Goal: Task Accomplishment & Management: Use online tool/utility

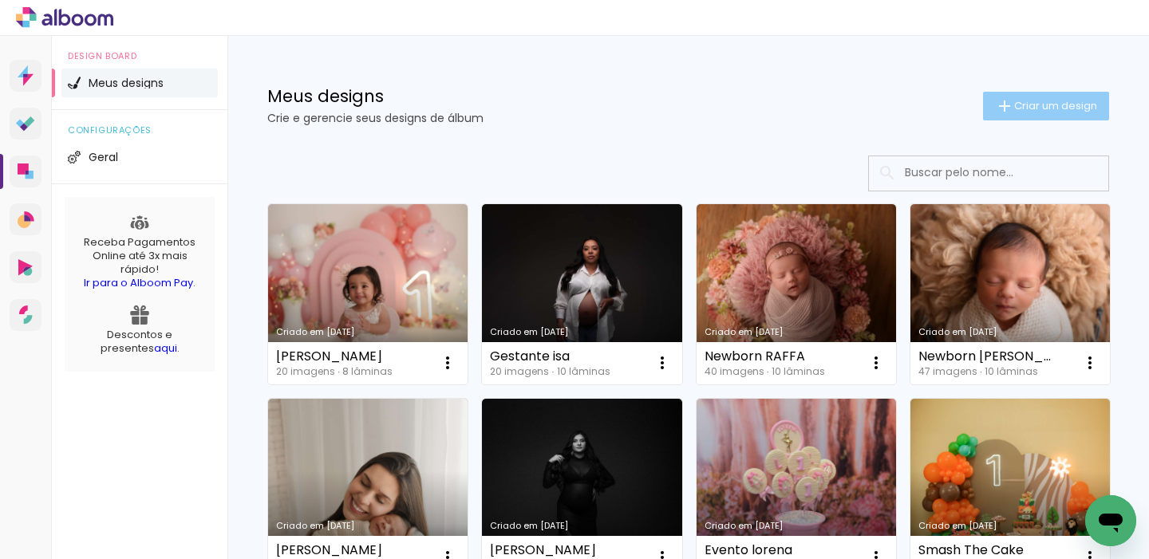
click at [995, 101] on iron-icon at bounding box center [1004, 106] width 19 height 19
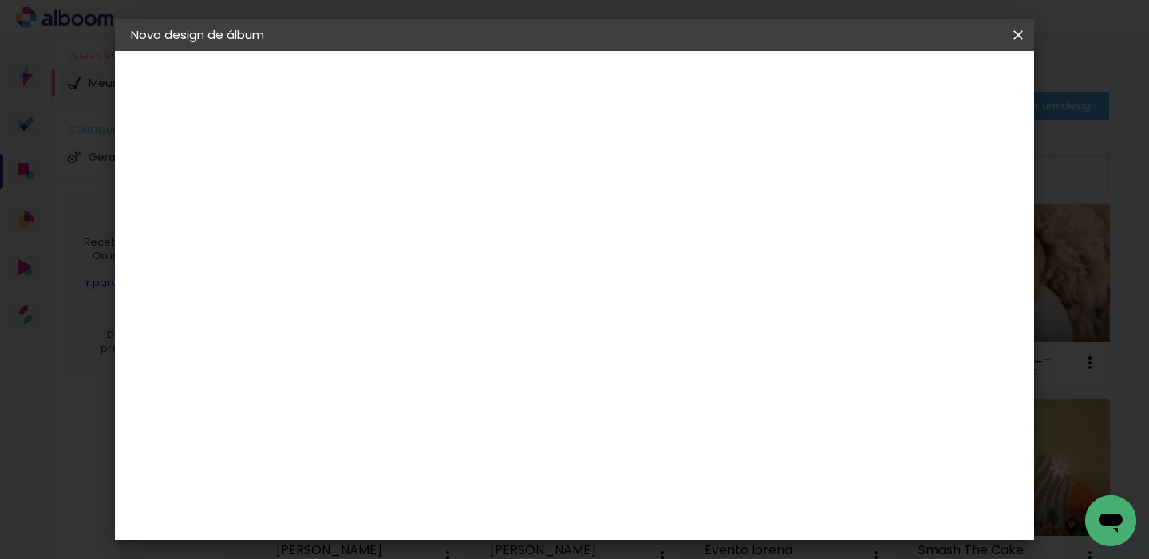
click at [392, 222] on input at bounding box center [392, 214] width 0 height 25
type input "[PERSON_NAME] 2 anos"
type paper-input "[PERSON_NAME] 2 anos"
click at [0, 0] on slot "Avançar" at bounding box center [0, 0] width 0 height 0
click at [513, 302] on input at bounding box center [432, 304] width 161 height 20
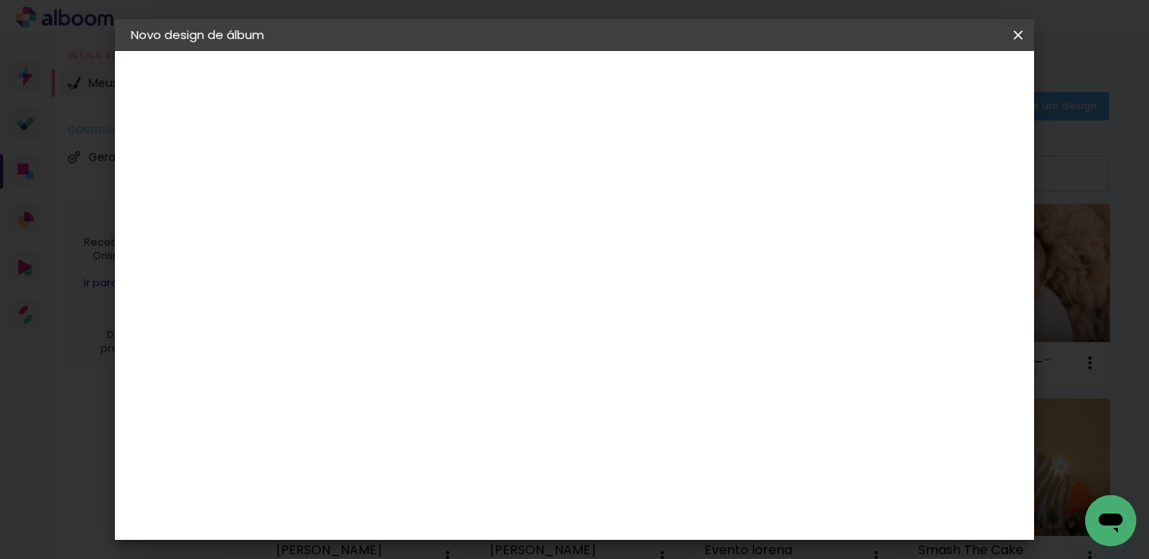
type input "fun"
type paper-input "fun"
click at [442, 358] on div "Funbooks" at bounding box center [411, 360] width 61 height 13
click at [0, 0] on slot "Avançar" at bounding box center [0, 0] width 0 height 0
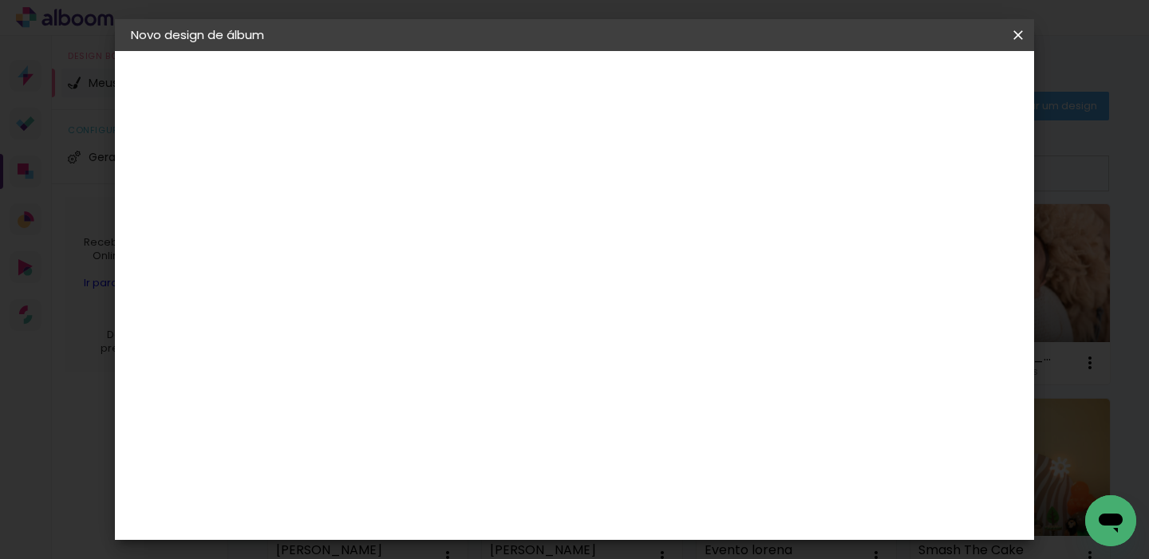
click at [500, 544] on span "15 × 15" at bounding box center [462, 565] width 74 height 42
click at [0, 0] on slot "Avançar" at bounding box center [0, 0] width 0 height 0
click at [783, 85] on span "Iniciar design" at bounding box center [746, 84] width 73 height 11
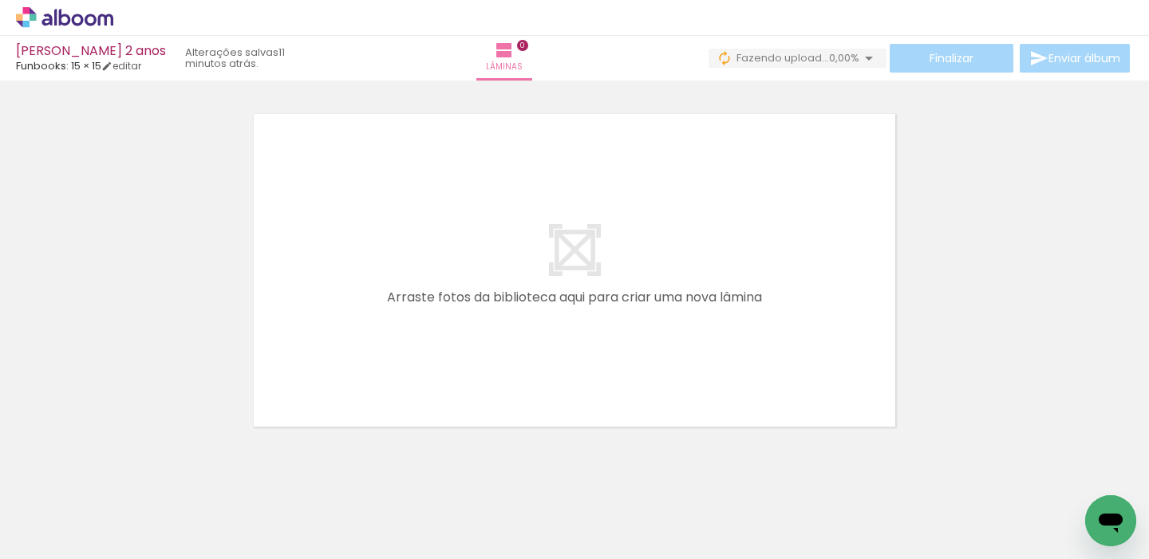
drag, startPoint x: 195, startPoint y: 458, endPoint x: 295, endPoint y: 409, distance: 112.1
click at [350, 298] on quentale-workspace at bounding box center [574, 279] width 1149 height 559
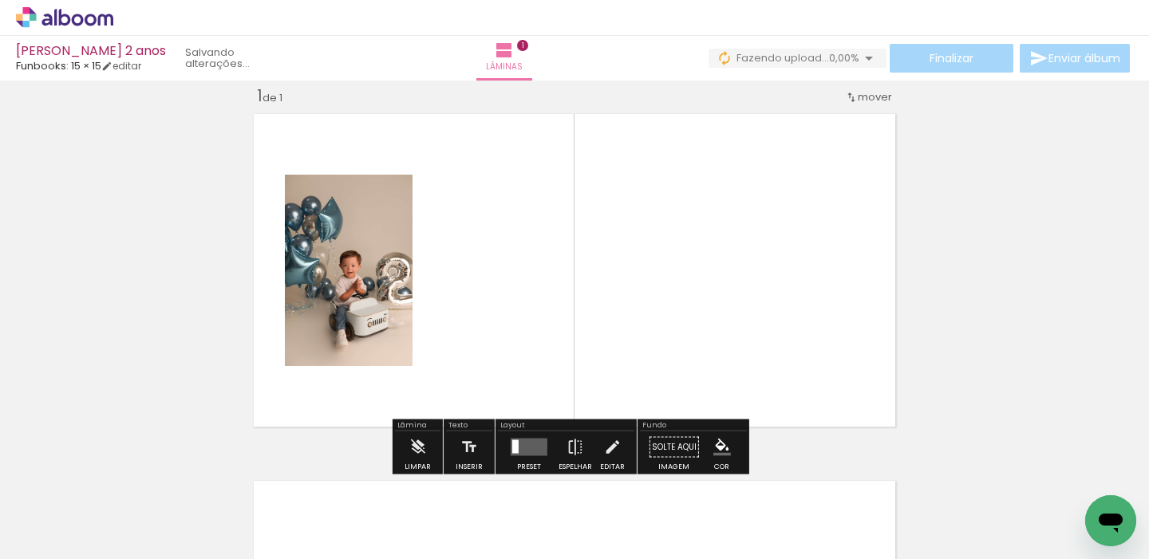
drag, startPoint x: 252, startPoint y: 504, endPoint x: 339, endPoint y: 418, distance: 122.5
click at [438, 295] on quentale-workspace at bounding box center [574, 279] width 1149 height 559
click at [456, 294] on quentale-workspace at bounding box center [574, 279] width 1149 height 559
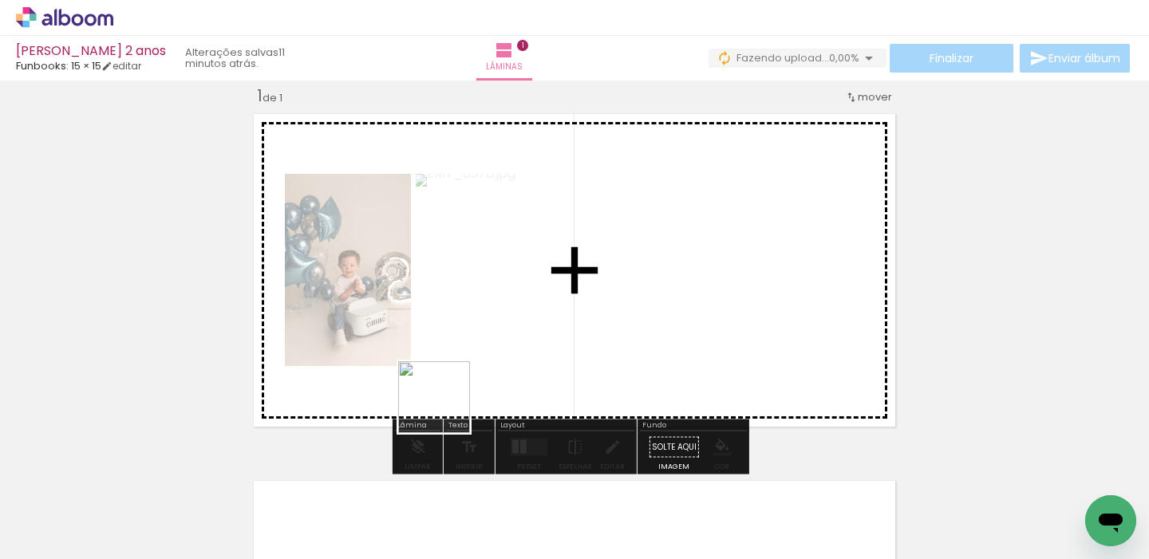
drag, startPoint x: 335, startPoint y: 514, endPoint x: 516, endPoint y: 368, distance: 232.1
click at [551, 327] on quentale-workspace at bounding box center [574, 279] width 1149 height 559
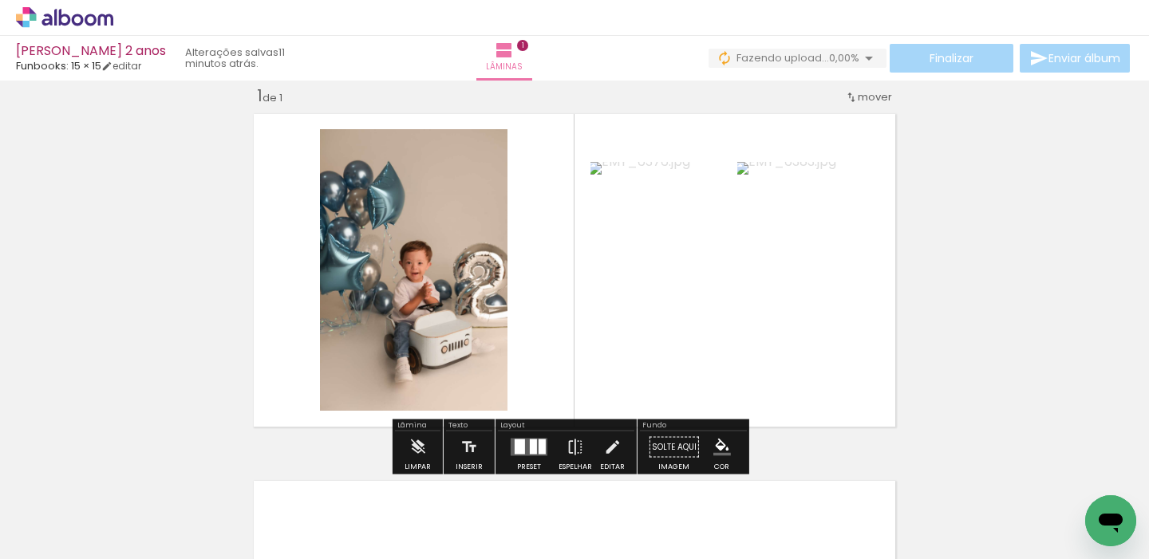
click at [531, 444] on div at bounding box center [533, 447] width 7 height 15
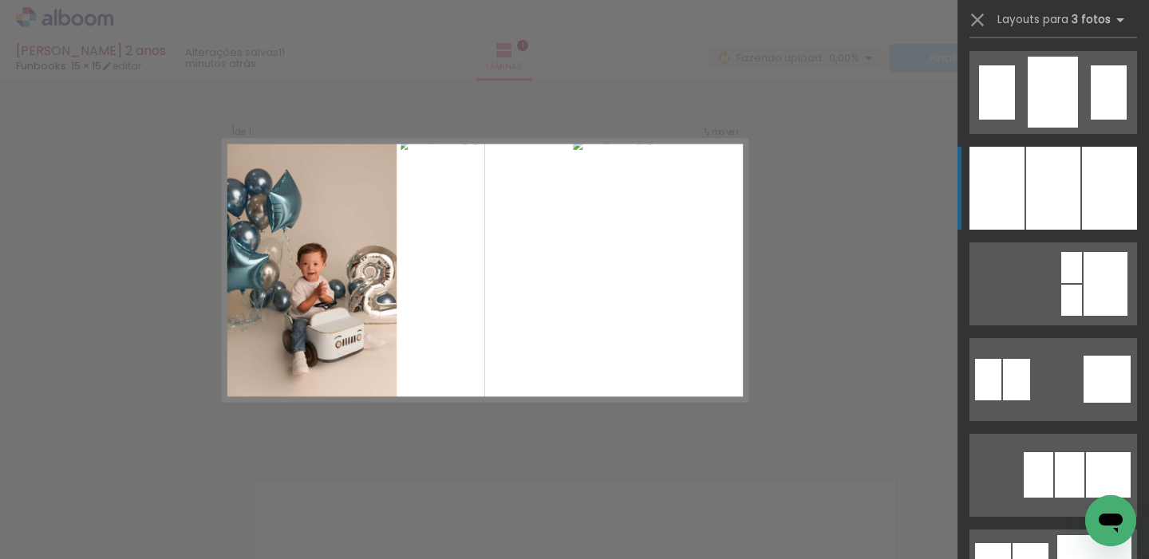
scroll to position [1344, 0]
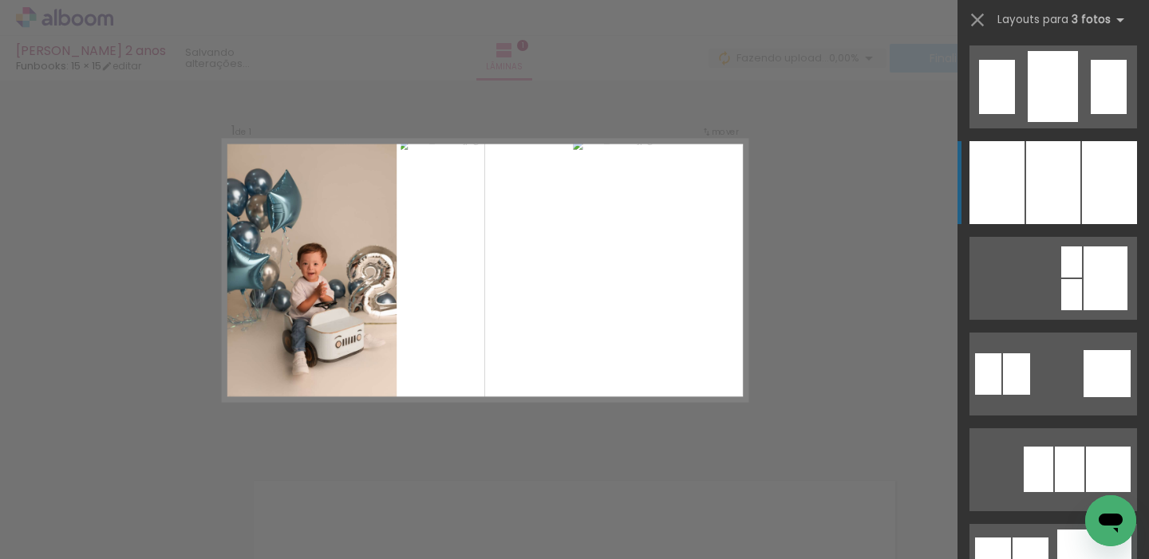
click at [1082, 214] on div at bounding box center [1109, 182] width 55 height 83
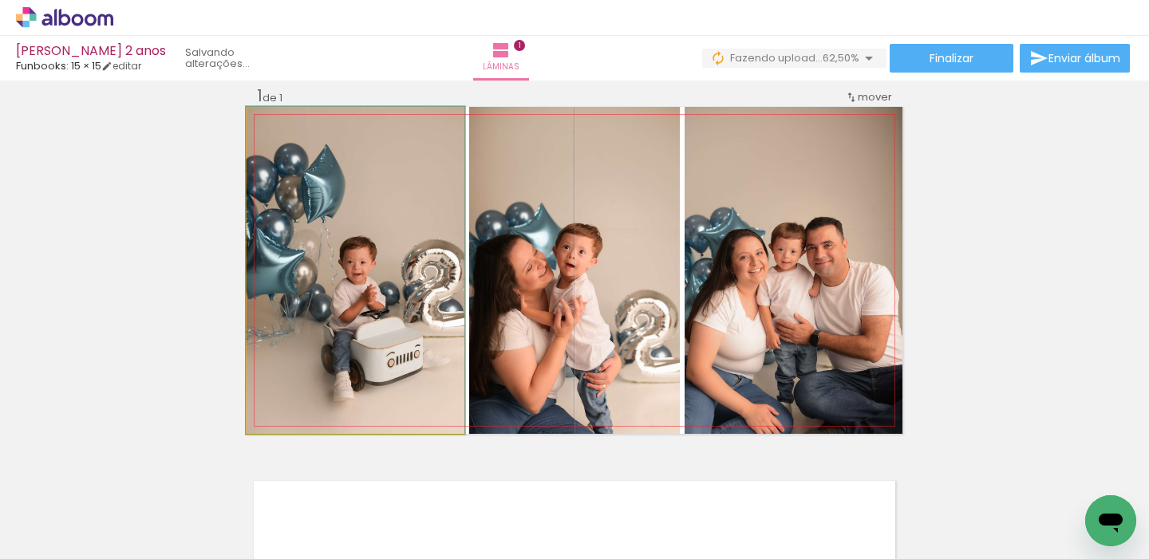
drag, startPoint x: 410, startPoint y: 284, endPoint x: 397, endPoint y: 273, distance: 17.6
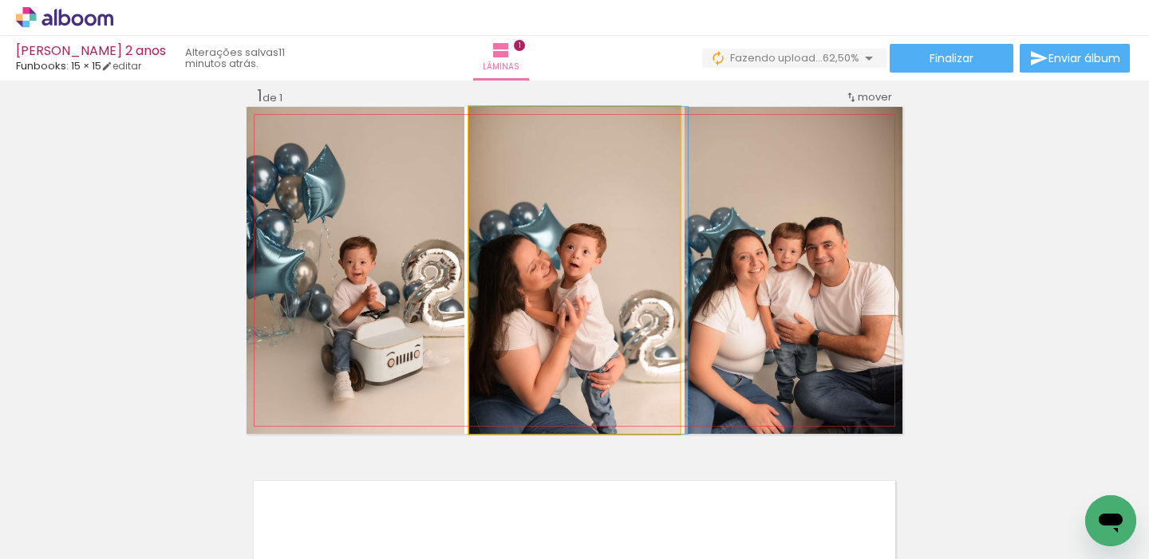
drag, startPoint x: 543, startPoint y: 285, endPoint x: 667, endPoint y: 265, distance: 126.1
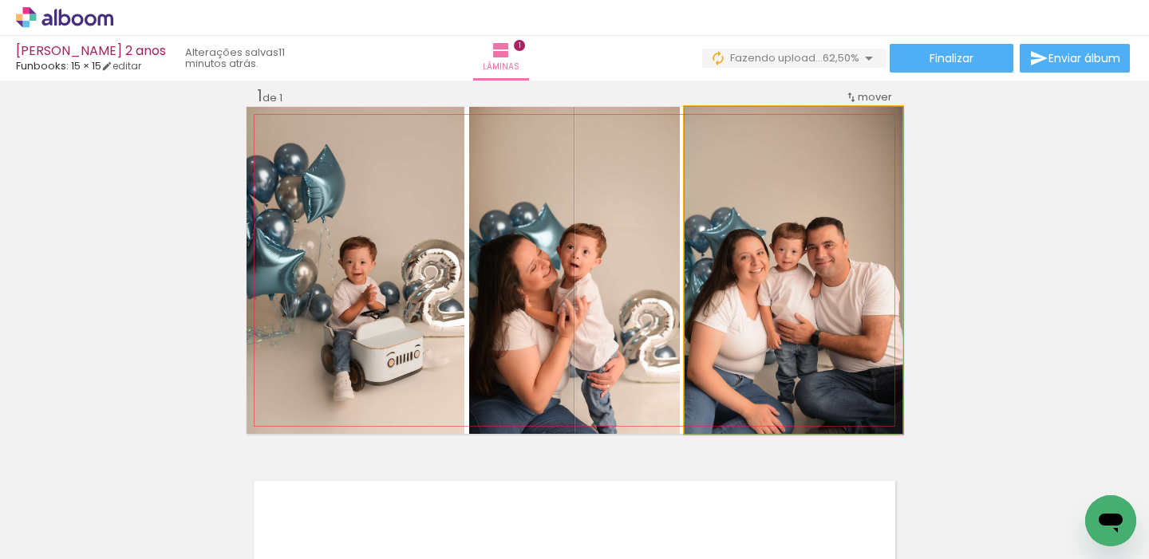
drag, startPoint x: 785, startPoint y: 279, endPoint x: 793, endPoint y: 272, distance: 10.7
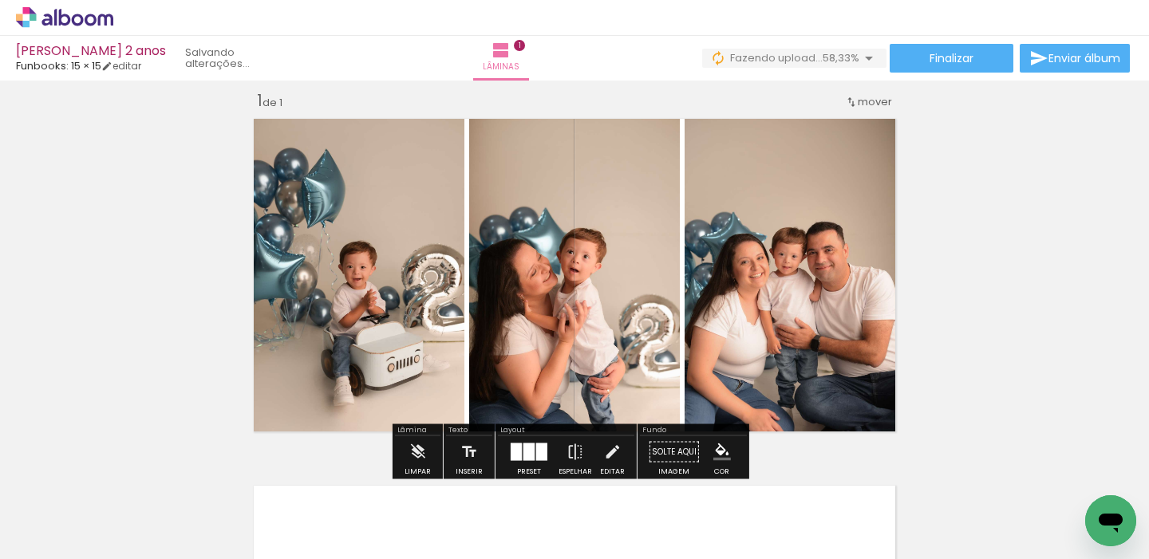
scroll to position [16, 0]
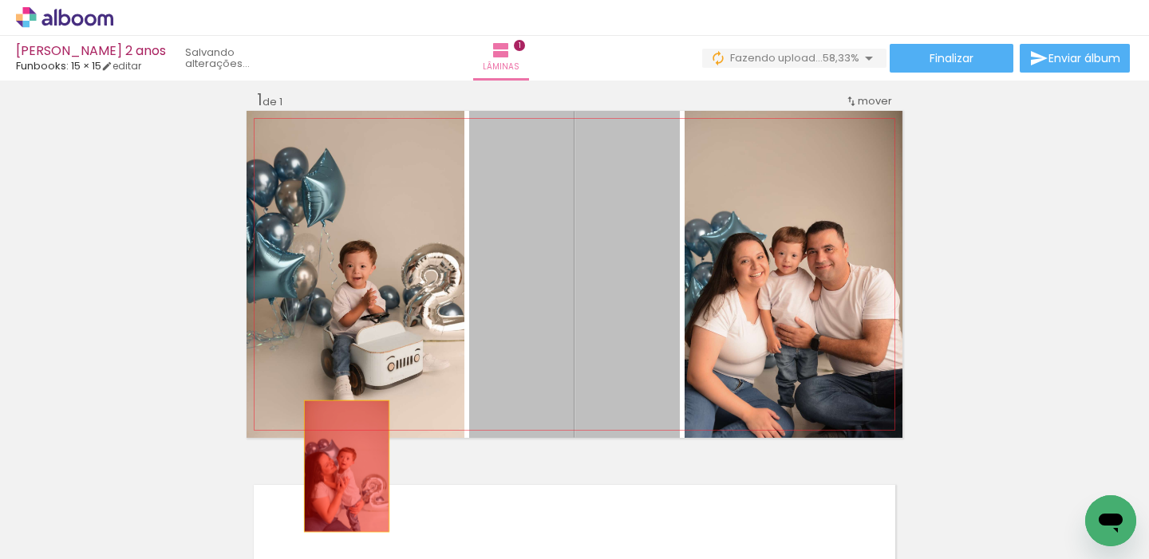
drag, startPoint x: 540, startPoint y: 288, endPoint x: 438, endPoint y: 430, distance: 175.0
click at [328, 487] on quentale-workspace at bounding box center [574, 279] width 1149 height 559
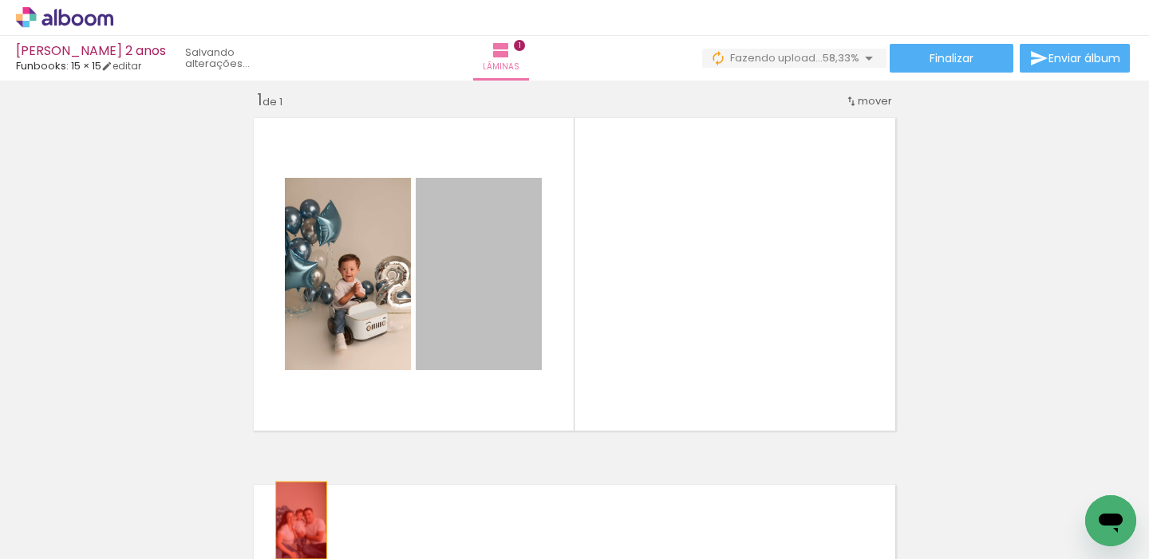
drag, startPoint x: 508, startPoint y: 325, endPoint x: 308, endPoint y: 510, distance: 272.2
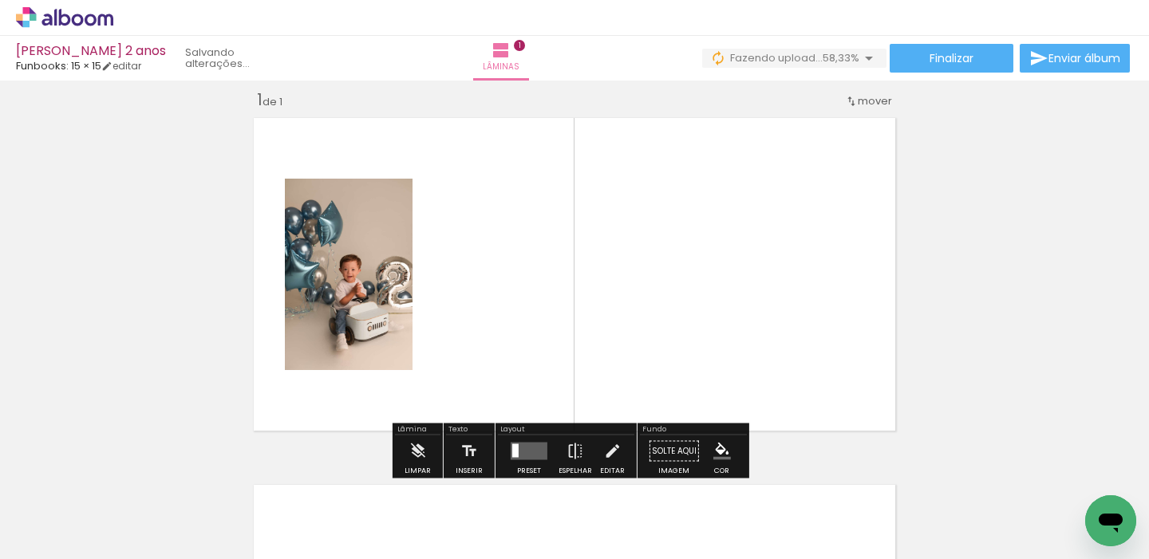
click at [622, 307] on quentale-workspace at bounding box center [574, 279] width 1149 height 559
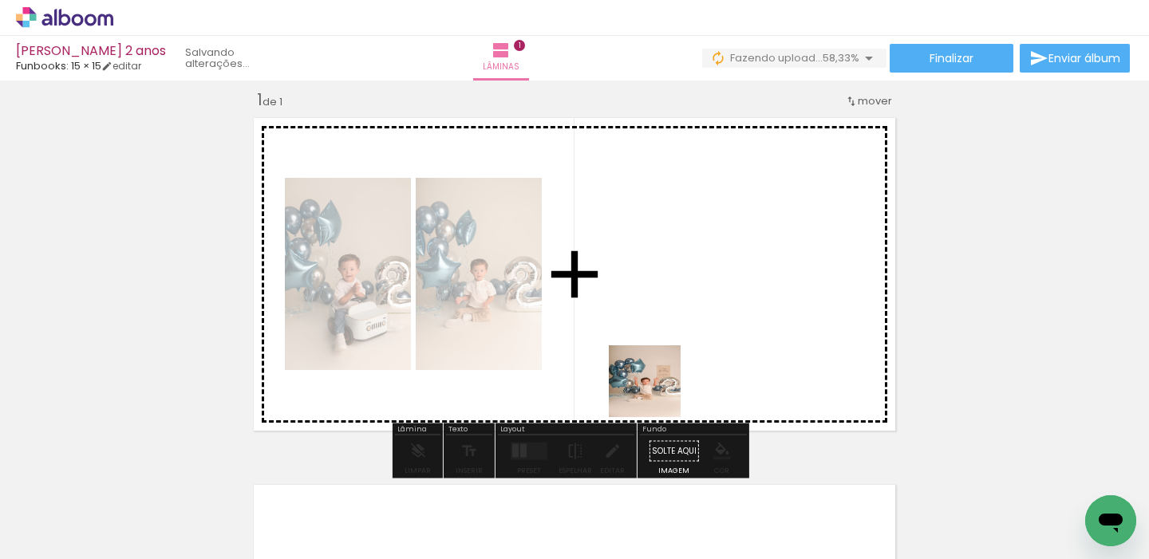
drag, startPoint x: 657, startPoint y: 393, endPoint x: 676, endPoint y: 360, distance: 38.6
click at [676, 343] on quentale-workspace at bounding box center [574, 279] width 1149 height 559
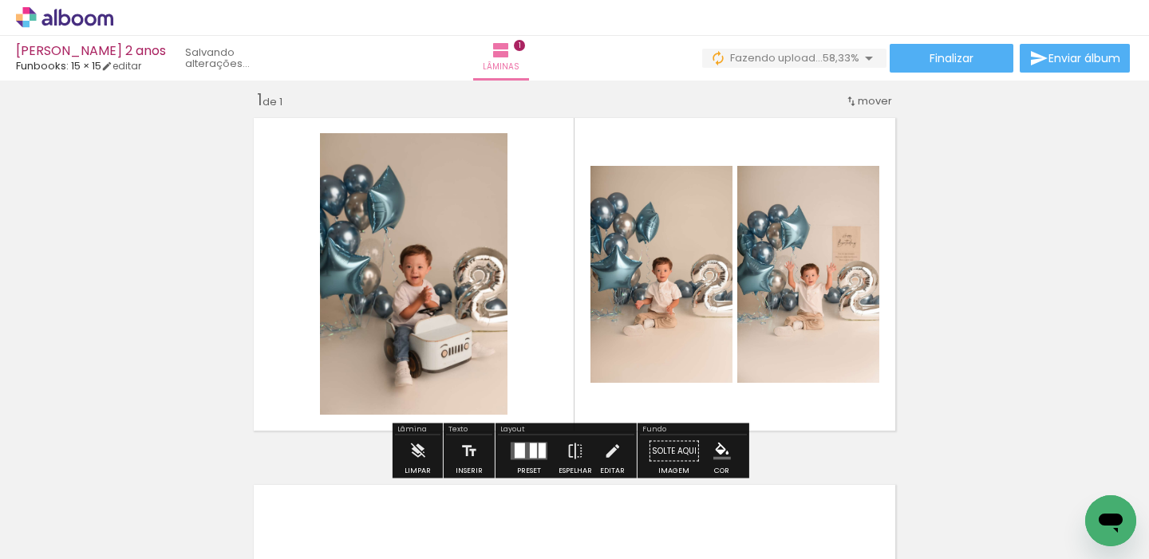
drag, startPoint x: 533, startPoint y: 448, endPoint x: 524, endPoint y: 446, distance: 9.7
click at [534, 448] on quentale-layouter at bounding box center [529, 452] width 37 height 18
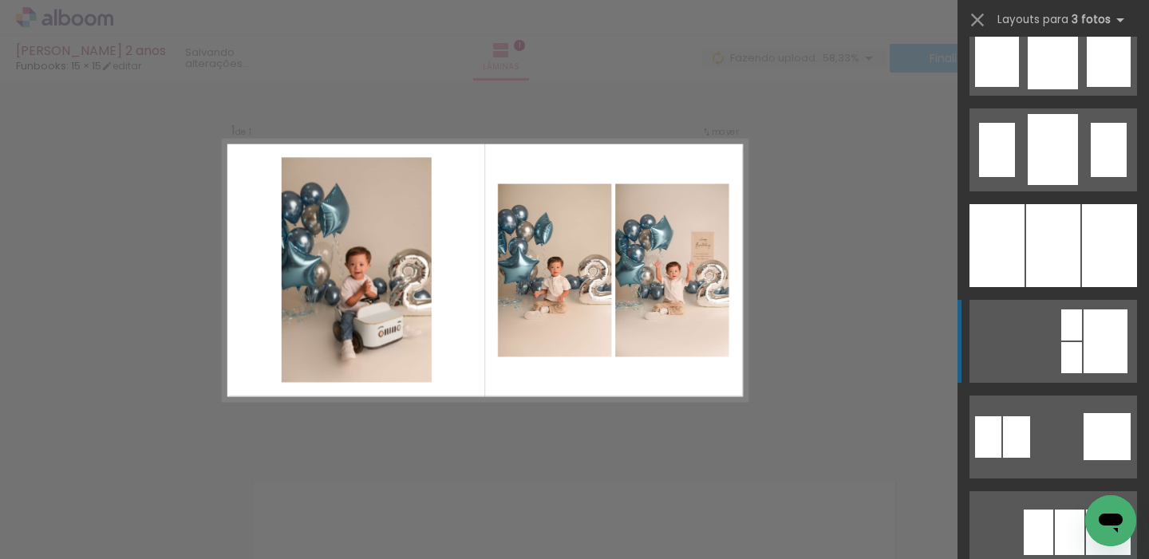
scroll to position [1286, 0]
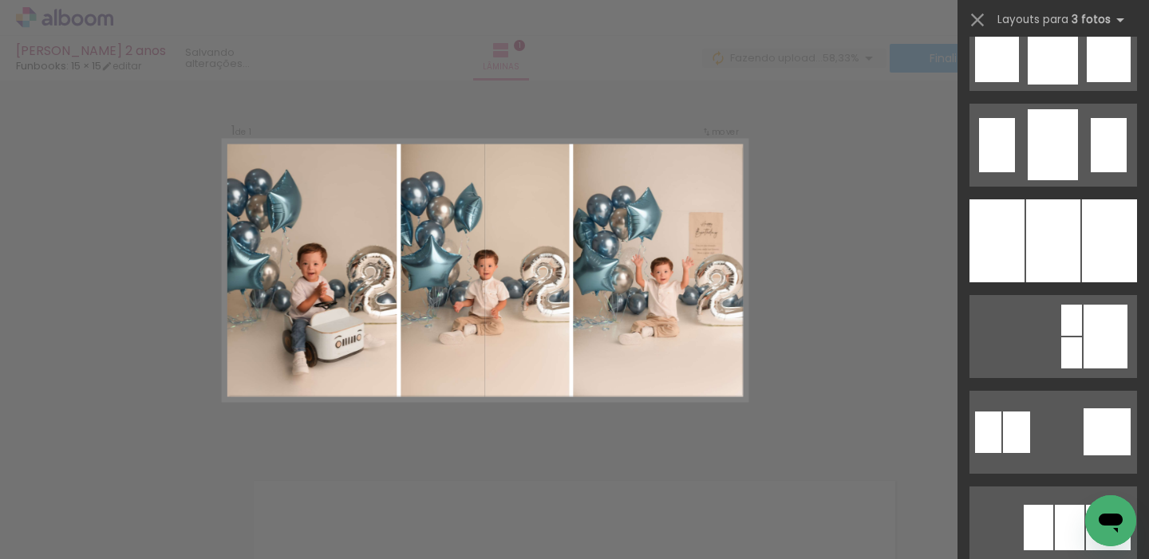
drag, startPoint x: 1065, startPoint y: 259, endPoint x: 1066, endPoint y: 273, distance: 13.6
click at [1063, 259] on div at bounding box center [1053, 241] width 54 height 83
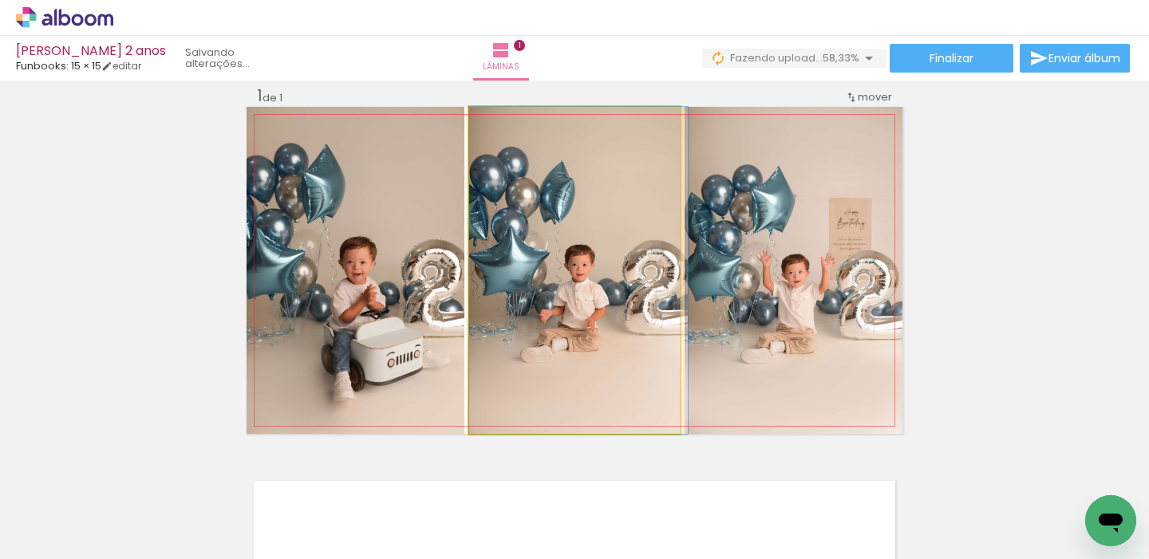
drag, startPoint x: 596, startPoint y: 299, endPoint x: 634, endPoint y: 301, distance: 37.5
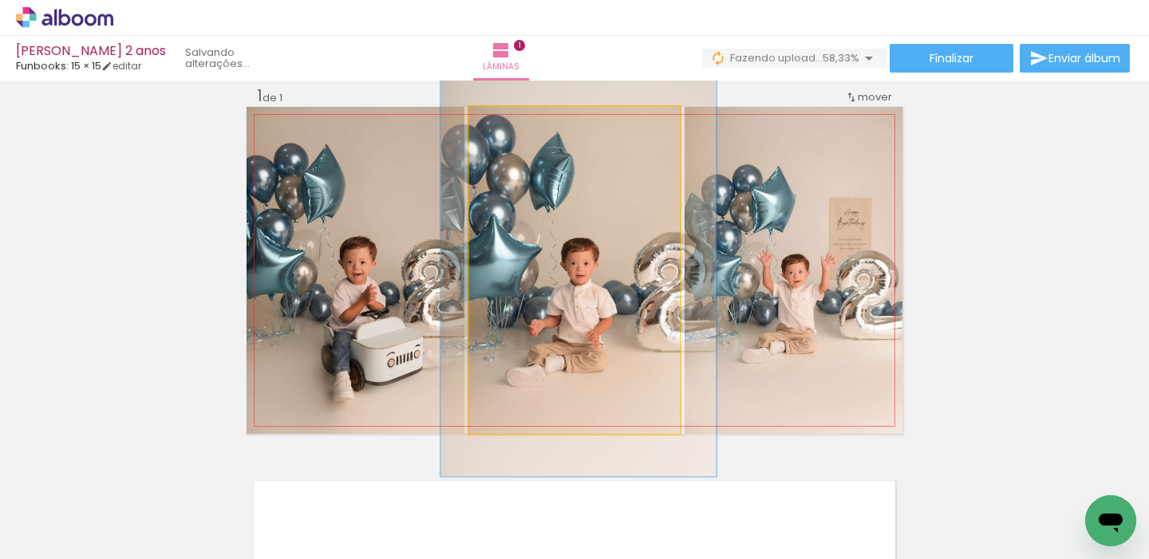
drag, startPoint x: 511, startPoint y: 126, endPoint x: 527, endPoint y: 129, distance: 16.3
type paper-slider "128"
click at [526, 129] on div at bounding box center [521, 124] width 26 height 26
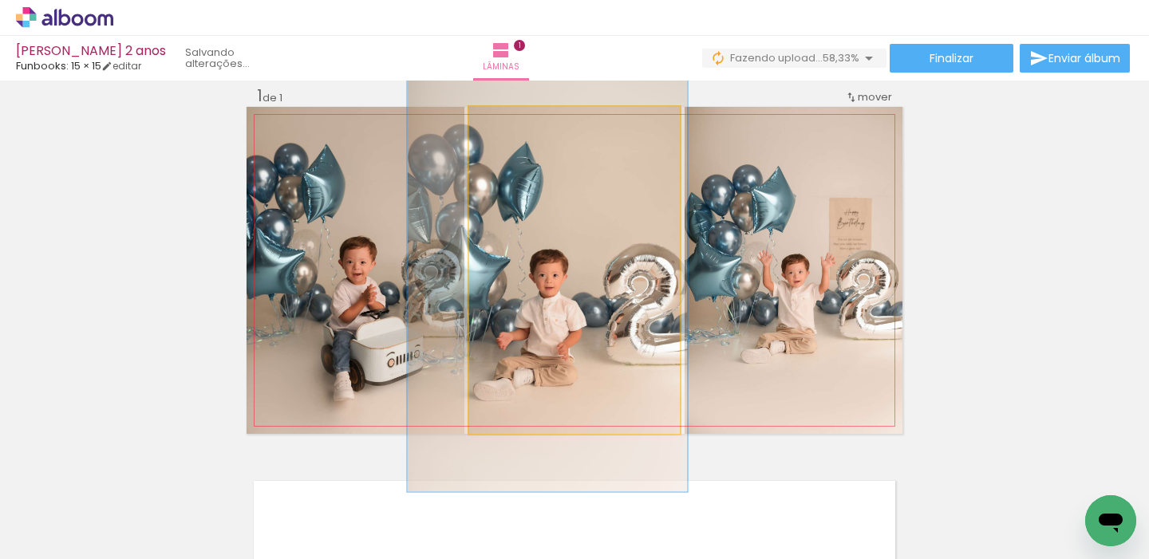
drag, startPoint x: 540, startPoint y: 260, endPoint x: 514, endPoint y: 280, distance: 33.0
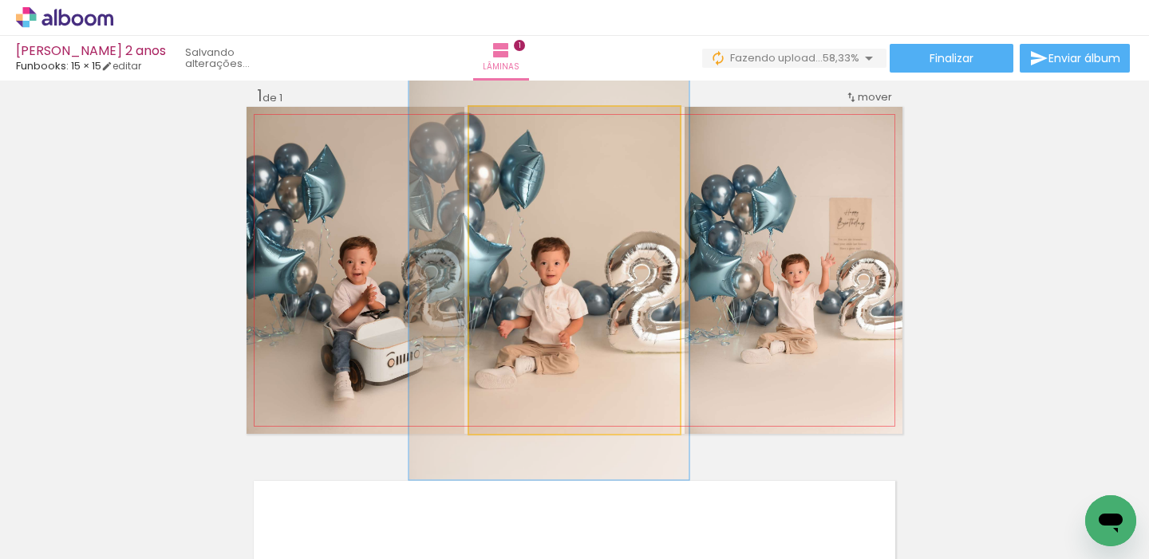
drag, startPoint x: 543, startPoint y: 271, endPoint x: 545, endPoint y: 255, distance: 15.2
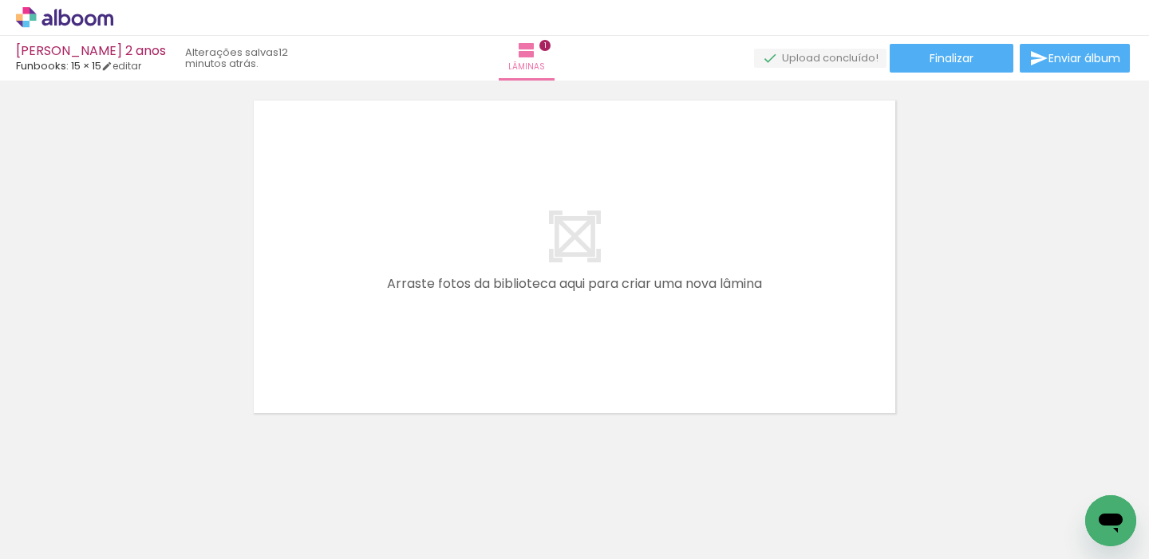
scroll to position [0, 219]
drag, startPoint x: 492, startPoint y: 488, endPoint x: 575, endPoint y: 324, distance: 183.5
click at [575, 324] on quentale-workspace at bounding box center [574, 279] width 1149 height 559
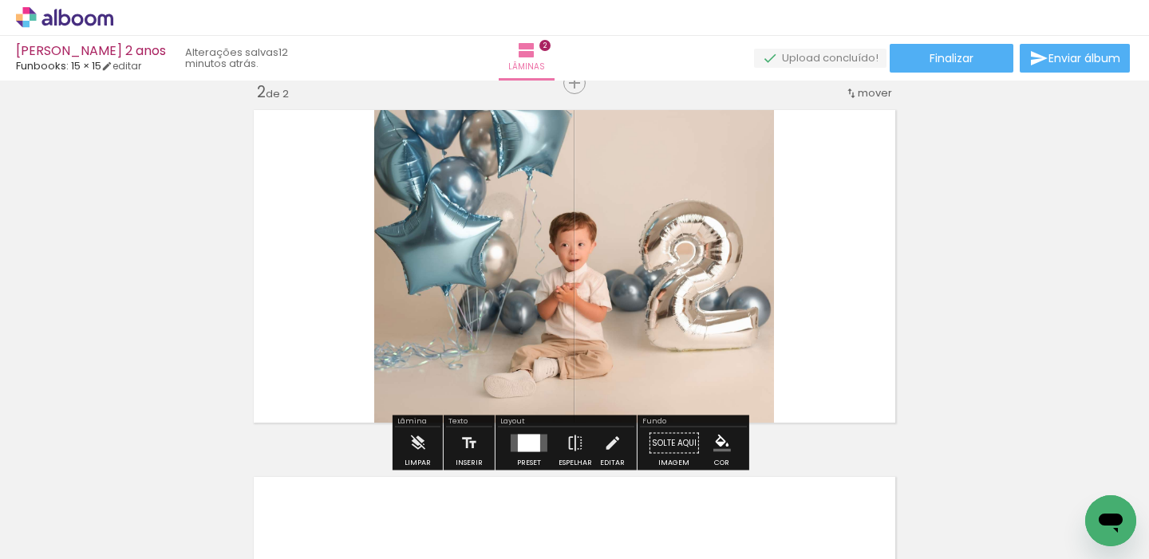
scroll to position [387, 0]
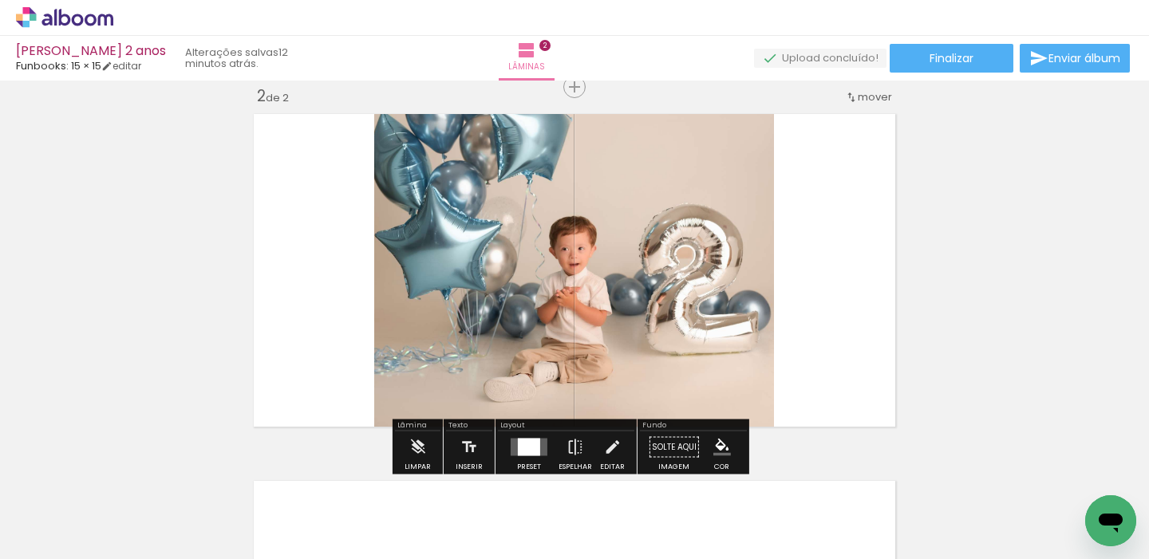
drag, startPoint x: 577, startPoint y: 492, endPoint x: 642, endPoint y: 395, distance: 117.3
click at [634, 327] on quentale-workspace at bounding box center [574, 279] width 1149 height 559
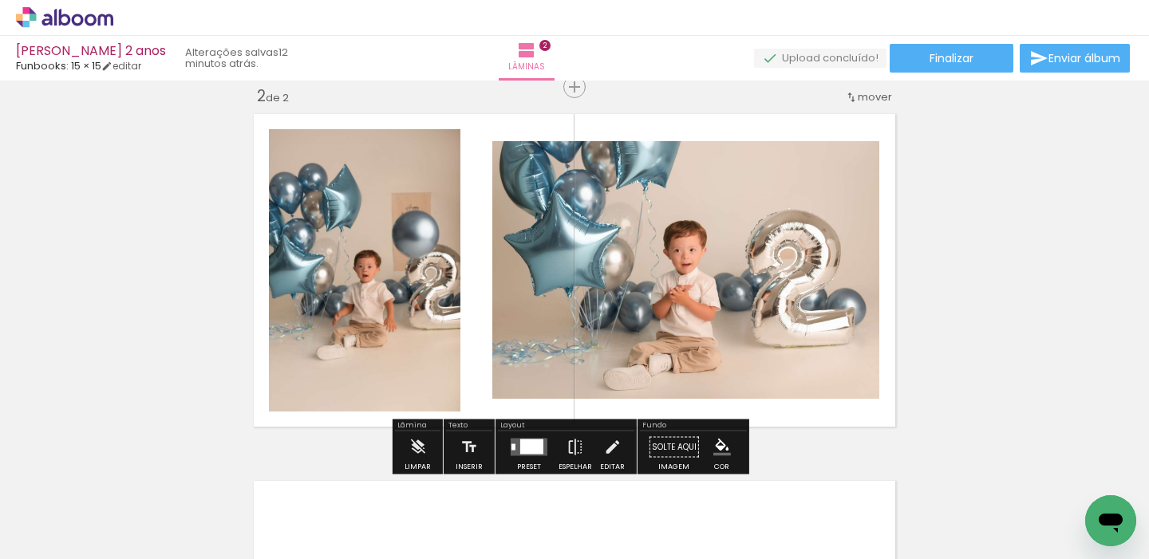
drag, startPoint x: 666, startPoint y: 515, endPoint x: 655, endPoint y: 512, distance: 11.4
drag, startPoint x: 528, startPoint y: 445, endPoint x: 484, endPoint y: 439, distance: 44.2
click at [530, 444] on div at bounding box center [531, 447] width 23 height 15
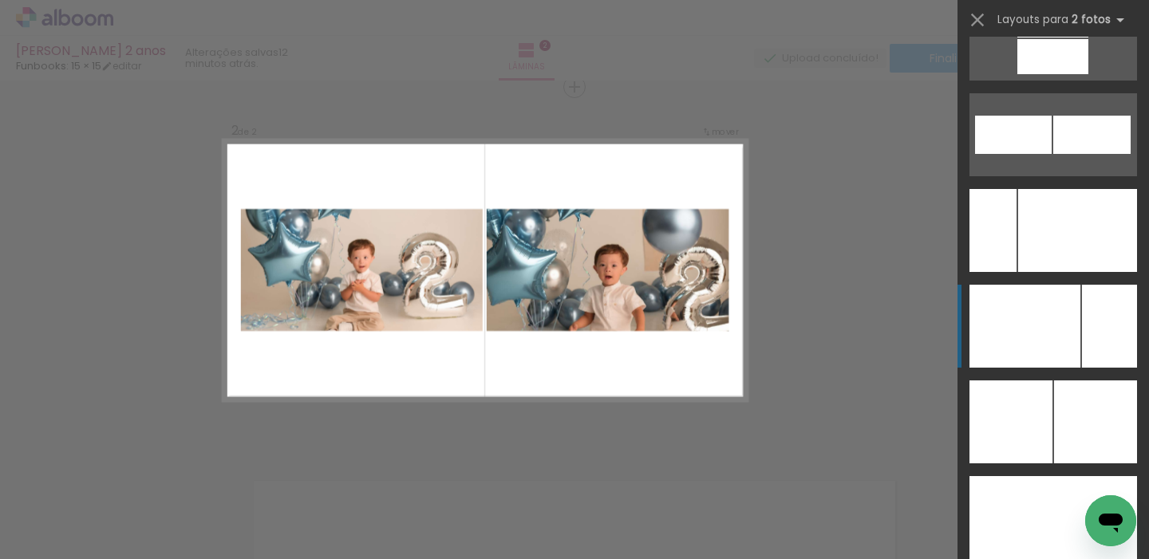
scroll to position [7044, 0]
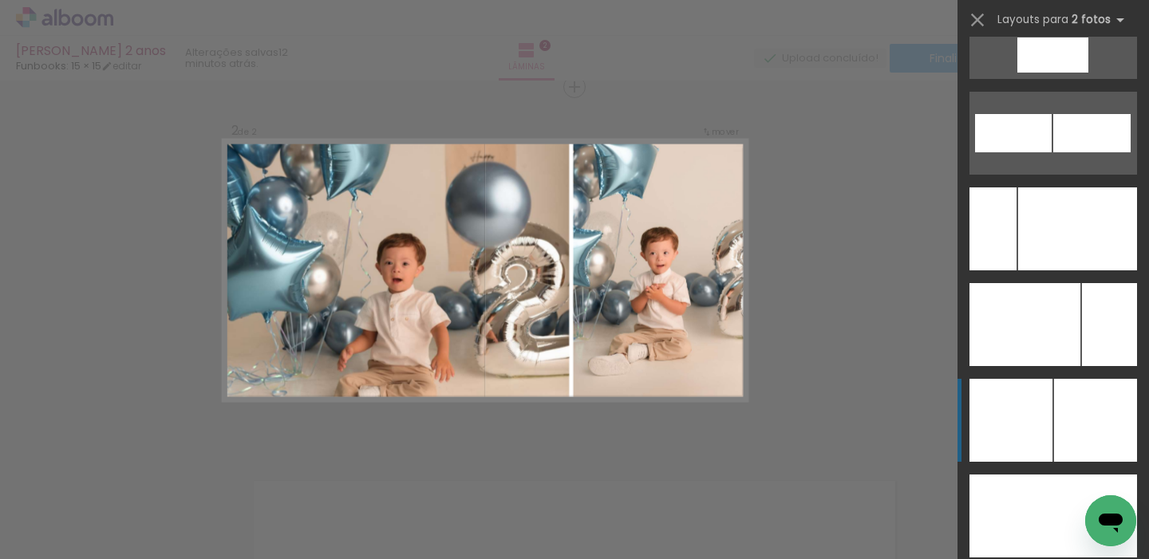
drag, startPoint x: 1029, startPoint y: 362, endPoint x: 1026, endPoint y: 405, distance: 42.5
click at [0, 0] on slot at bounding box center [0, 0] width 0 height 0
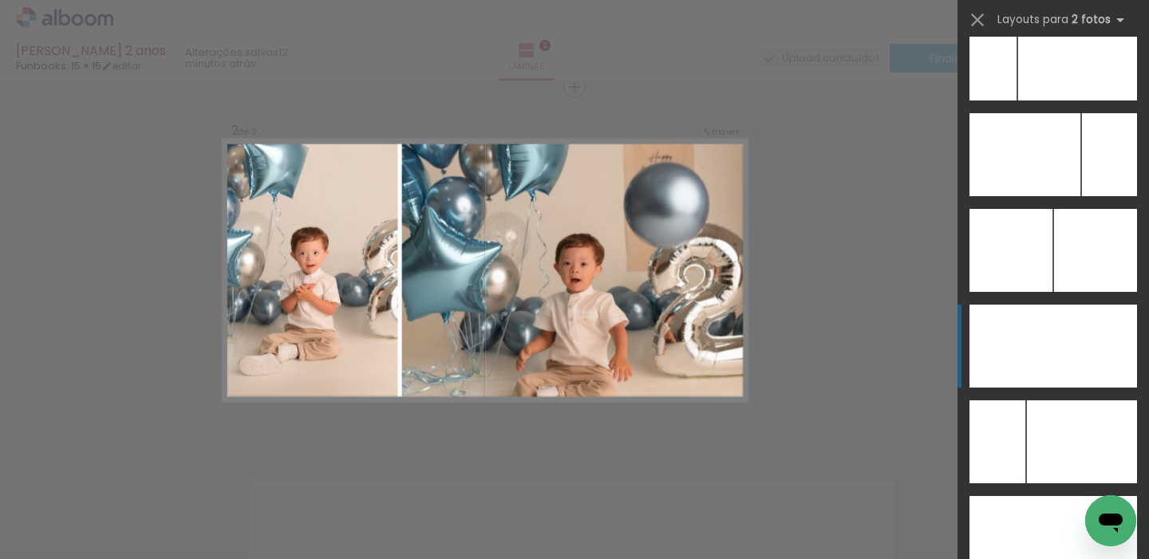
scroll to position [7211, 0]
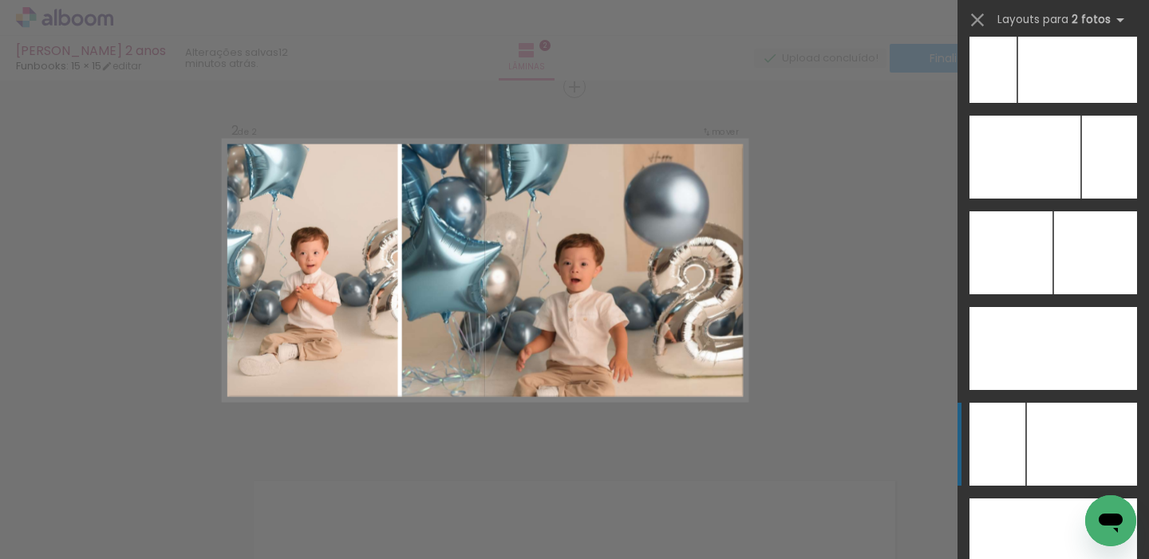
click at [1040, 440] on div at bounding box center [1082, 444] width 110 height 83
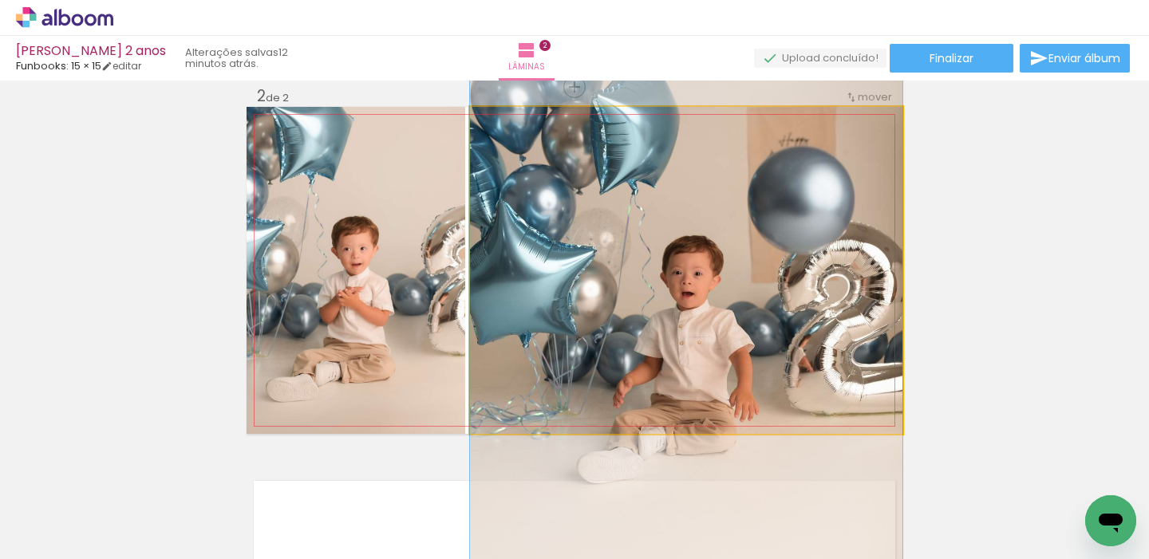
drag, startPoint x: 763, startPoint y: 280, endPoint x: 508, endPoint y: 219, distance: 262.5
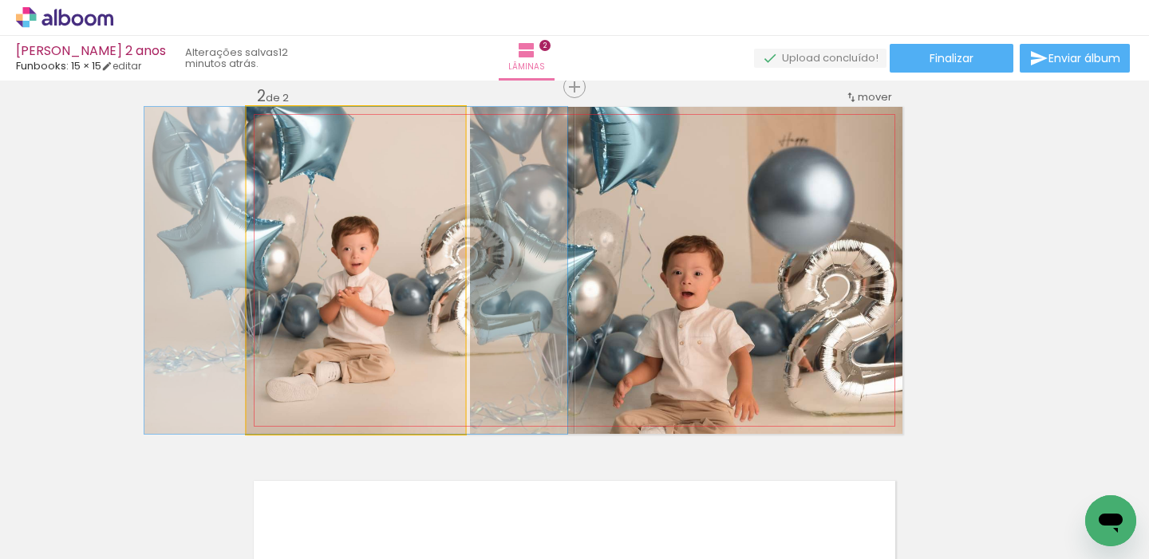
drag, startPoint x: 332, startPoint y: 251, endPoint x: 354, endPoint y: 262, distance: 24.3
click at [334, 251] on quentale-photo at bounding box center [356, 270] width 219 height 327
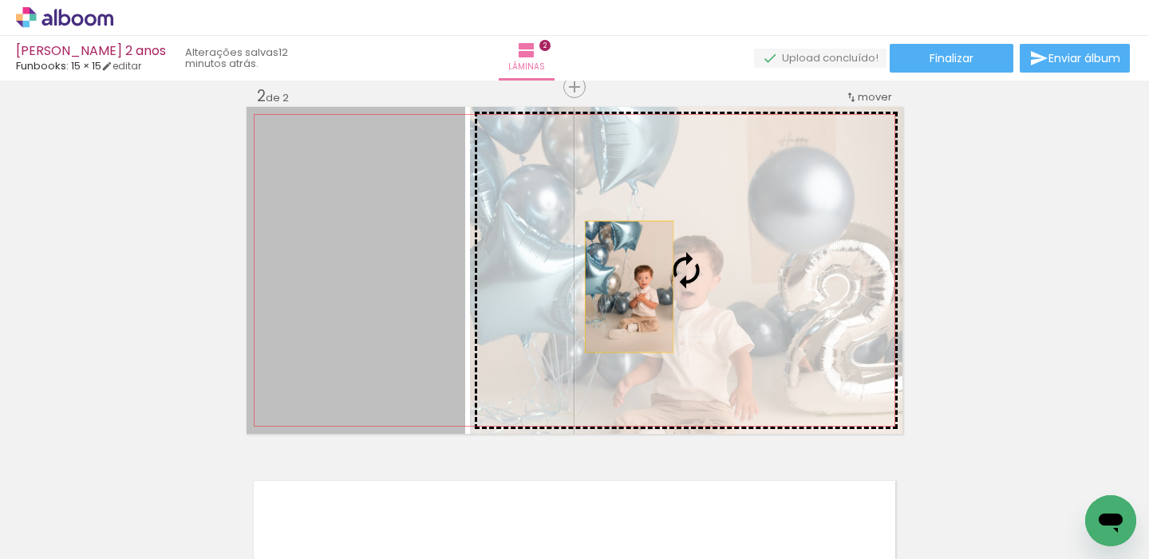
drag, startPoint x: 501, startPoint y: 287, endPoint x: 626, endPoint y: 278, distance: 125.7
click at [0, 0] on slot at bounding box center [0, 0] width 0 height 0
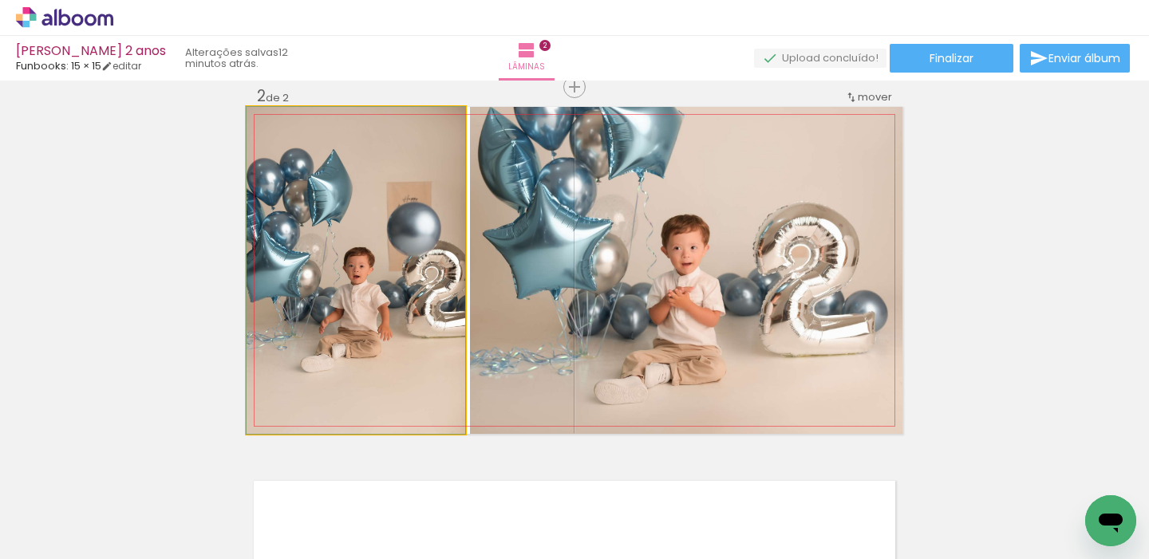
drag, startPoint x: 404, startPoint y: 304, endPoint x: 396, endPoint y: 306, distance: 8.3
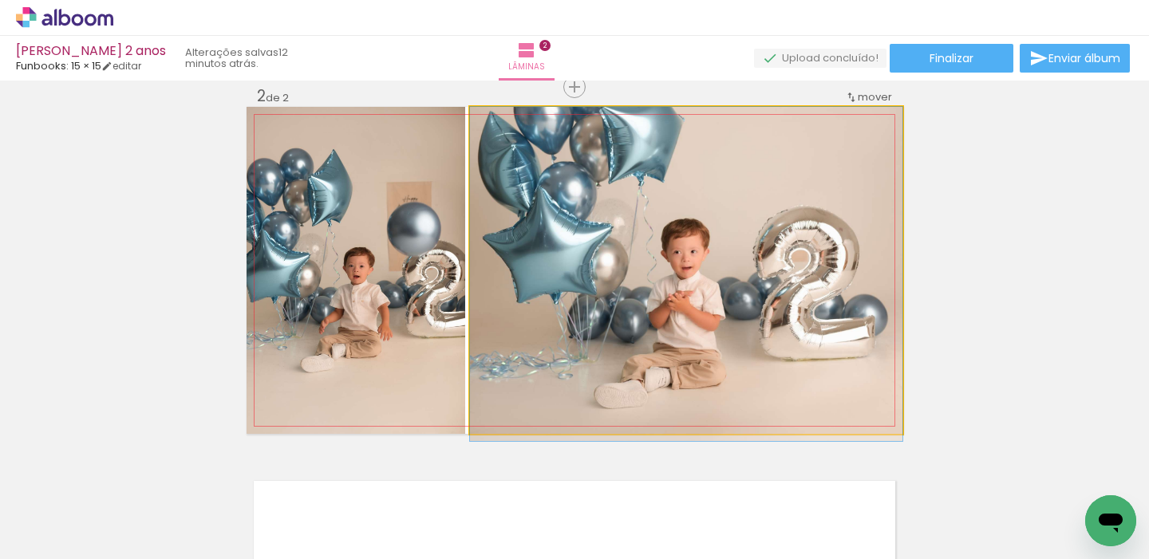
drag, startPoint x: 629, startPoint y: 302, endPoint x: 631, endPoint y: 355, distance: 53.5
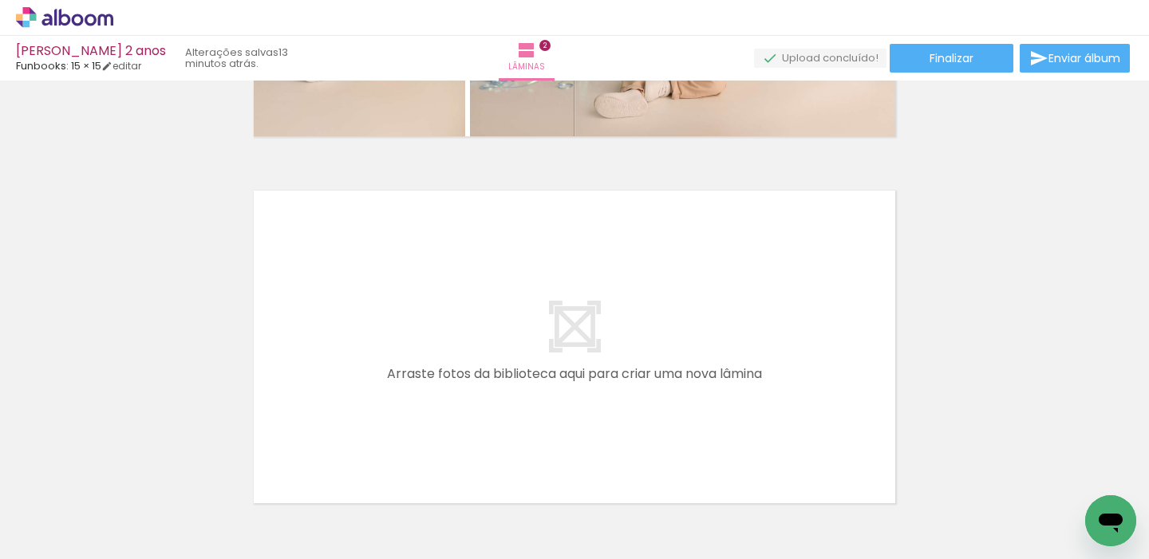
scroll to position [0, 873]
drag, startPoint x: 462, startPoint y: 508, endPoint x: 551, endPoint y: 283, distance: 242.2
click at [551, 283] on quentale-workspace at bounding box center [574, 279] width 1149 height 559
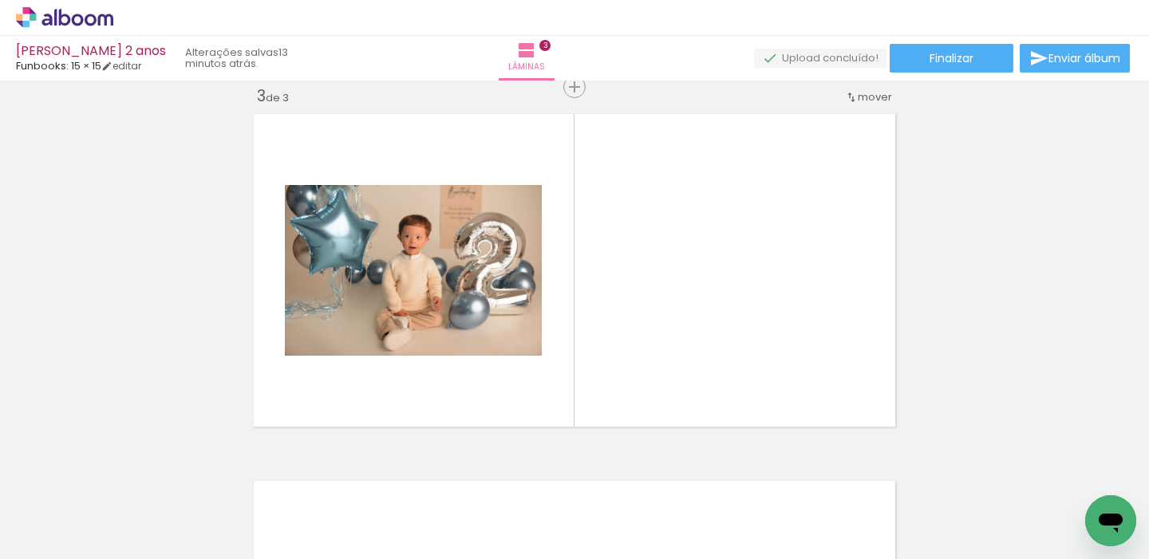
scroll to position [0, 603]
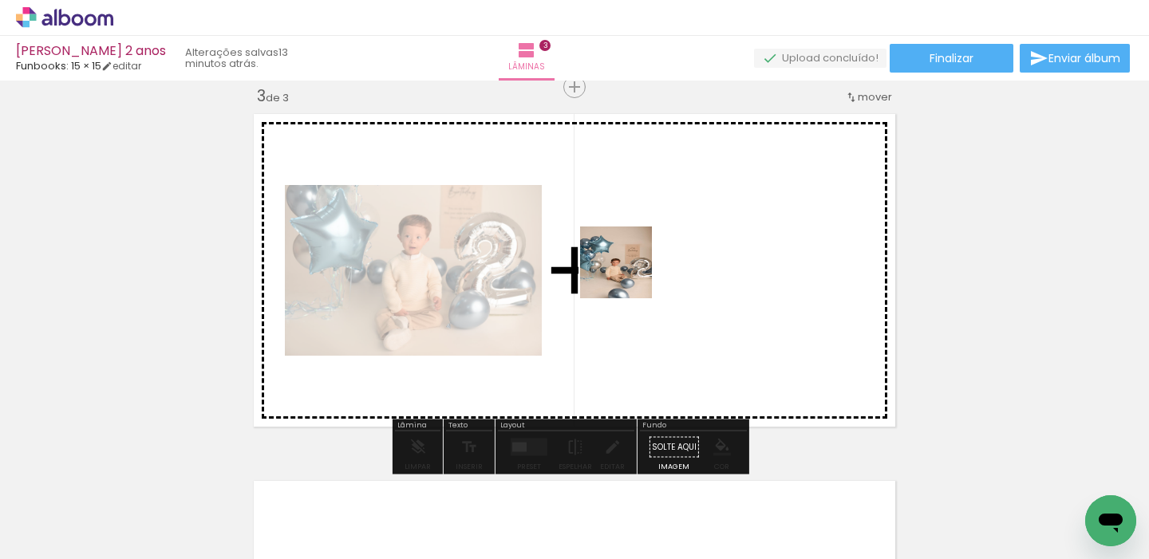
drag, startPoint x: 486, startPoint y: 472, endPoint x: 609, endPoint y: 292, distance: 217.6
click at [651, 248] on quentale-workspace at bounding box center [574, 279] width 1149 height 559
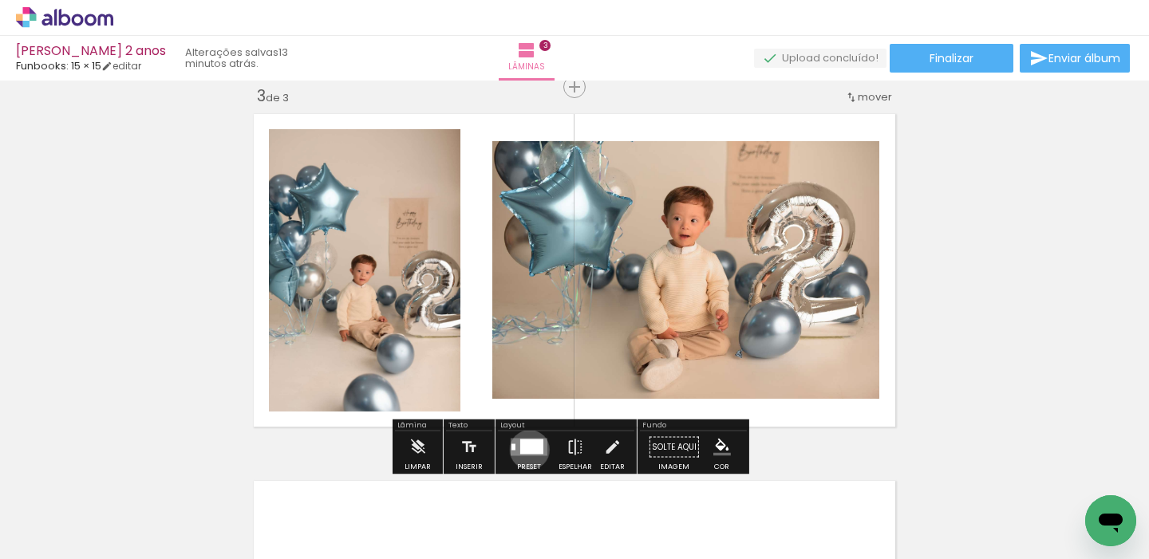
click at [528, 449] on div at bounding box center [531, 447] width 23 height 15
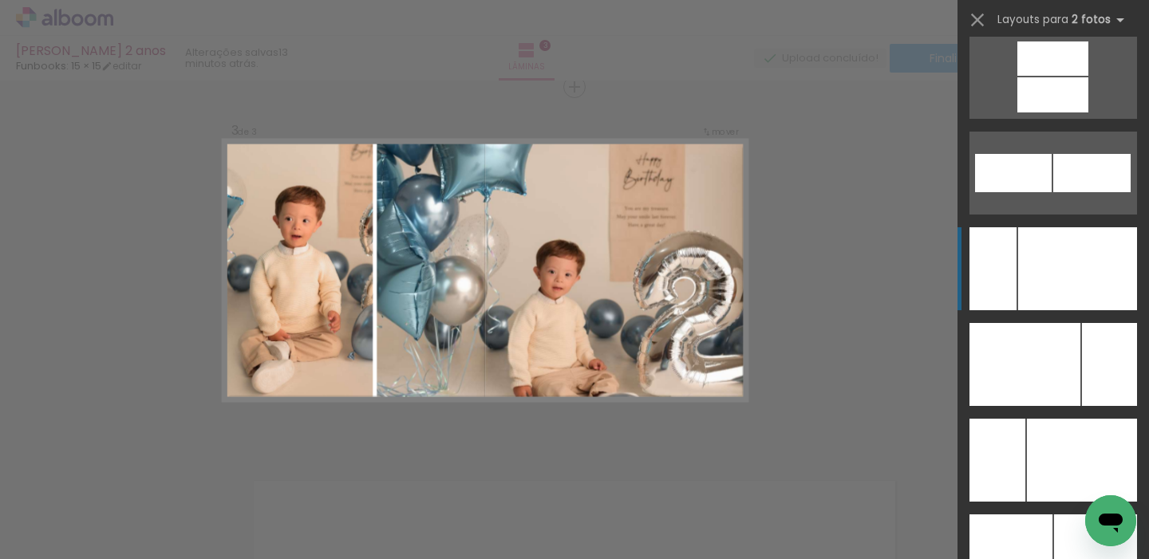
scroll to position [7006, 0]
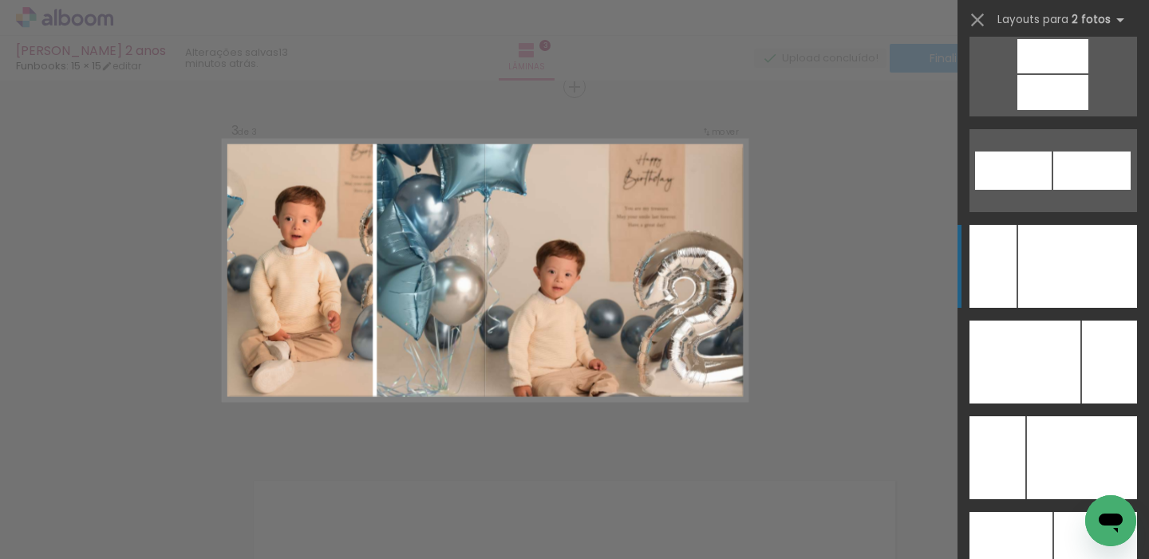
click at [1047, 417] on div at bounding box center [1082, 458] width 110 height 83
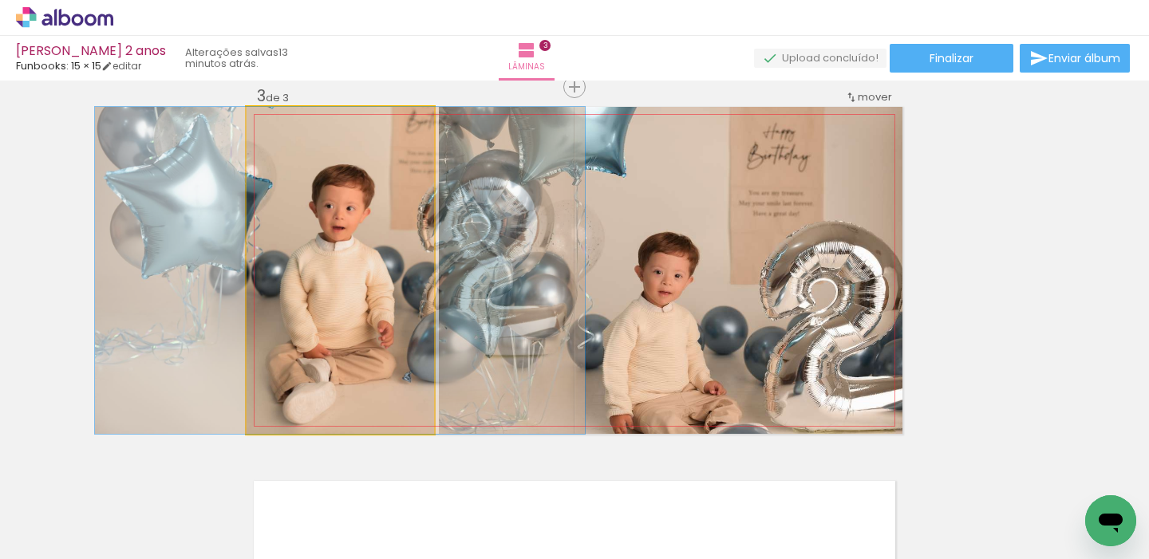
drag, startPoint x: 367, startPoint y: 269, endPoint x: 557, endPoint y: 286, distance: 190.7
click at [0, 0] on slot at bounding box center [0, 0] width 0 height 0
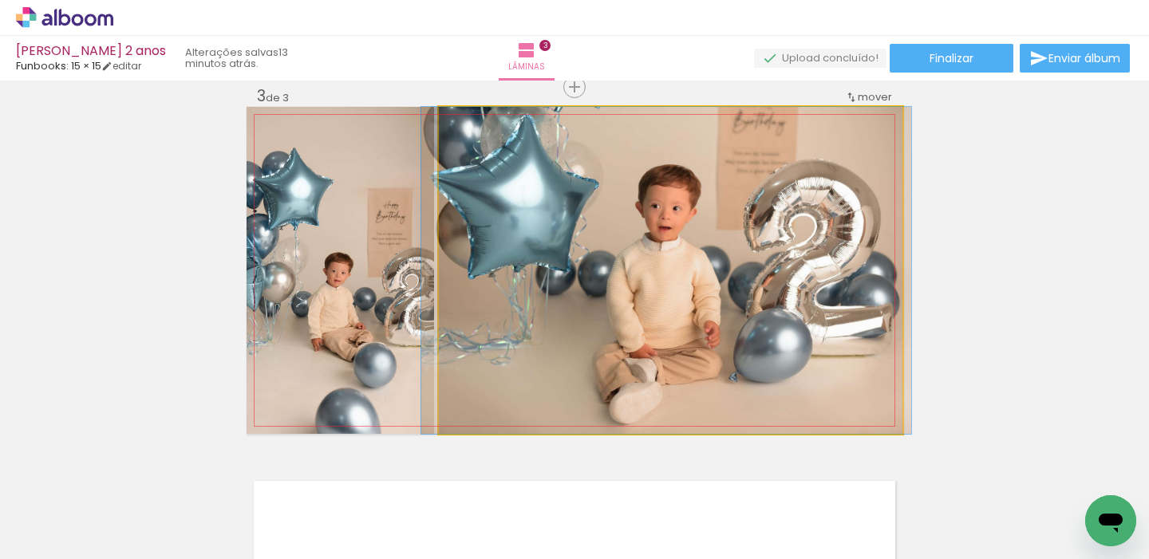
drag, startPoint x: 607, startPoint y: 310, endPoint x: 519, endPoint y: 350, distance: 96.4
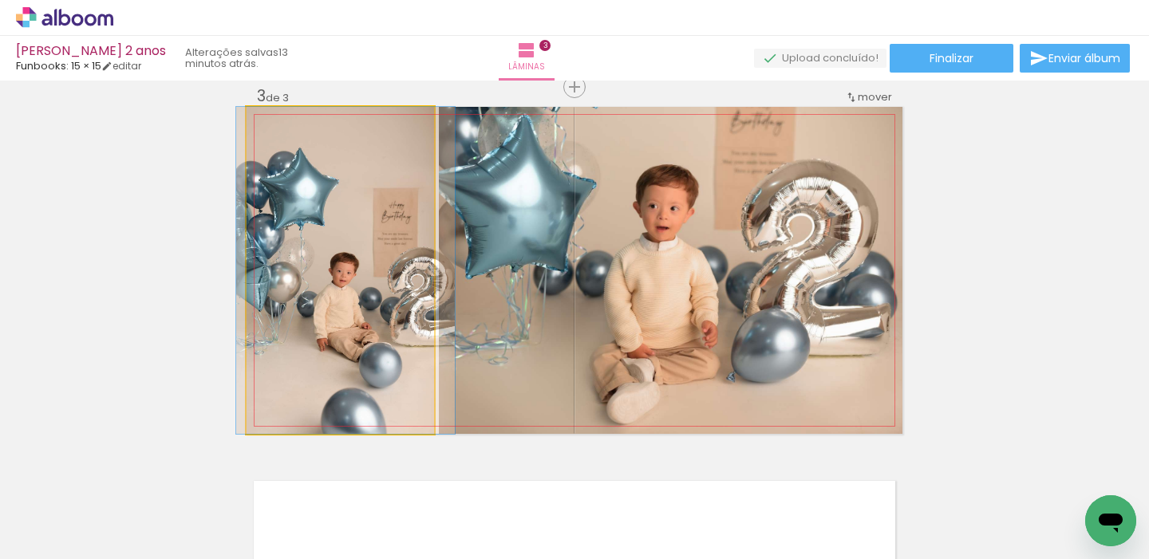
drag, startPoint x: 347, startPoint y: 314, endPoint x: 348, endPoint y: 306, distance: 8.8
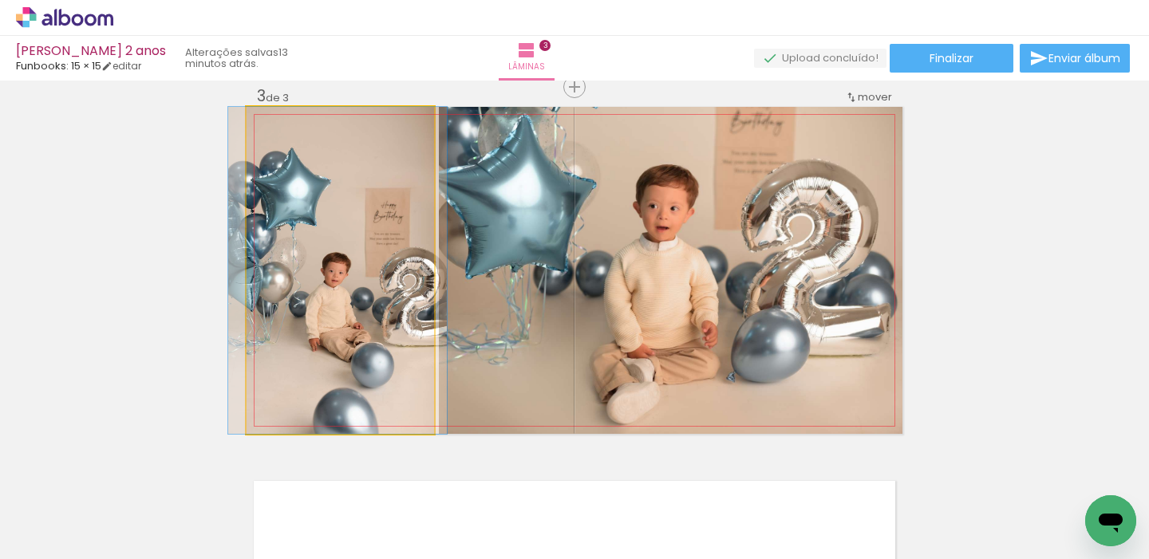
drag, startPoint x: 372, startPoint y: 303, endPoint x: 364, endPoint y: 306, distance: 8.3
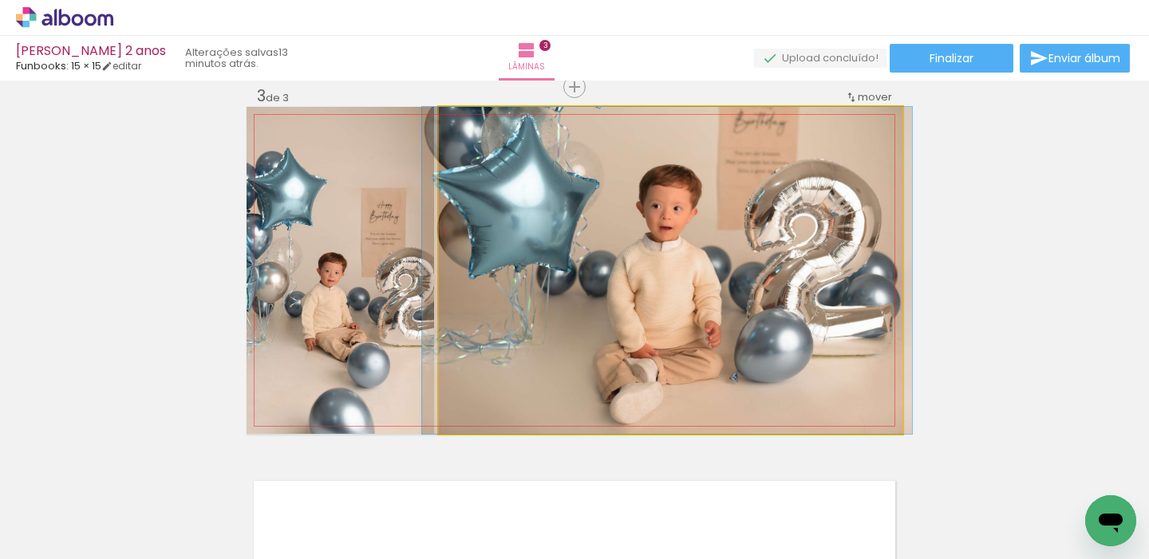
drag, startPoint x: 547, startPoint y: 287, endPoint x: 546, endPoint y: 325, distance: 37.5
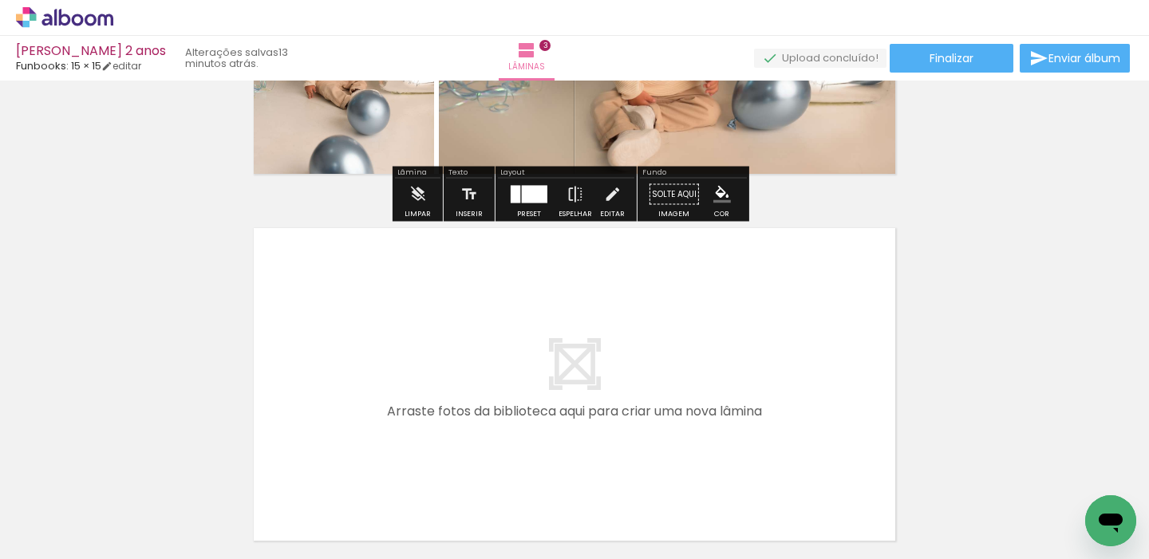
scroll to position [1023, 0]
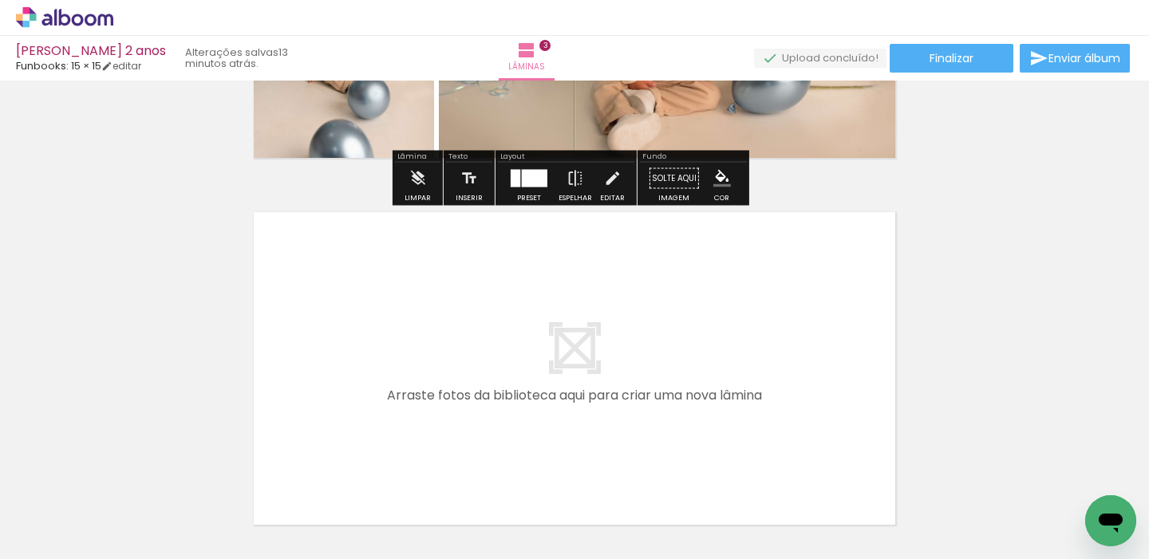
click at [401, 390] on quentale-workspace at bounding box center [574, 279] width 1149 height 559
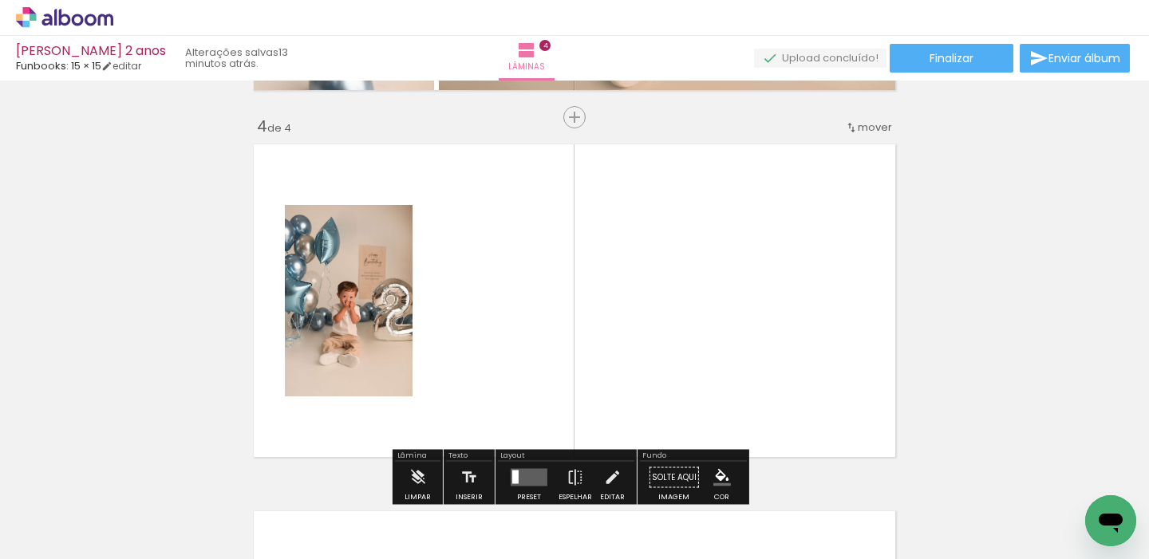
scroll to position [1121, 0]
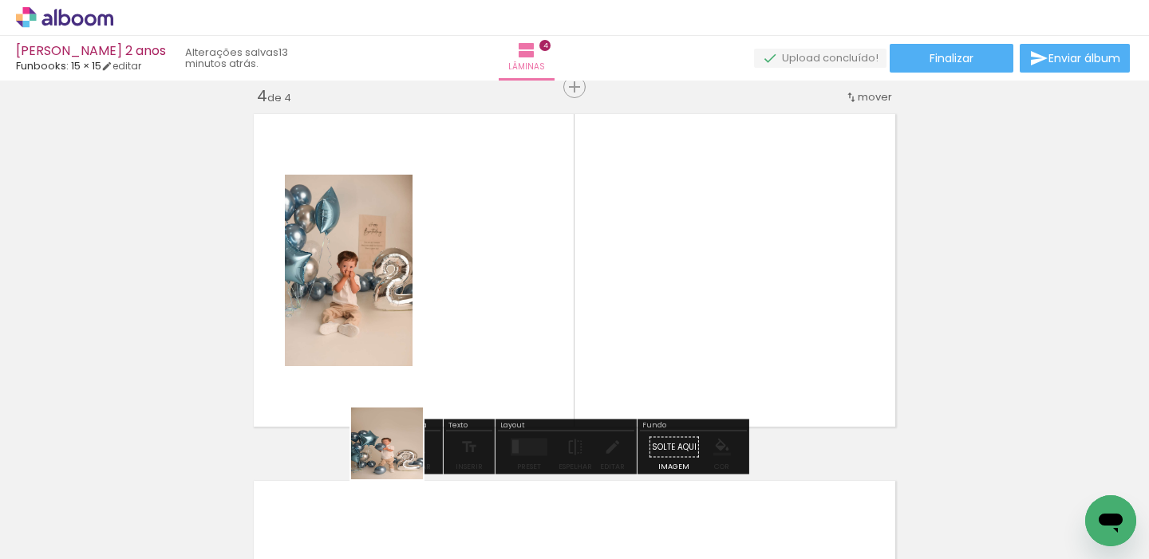
drag, startPoint x: 377, startPoint y: 500, endPoint x: 488, endPoint y: 353, distance: 184.5
click at [488, 353] on quentale-workspace at bounding box center [574, 279] width 1149 height 559
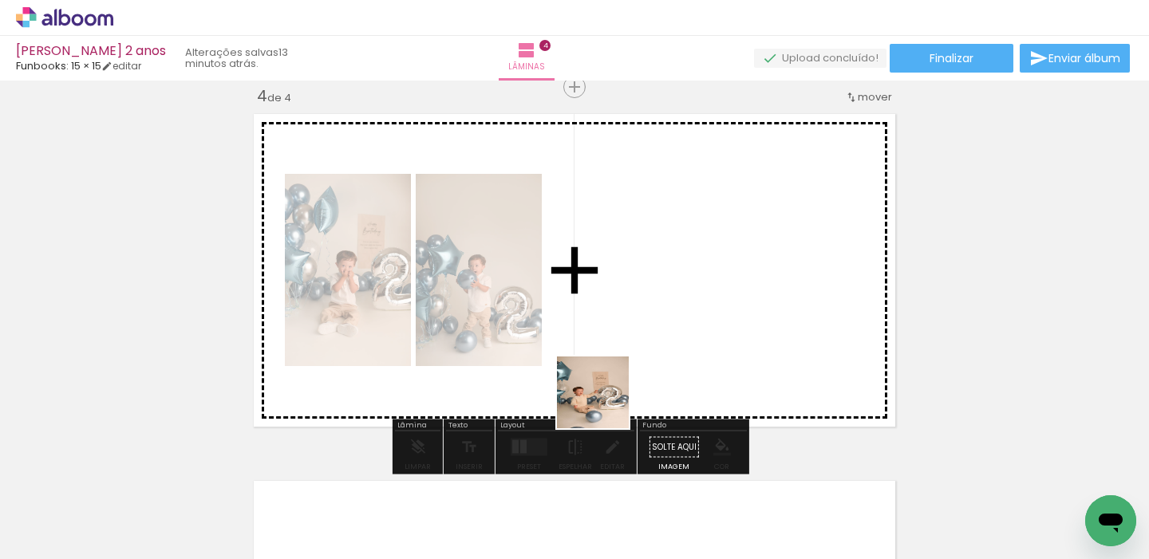
drag, startPoint x: 605, startPoint y: 405, endPoint x: 668, endPoint y: 290, distance: 131.1
click at [642, 331] on quentale-workspace at bounding box center [574, 279] width 1149 height 559
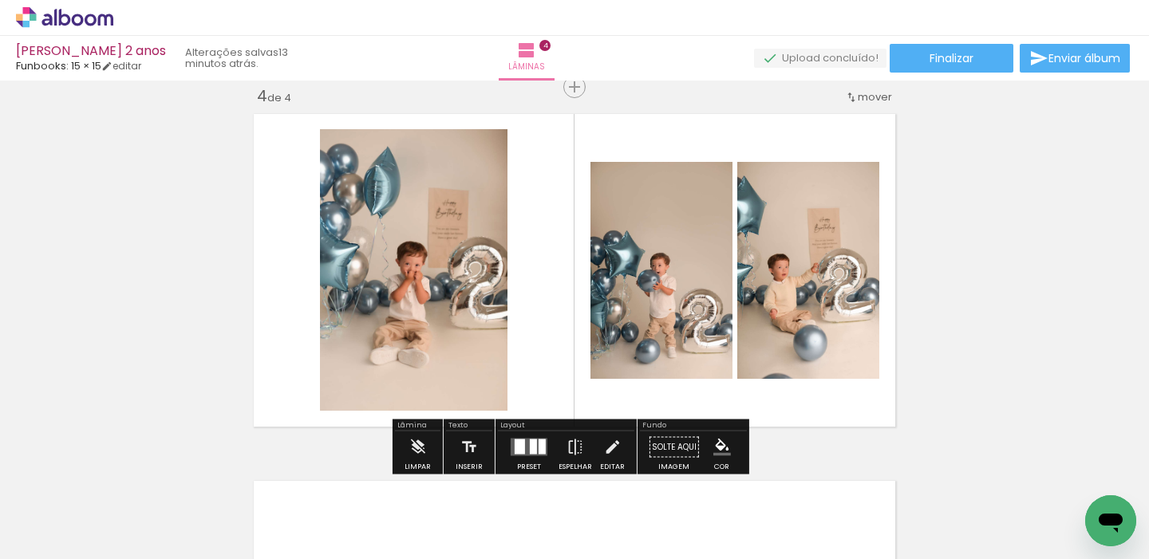
click at [529, 454] on quentale-layouter at bounding box center [529, 448] width 37 height 18
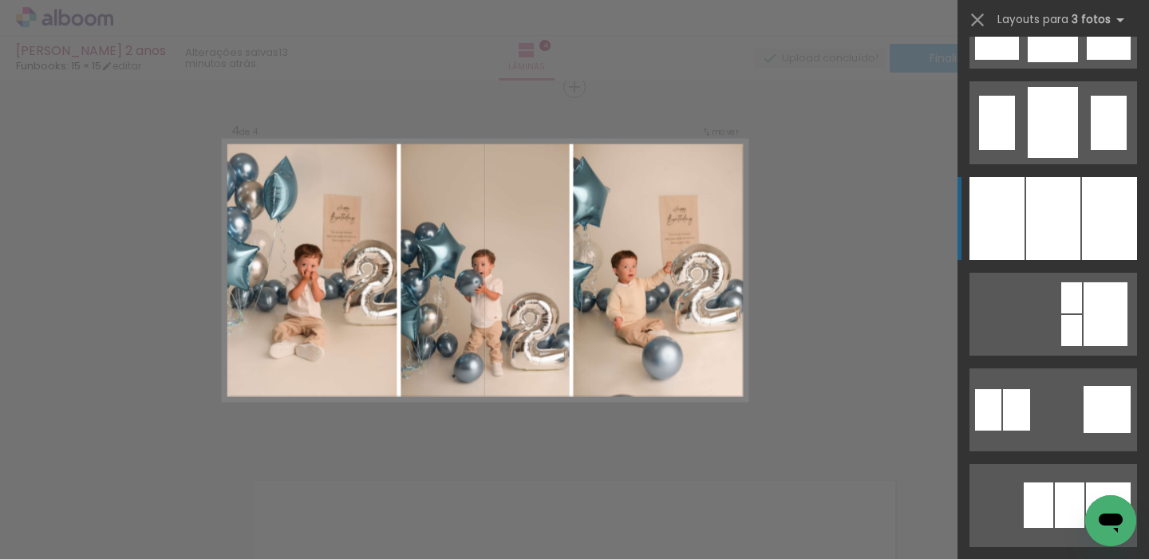
scroll to position [1306, 0]
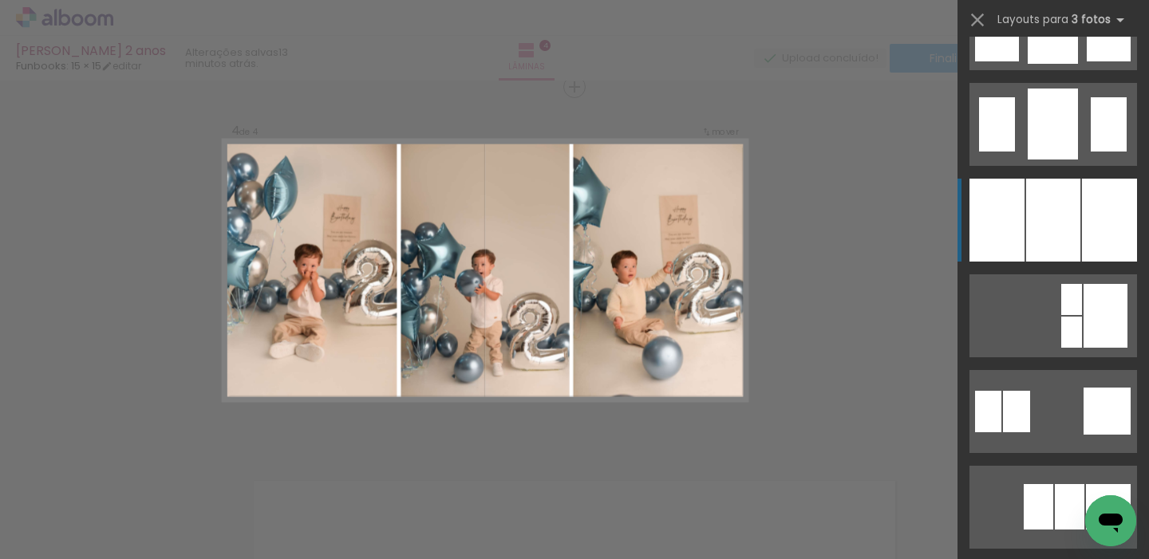
click at [1053, 207] on div at bounding box center [1053, 220] width 54 height 83
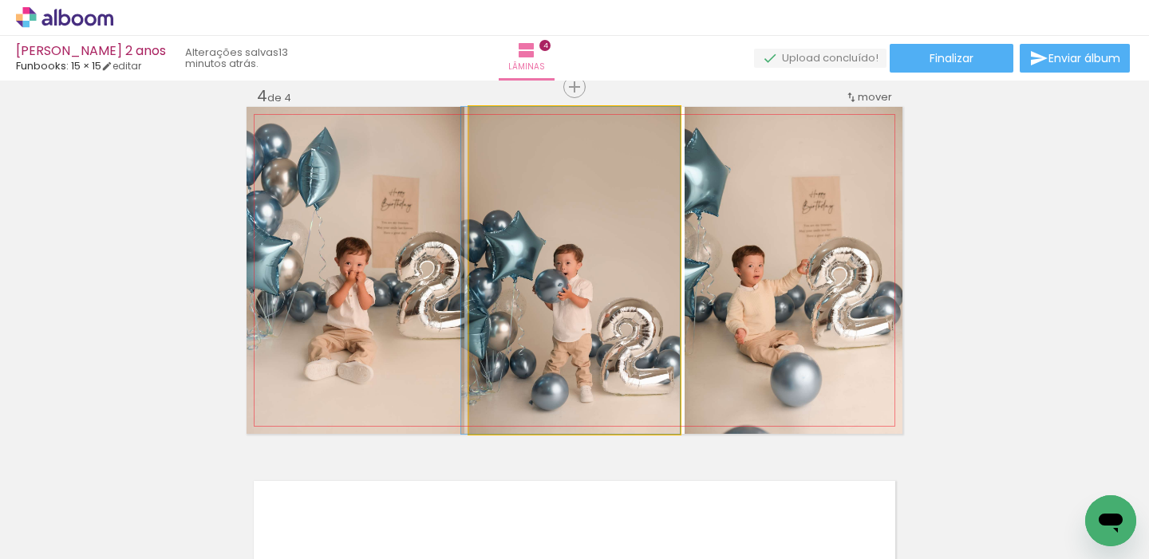
drag, startPoint x: 624, startPoint y: 264, endPoint x: 568, endPoint y: 273, distance: 56.5
drag, startPoint x: 591, startPoint y: 272, endPoint x: 812, endPoint y: 260, distance: 222.2
click at [0, 0] on slot at bounding box center [0, 0] width 0 height 0
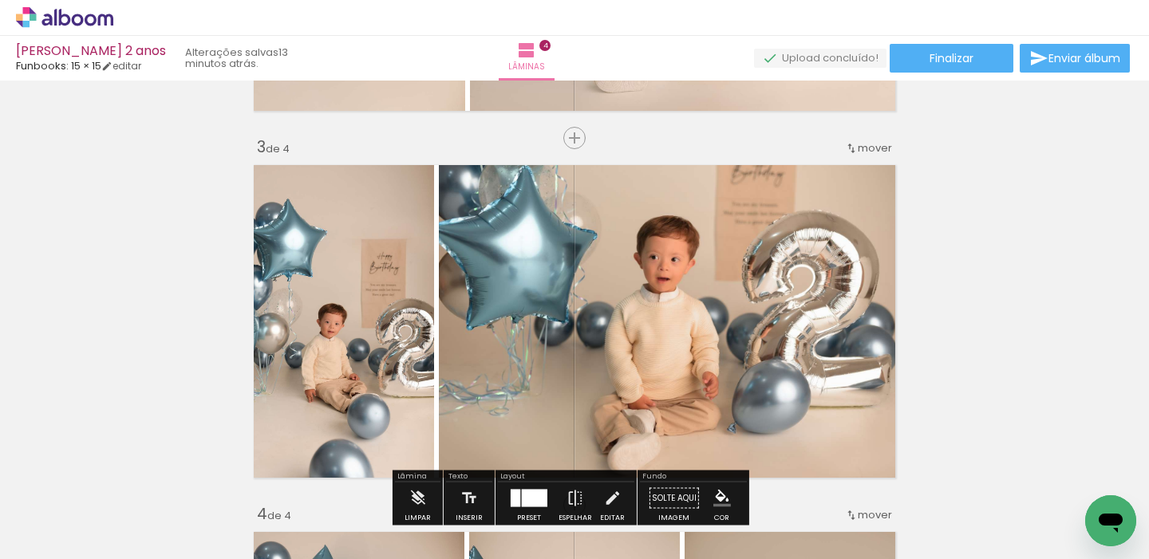
scroll to position [704, 0]
click at [860, 148] on span "mover" at bounding box center [875, 147] width 34 height 15
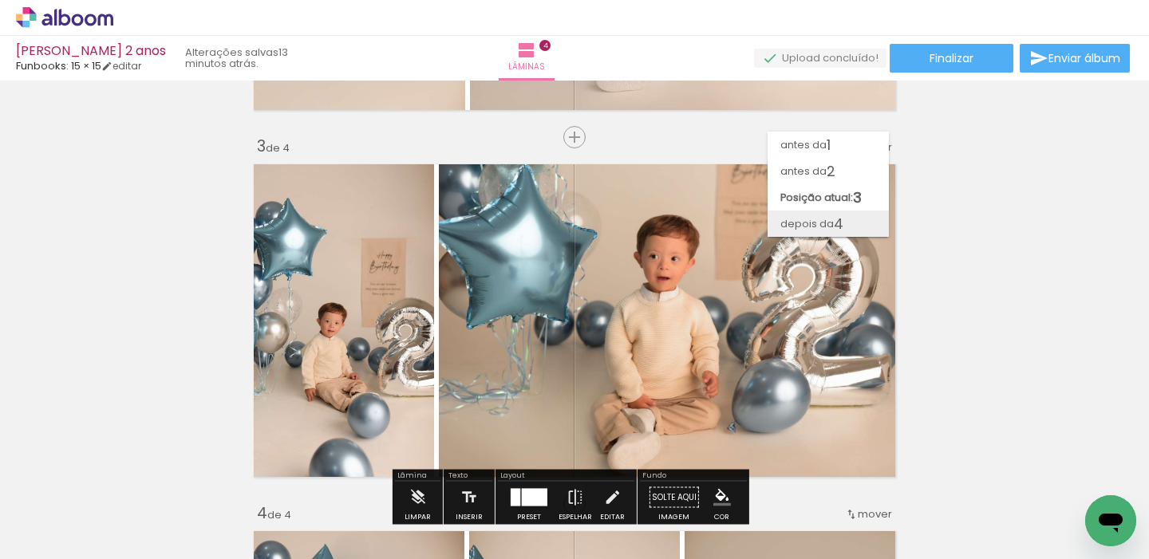
click at [856, 225] on paper-item "depois da 4" at bounding box center [828, 224] width 121 height 26
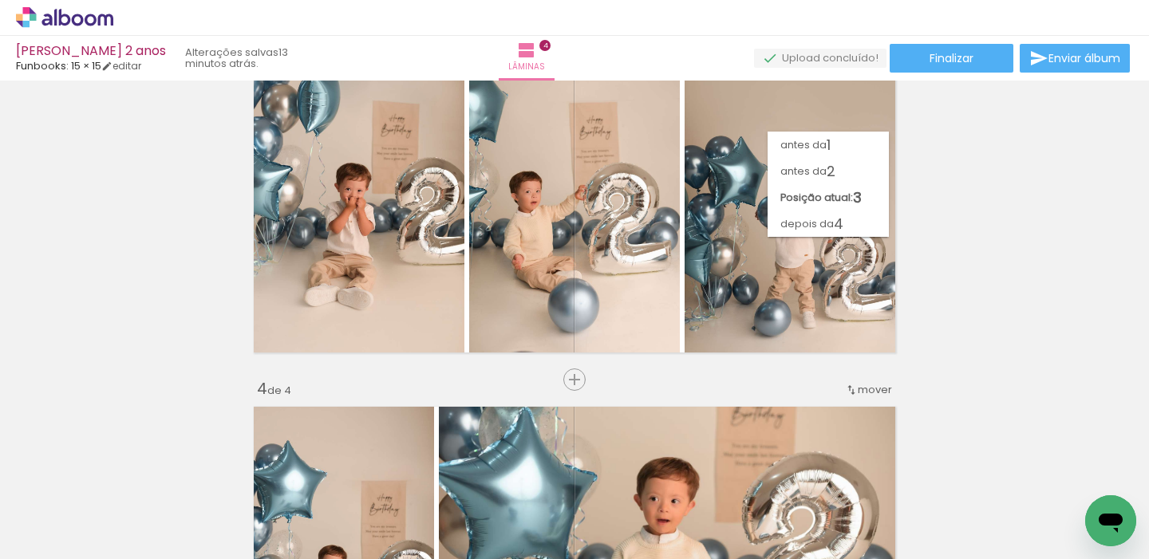
scroll to position [1121, 0]
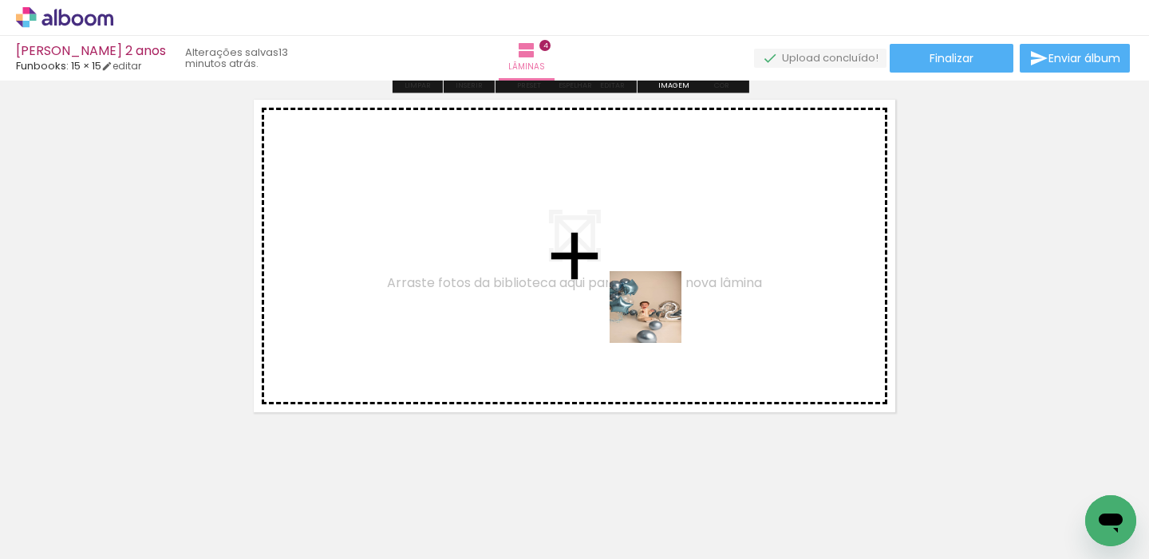
drag, startPoint x: 655, startPoint y: 350, endPoint x: 662, endPoint y: 269, distance: 81.7
click at [662, 269] on quentale-workspace at bounding box center [574, 279] width 1149 height 559
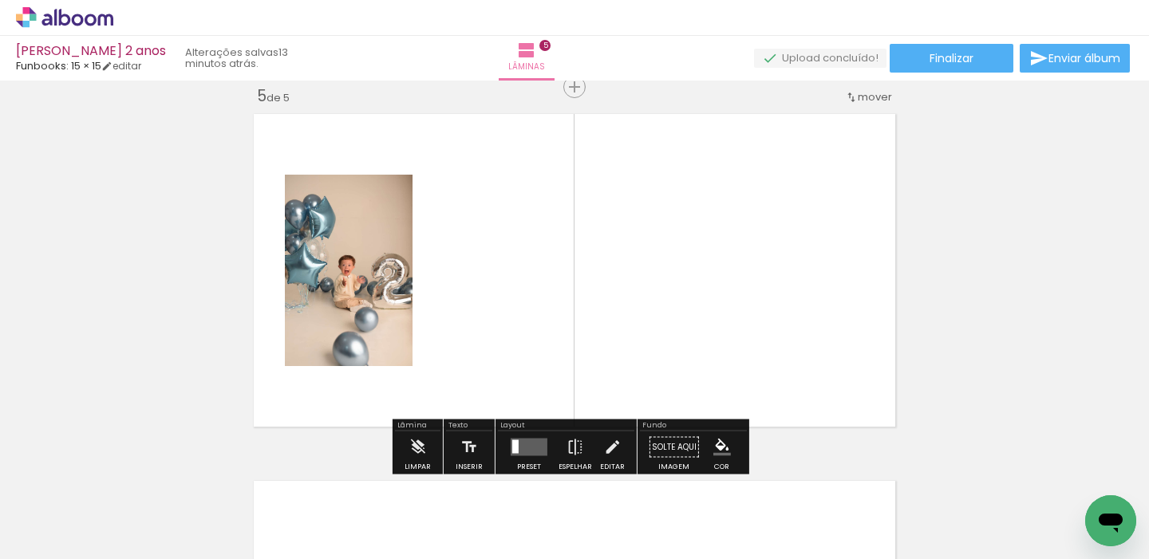
scroll to position [0, 842]
drag, startPoint x: 569, startPoint y: 510, endPoint x: 660, endPoint y: 376, distance: 162.0
click at [646, 381] on quentale-workspace at bounding box center [574, 279] width 1149 height 559
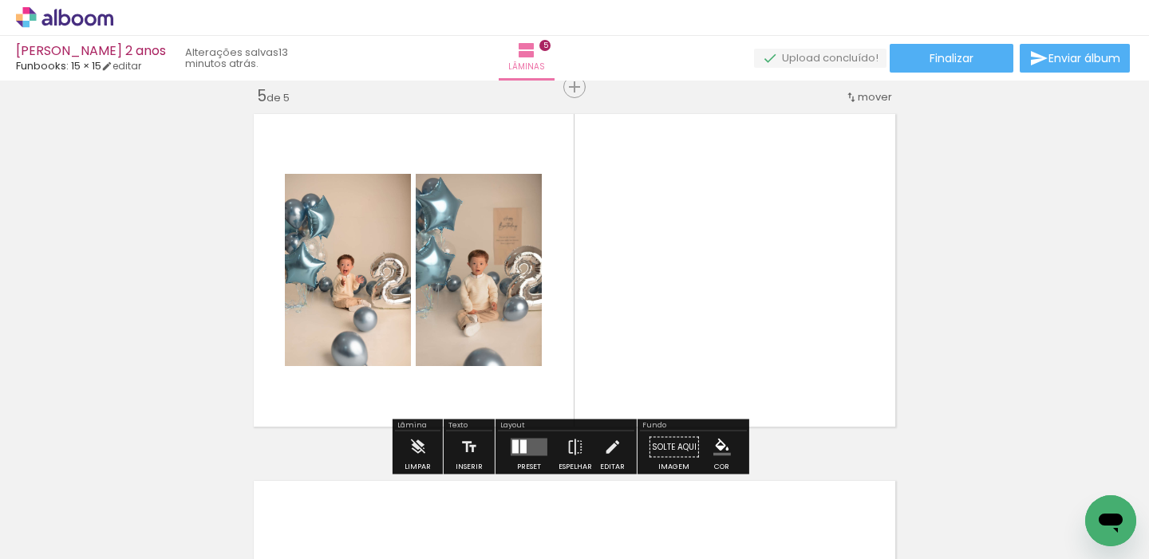
scroll to position [0, 1132]
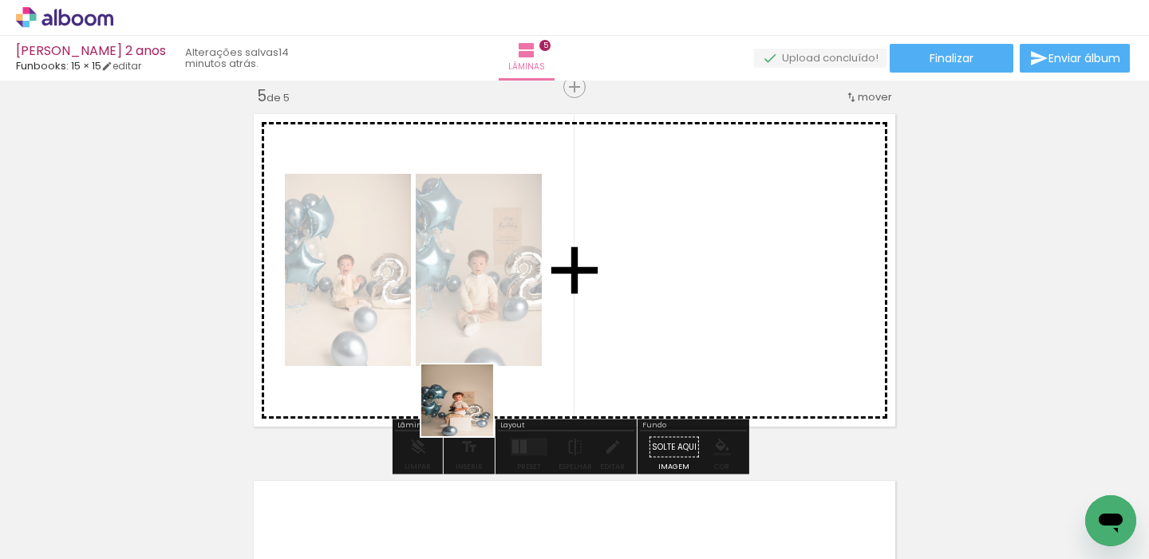
drag, startPoint x: 450, startPoint y: 433, endPoint x: 584, endPoint y: 322, distance: 174.0
click at [571, 322] on quentale-workspace at bounding box center [574, 279] width 1149 height 559
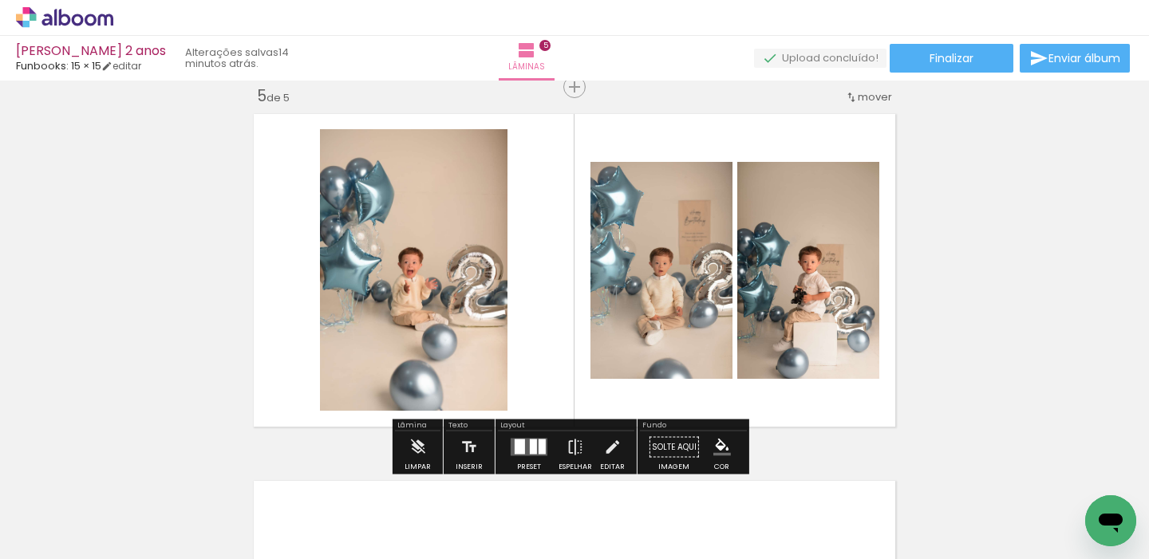
drag, startPoint x: 520, startPoint y: 449, endPoint x: 433, endPoint y: 459, distance: 87.6
click at [522, 448] on quentale-layouter at bounding box center [529, 448] width 37 height 18
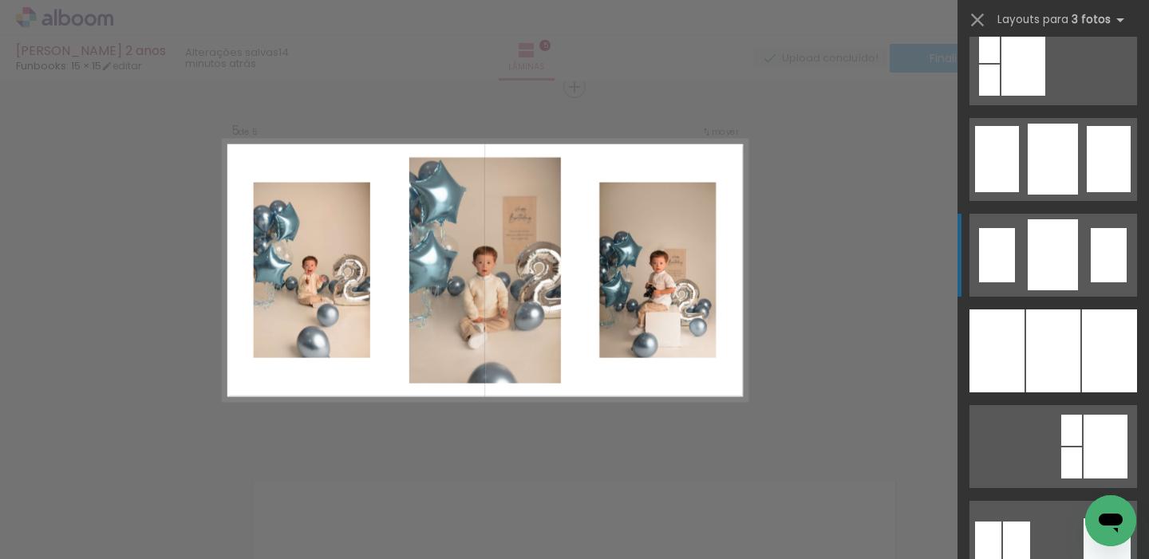
scroll to position [1180, 0]
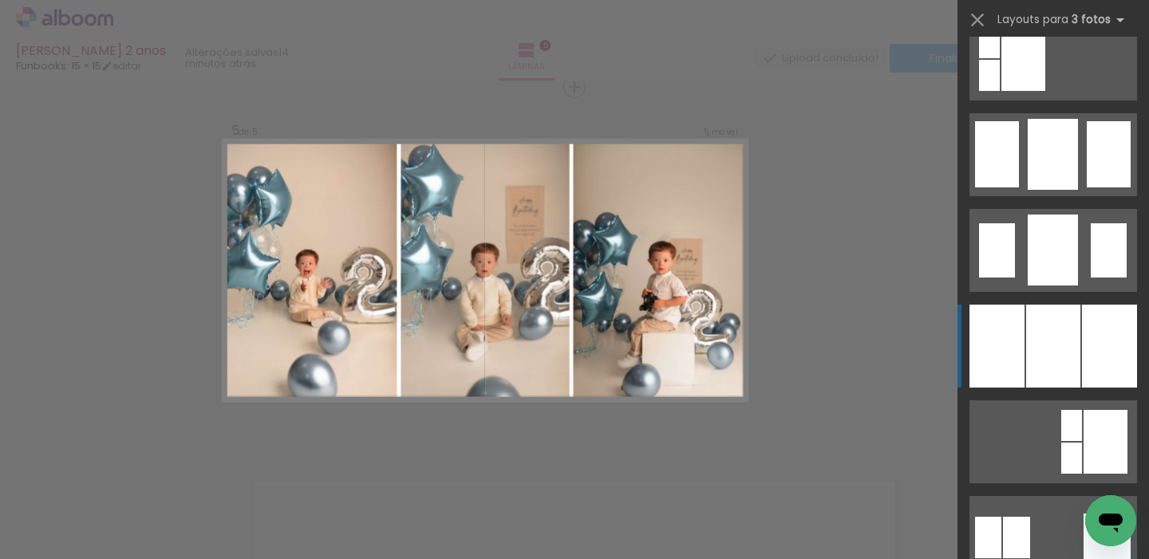
click at [1031, 346] on div at bounding box center [1053, 346] width 54 height 83
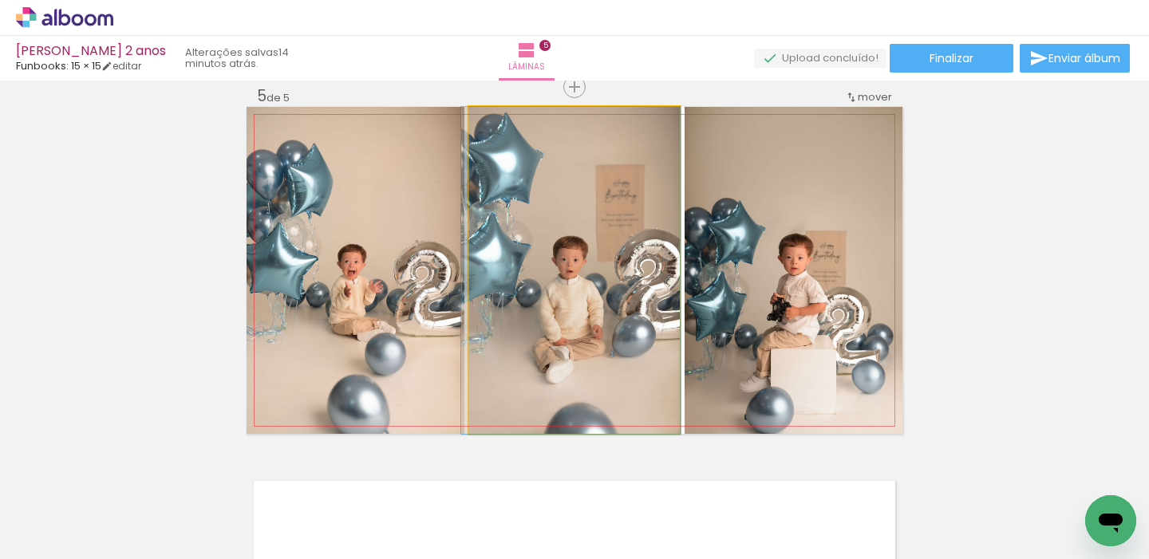
drag, startPoint x: 547, startPoint y: 283, endPoint x: 516, endPoint y: 277, distance: 31.8
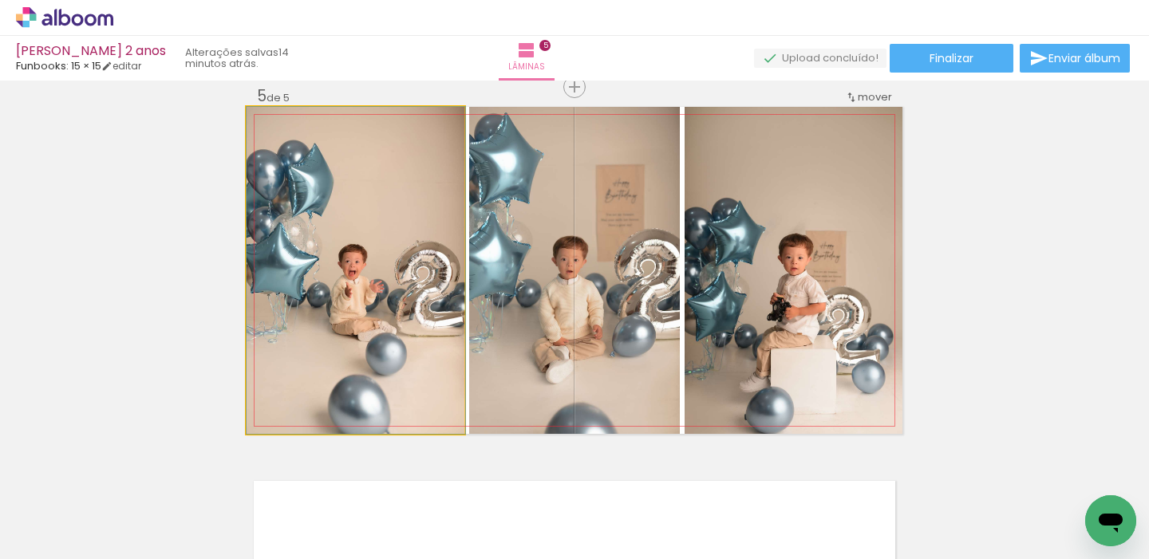
drag, startPoint x: 399, startPoint y: 279, endPoint x: 593, endPoint y: 251, distance: 195.9
click at [0, 0] on slot at bounding box center [0, 0] width 0 height 0
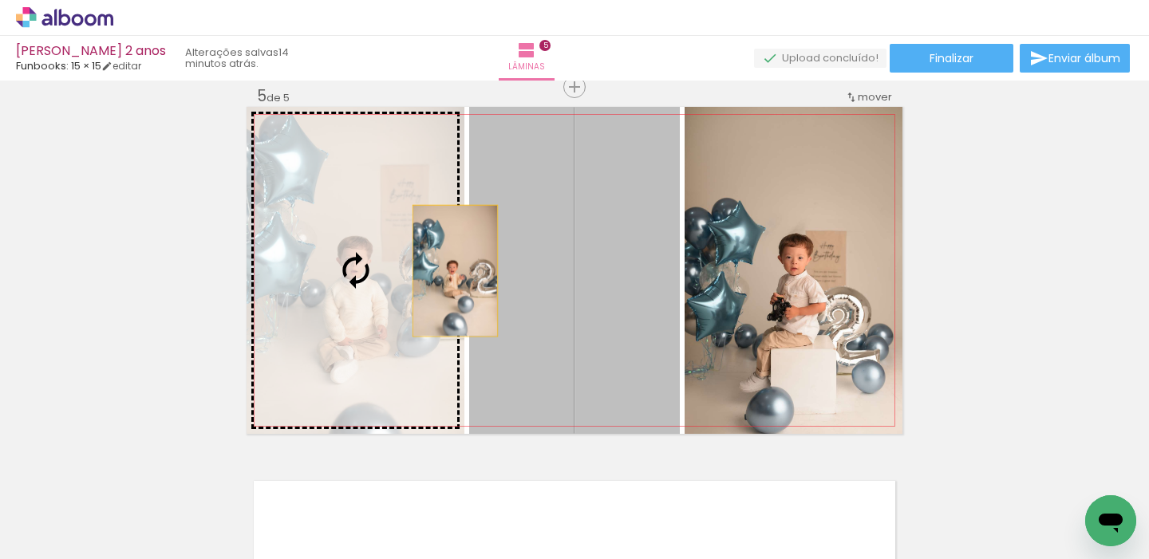
drag, startPoint x: 517, startPoint y: 285, endPoint x: 465, endPoint y: 275, distance: 52.9
click at [0, 0] on slot at bounding box center [0, 0] width 0 height 0
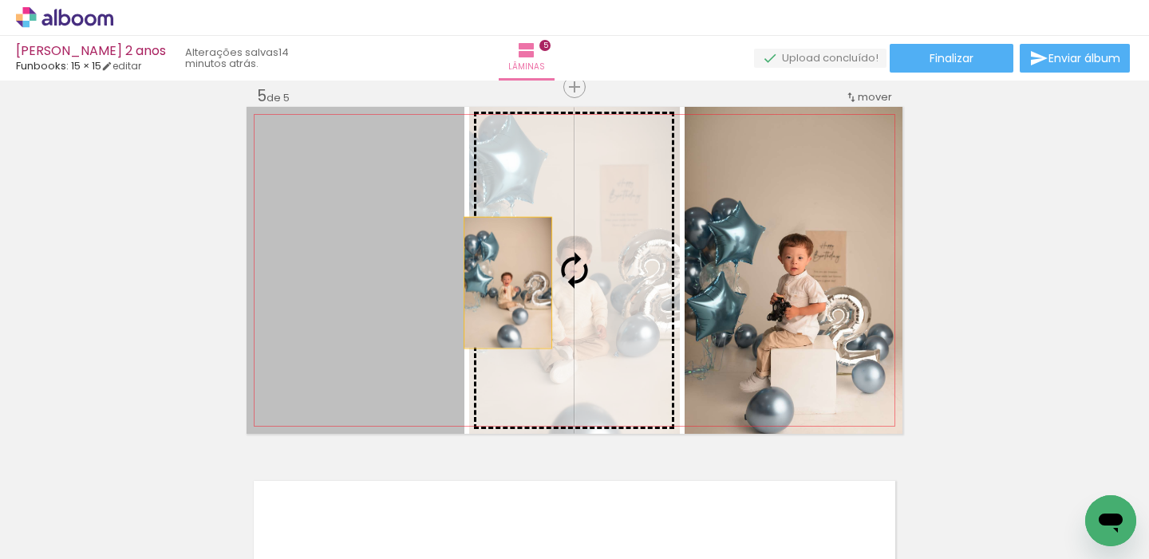
drag, startPoint x: 417, startPoint y: 287, endPoint x: 521, endPoint y: 279, distance: 104.9
click at [0, 0] on slot at bounding box center [0, 0] width 0 height 0
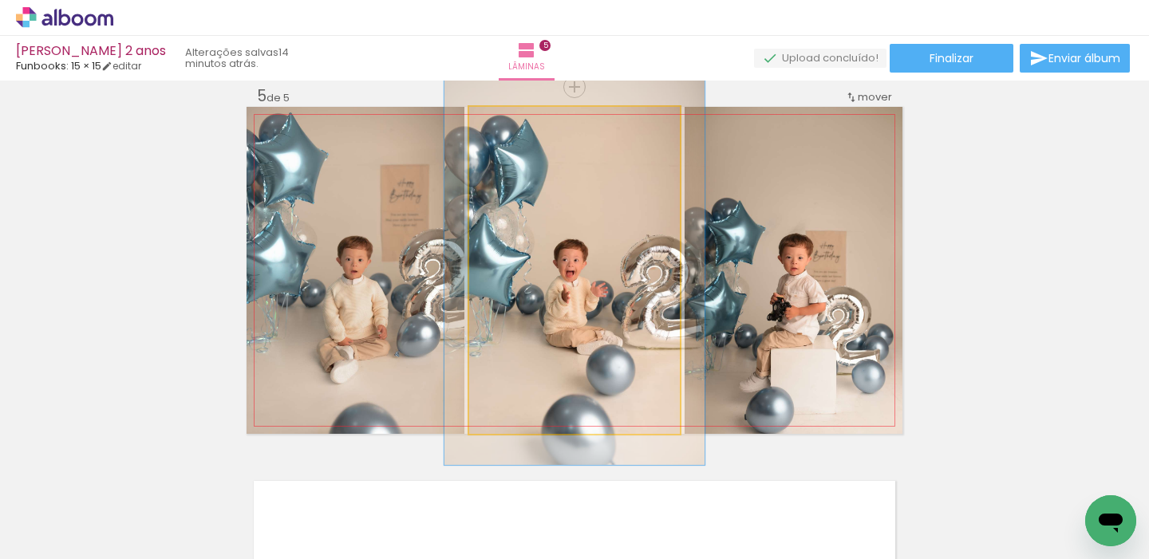
drag, startPoint x: 501, startPoint y: 127, endPoint x: 509, endPoint y: 152, distance: 26.8
type paper-slider "120"
click at [512, 135] on div at bounding box center [517, 124] width 26 height 26
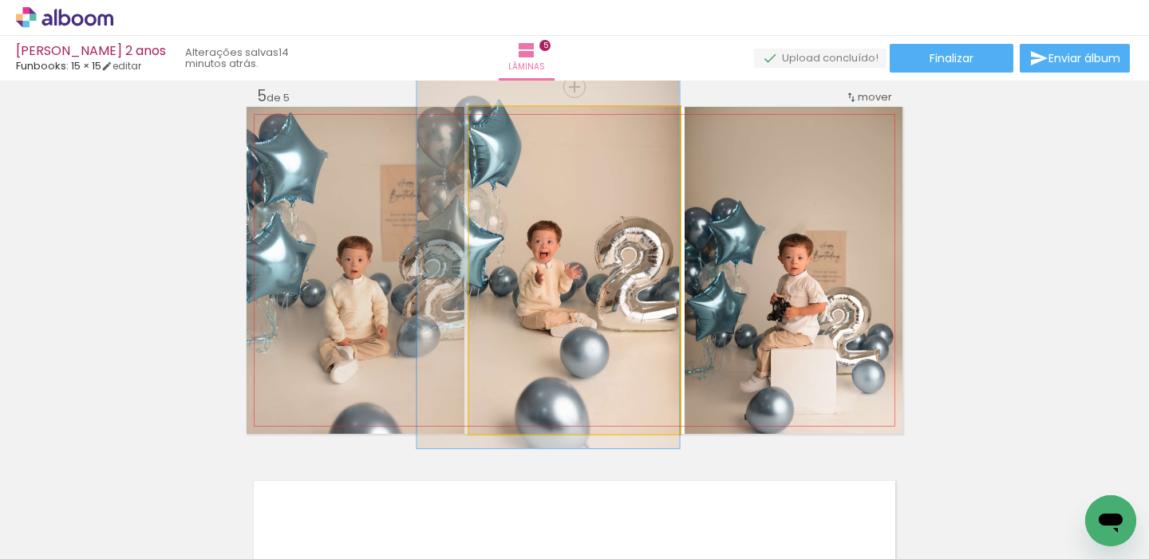
drag, startPoint x: 520, startPoint y: 259, endPoint x: 488, endPoint y: 242, distance: 35.3
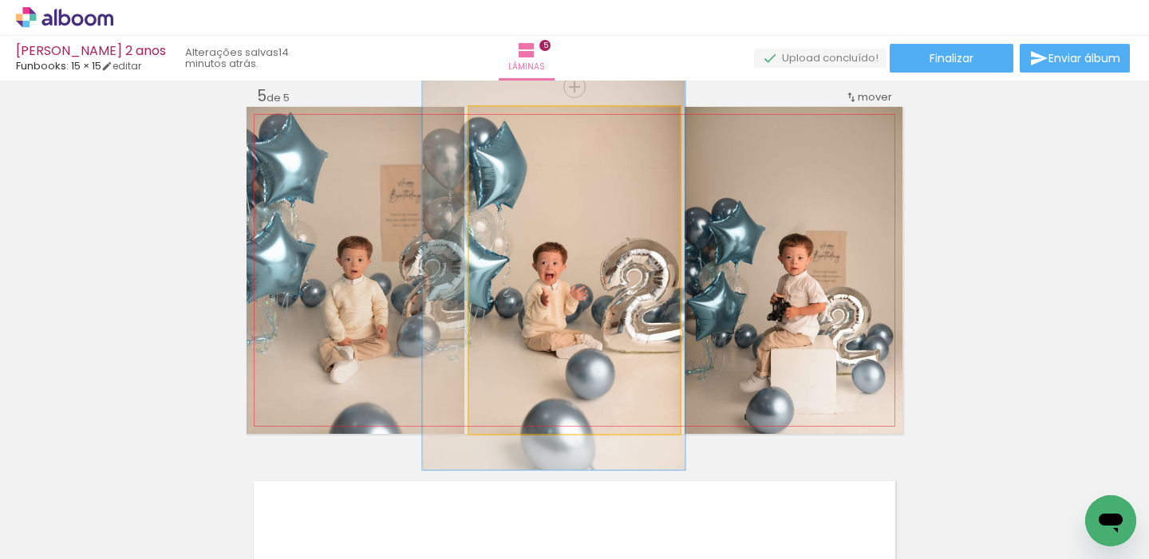
drag, startPoint x: 528, startPoint y: 274, endPoint x: 533, endPoint y: 294, distance: 20.7
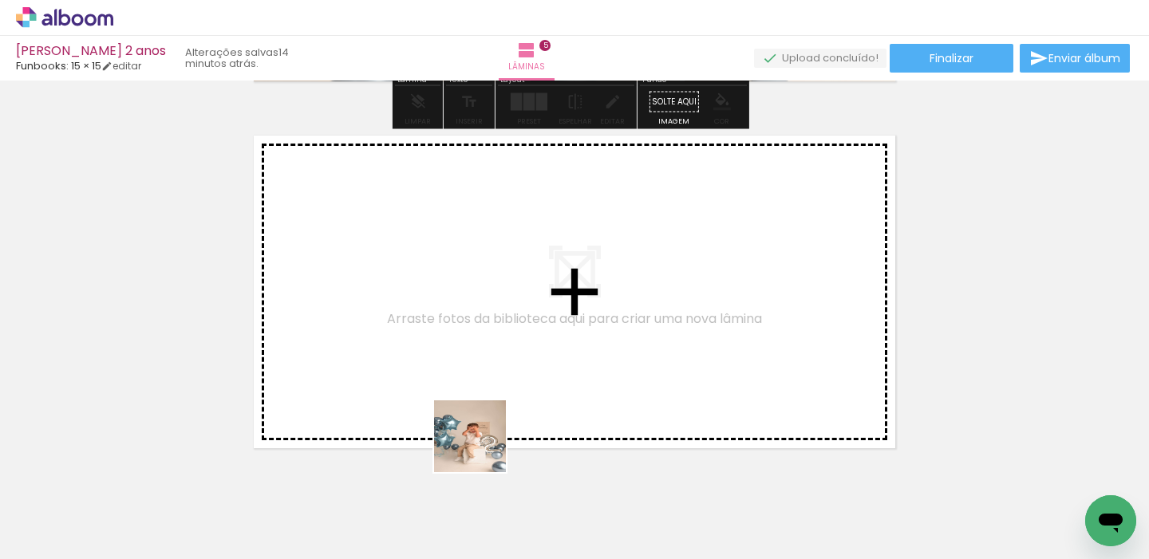
drag, startPoint x: 468, startPoint y: 484, endPoint x: 554, endPoint y: 286, distance: 216.3
click at [554, 286] on quentale-workspace at bounding box center [574, 279] width 1149 height 559
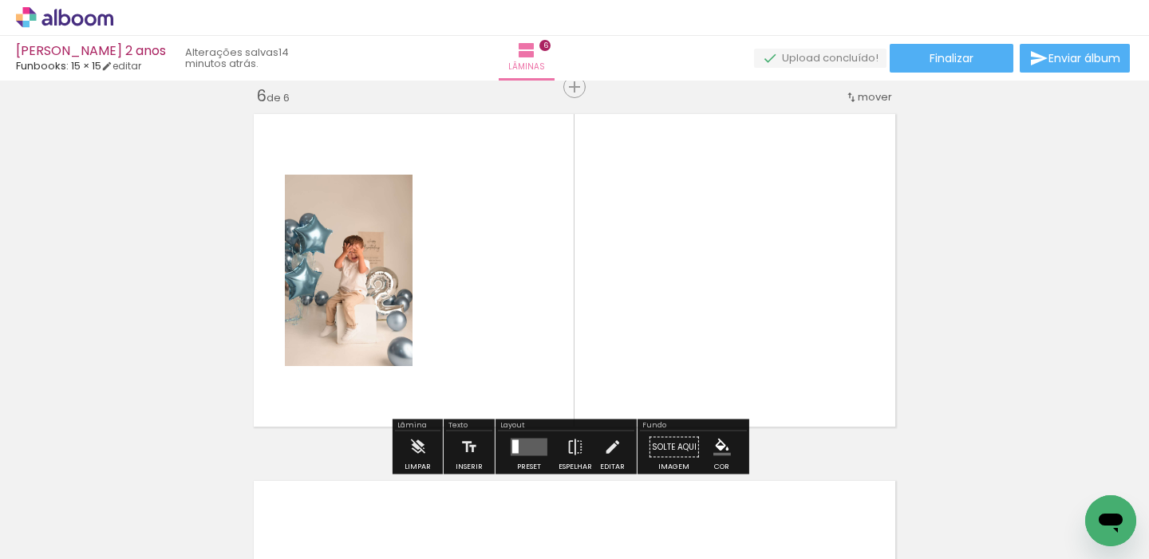
scroll to position [1855, 0]
drag, startPoint x: 564, startPoint y: 492, endPoint x: 648, endPoint y: 323, distance: 188.8
click at [641, 321] on quentale-workspace at bounding box center [574, 279] width 1149 height 559
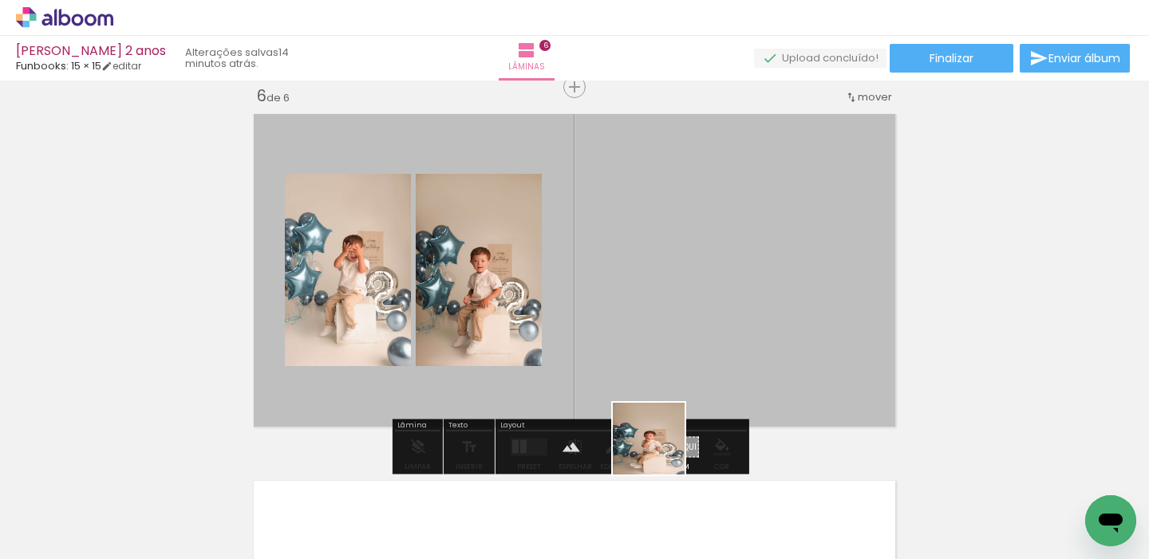
drag, startPoint x: 651, startPoint y: 501, endPoint x: 680, endPoint y: 329, distance: 174.8
click at [666, 353] on quentale-workspace at bounding box center [574, 279] width 1149 height 559
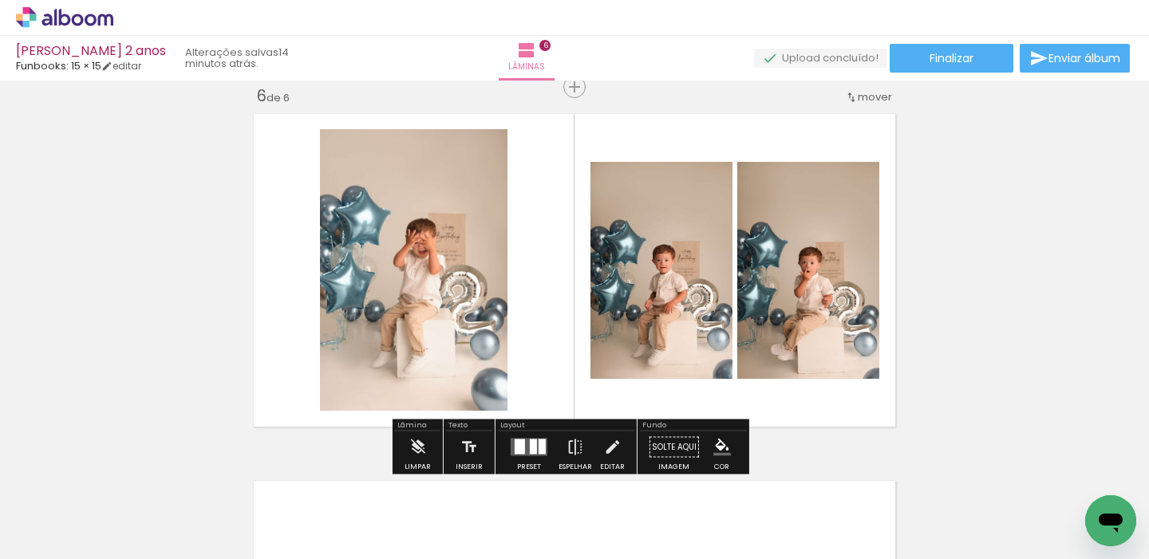
click at [539, 441] on div at bounding box center [542, 447] width 7 height 15
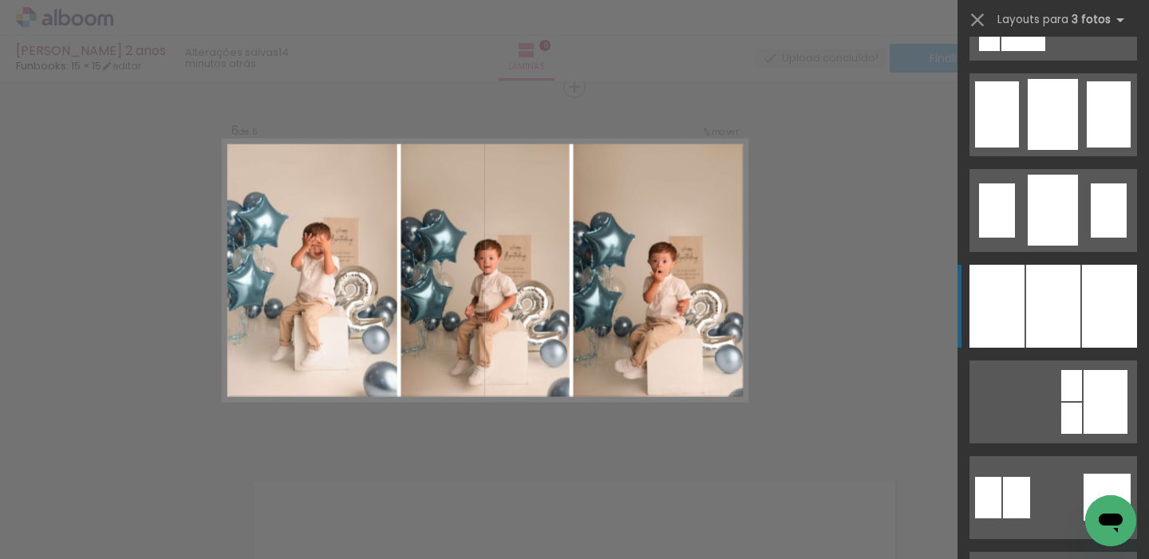
scroll to position [1221, 0]
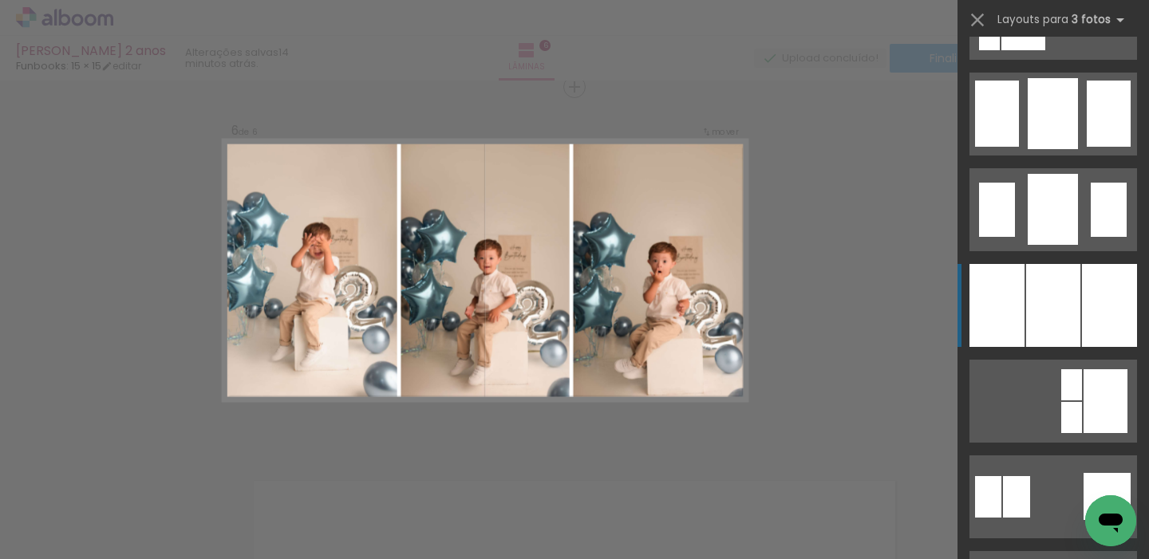
click at [1034, 290] on div at bounding box center [1053, 305] width 54 height 83
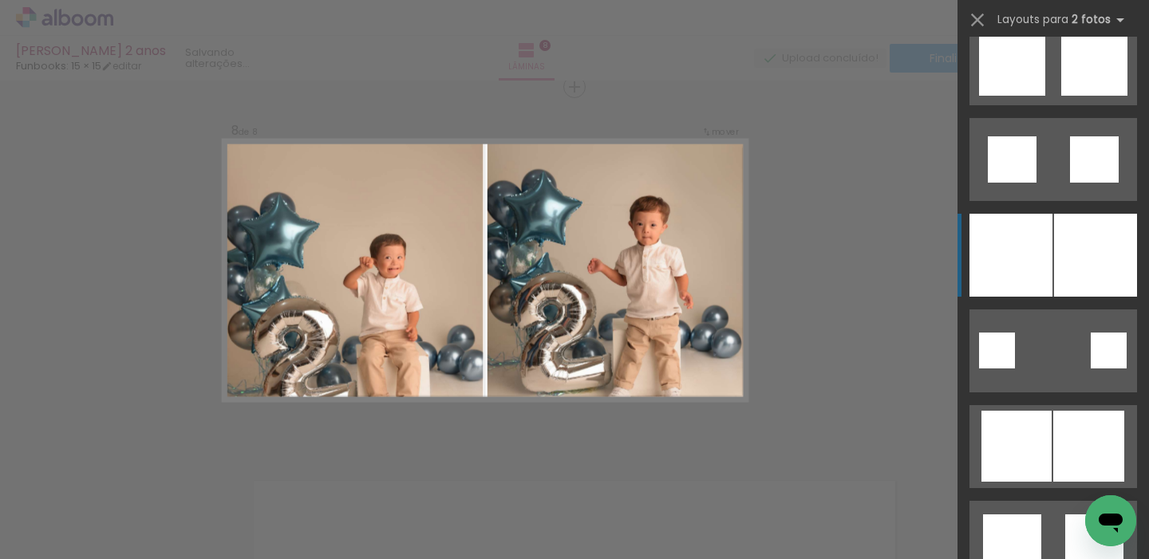
scroll to position [1759, 0]
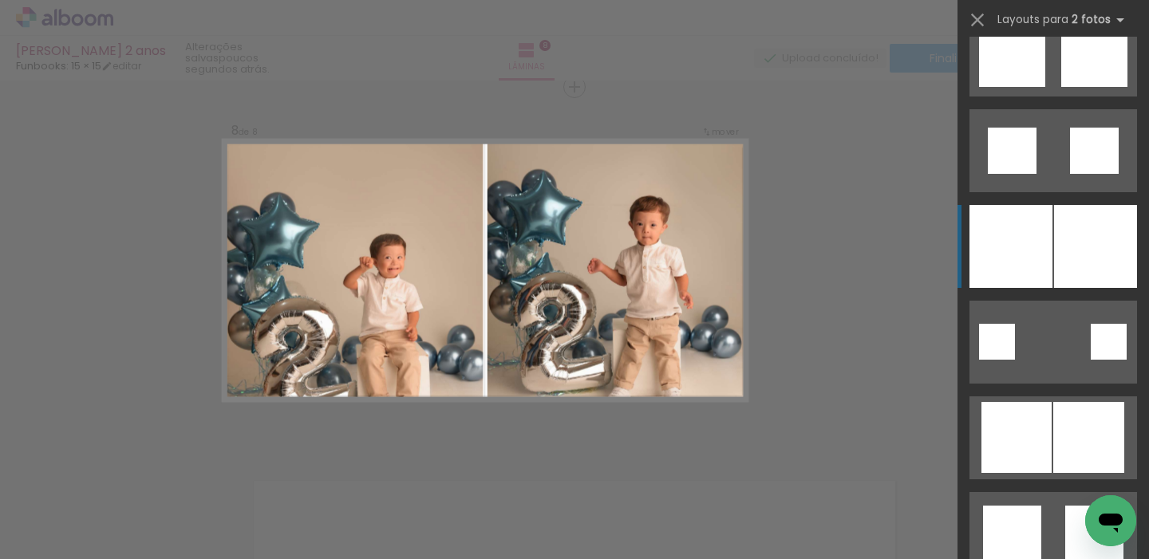
drag, startPoint x: 1057, startPoint y: 235, endPoint x: 877, endPoint y: 229, distance: 179.7
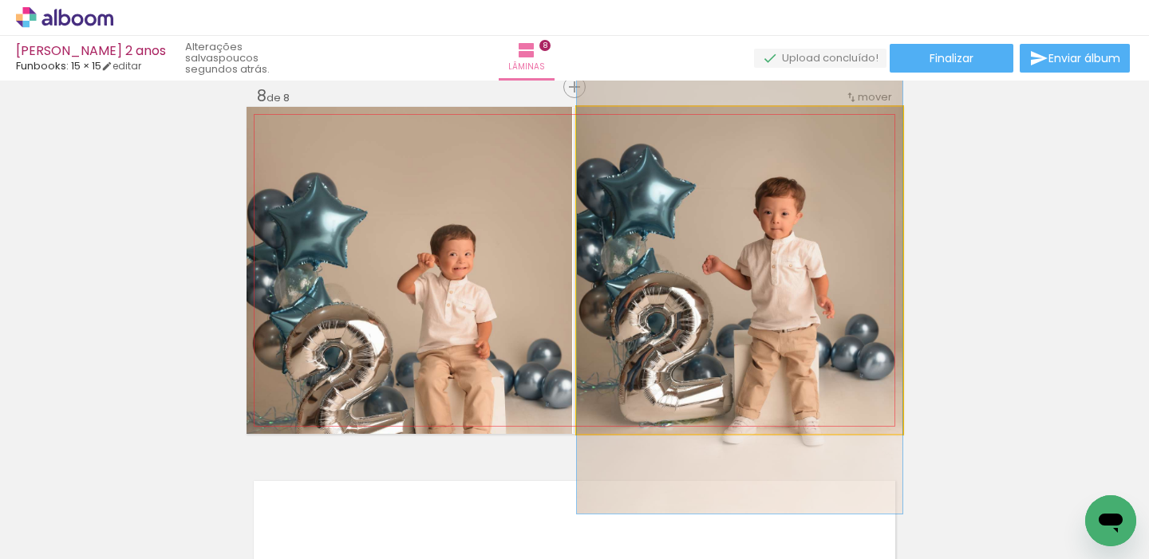
click at [669, 300] on quentale-photo at bounding box center [740, 270] width 326 height 327
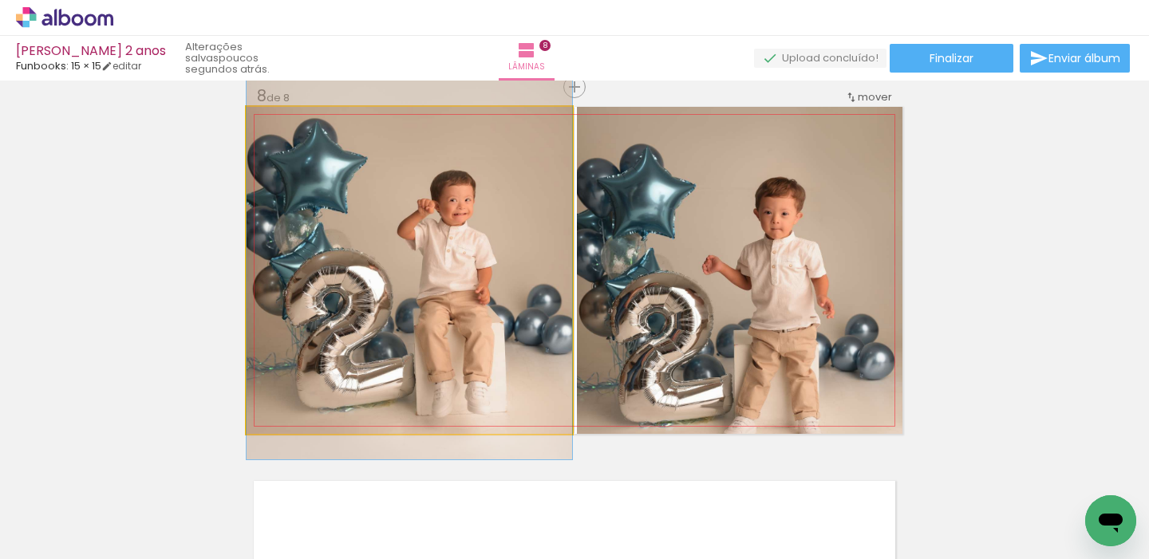
drag, startPoint x: 466, startPoint y: 328, endPoint x: 520, endPoint y: 273, distance: 76.8
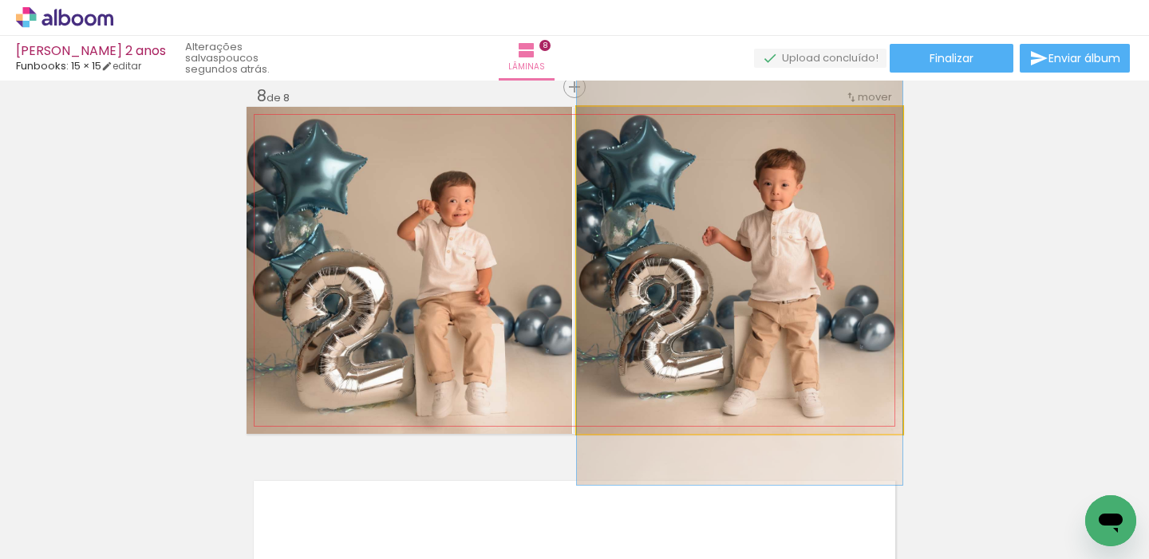
drag, startPoint x: 772, startPoint y: 325, endPoint x: 761, endPoint y: 294, distance: 32.3
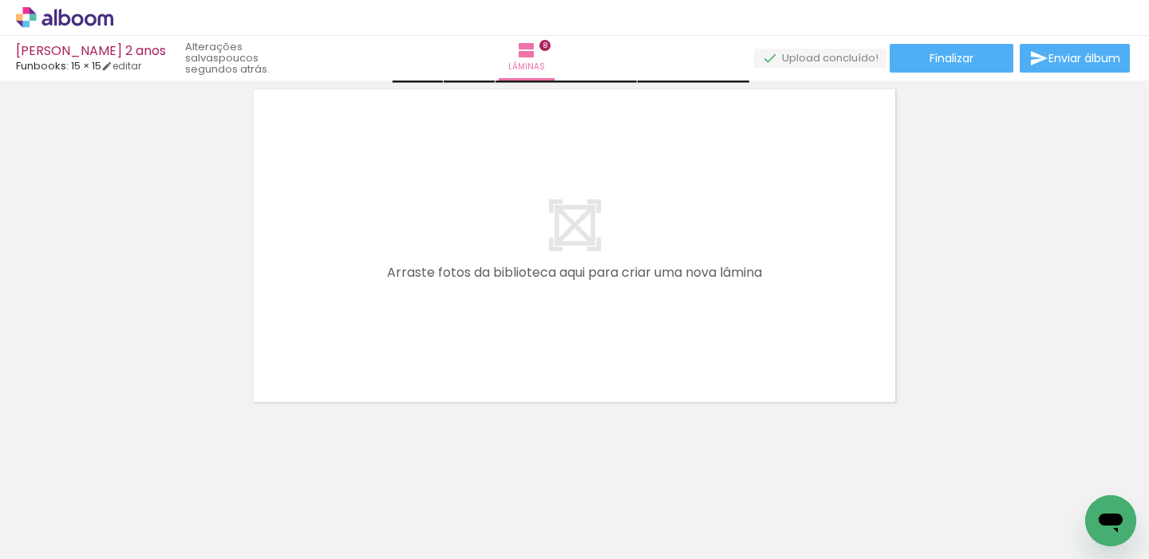
scroll to position [0, 0]
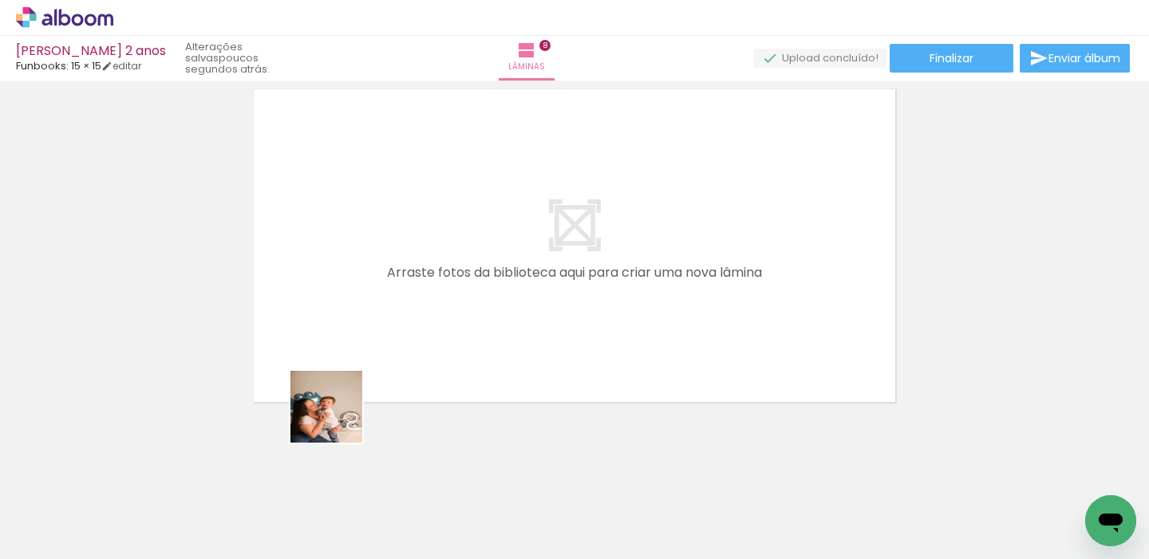
drag, startPoint x: 316, startPoint y: 439, endPoint x: 388, endPoint y: 429, distance: 72.6
click at [397, 372] on quentale-workspace at bounding box center [574, 279] width 1149 height 559
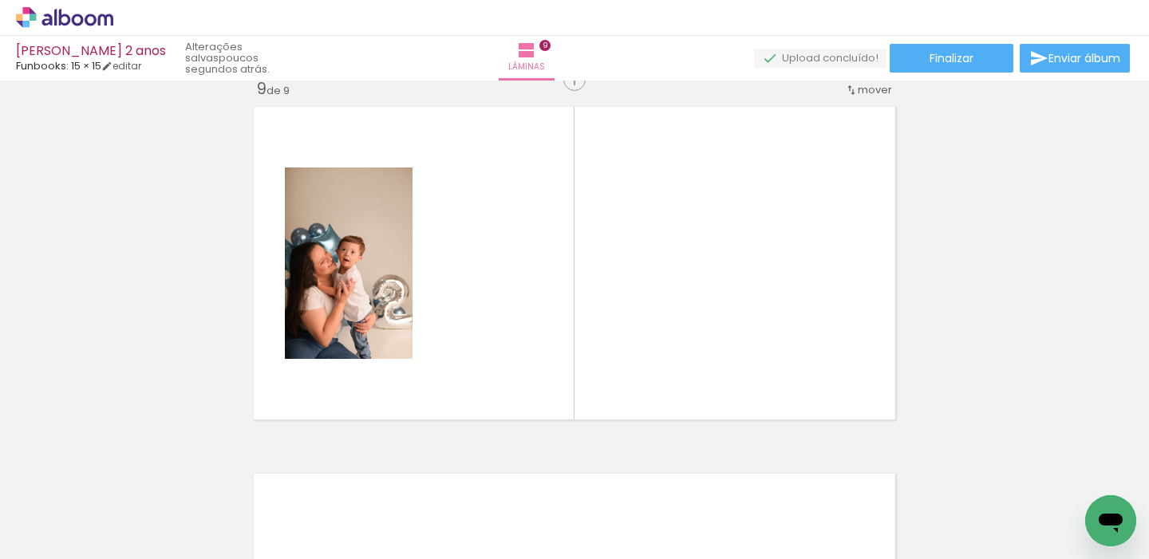
scroll to position [2957, 0]
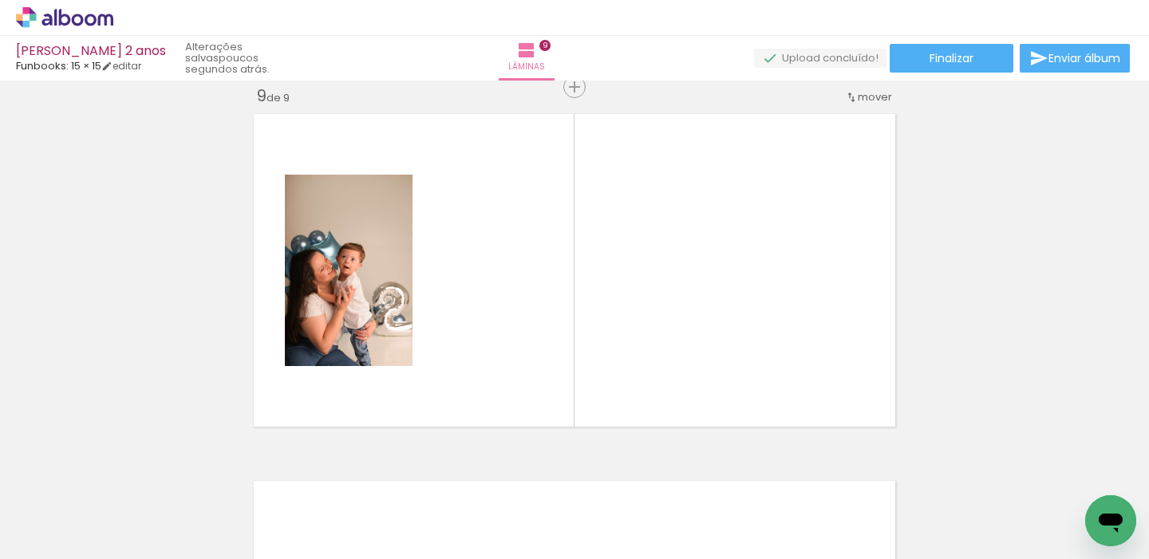
drag, startPoint x: 421, startPoint y: 403, endPoint x: 500, endPoint y: 370, distance: 86.3
click at [500, 370] on quentale-workspace at bounding box center [574, 279] width 1149 height 559
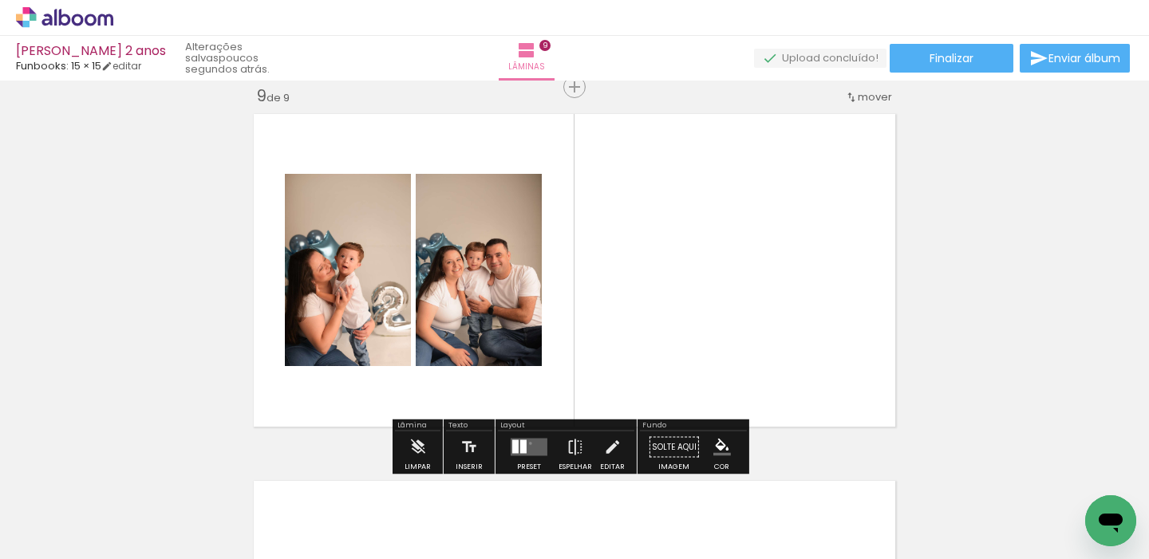
click at [527, 443] on quentale-layouter at bounding box center [529, 448] width 37 height 18
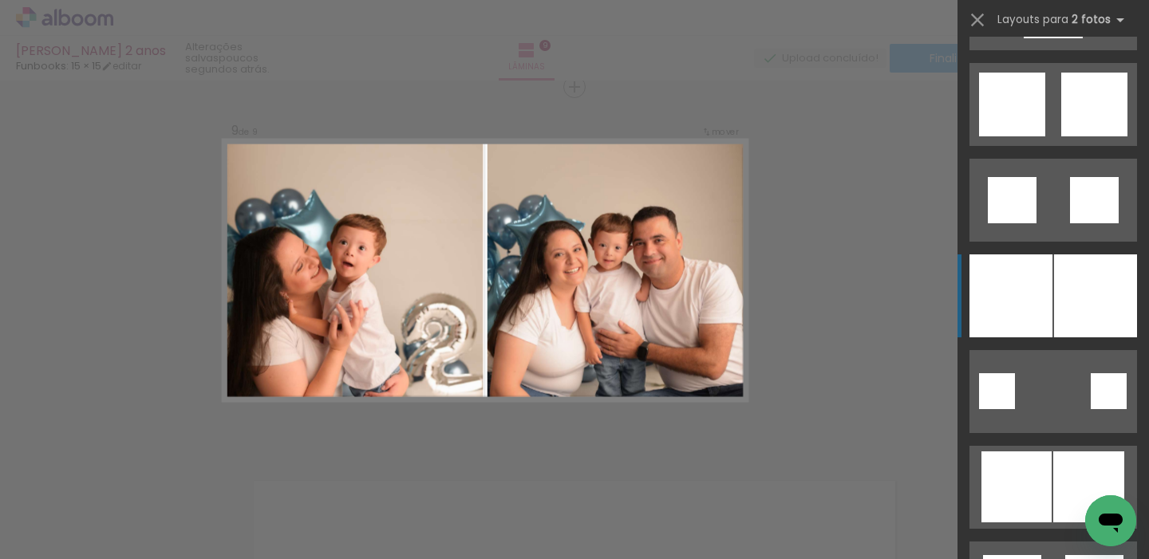
scroll to position [1712, 0]
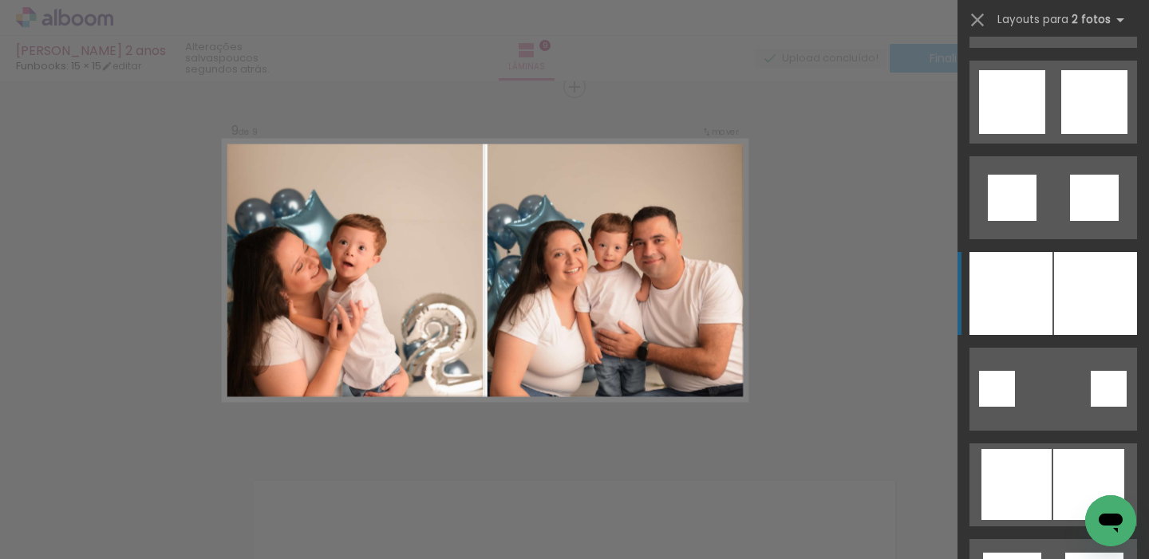
click at [1037, 299] on div at bounding box center [1011, 293] width 83 height 83
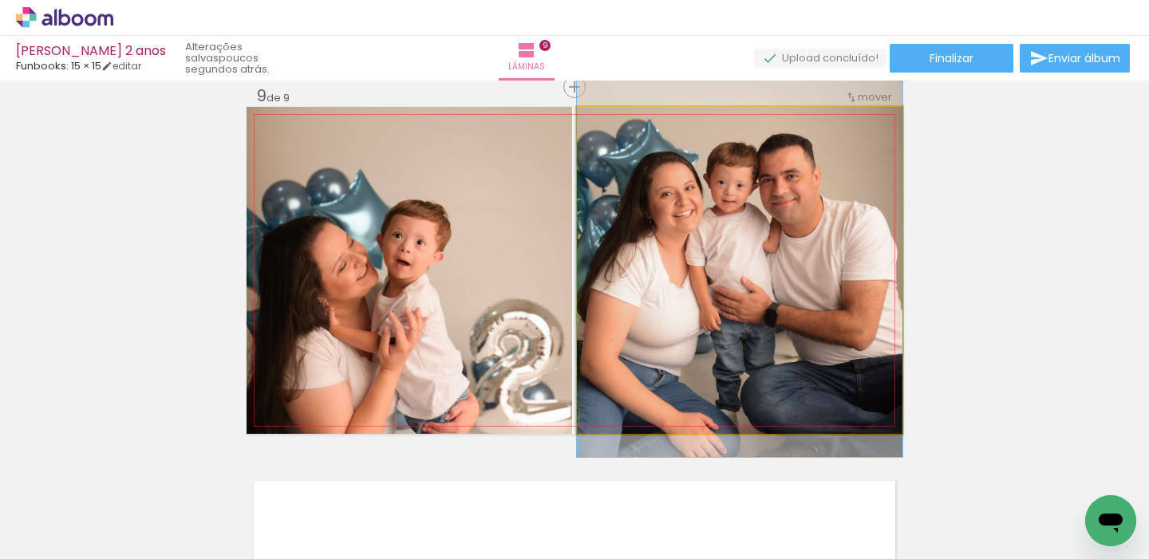
drag, startPoint x: 741, startPoint y: 322, endPoint x: 749, endPoint y: 265, distance: 57.9
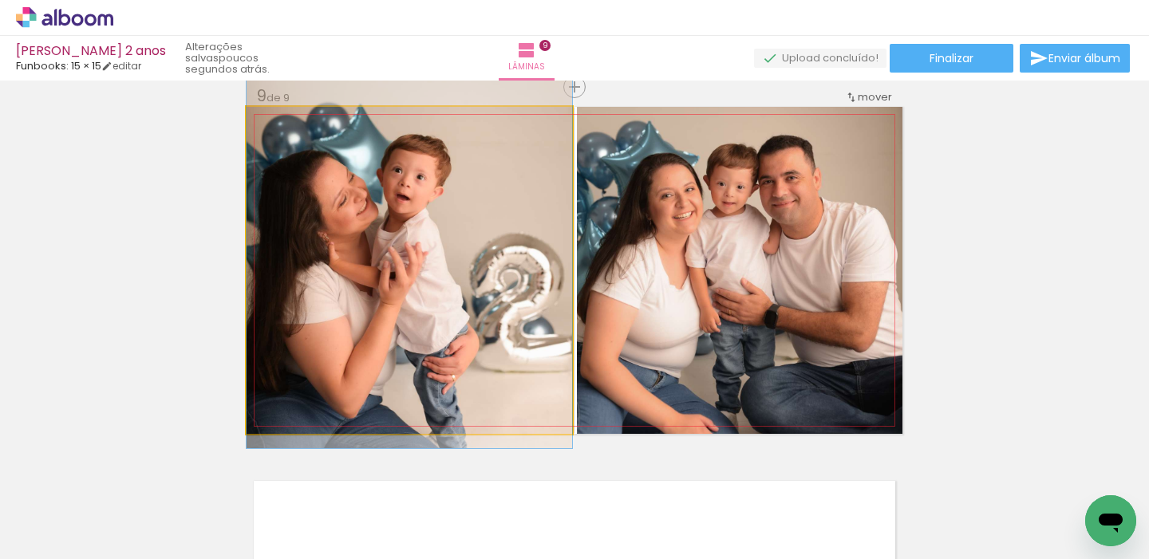
drag, startPoint x: 418, startPoint y: 360, endPoint x: 423, endPoint y: 292, distance: 68.0
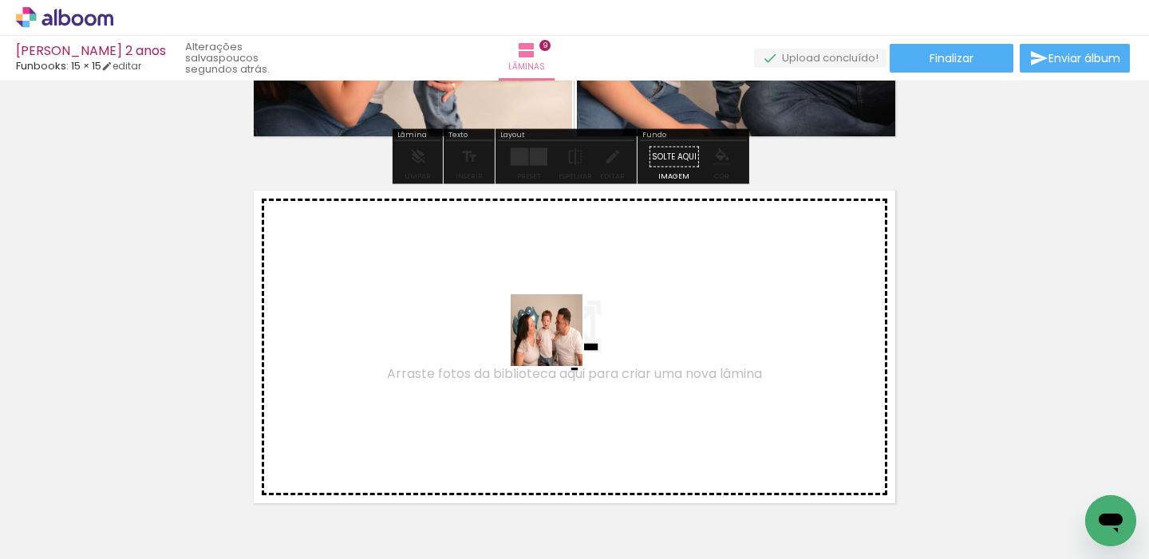
drag, startPoint x: 510, startPoint y: 393, endPoint x: 613, endPoint y: 296, distance: 141.7
click at [613, 296] on quentale-workspace at bounding box center [574, 279] width 1149 height 559
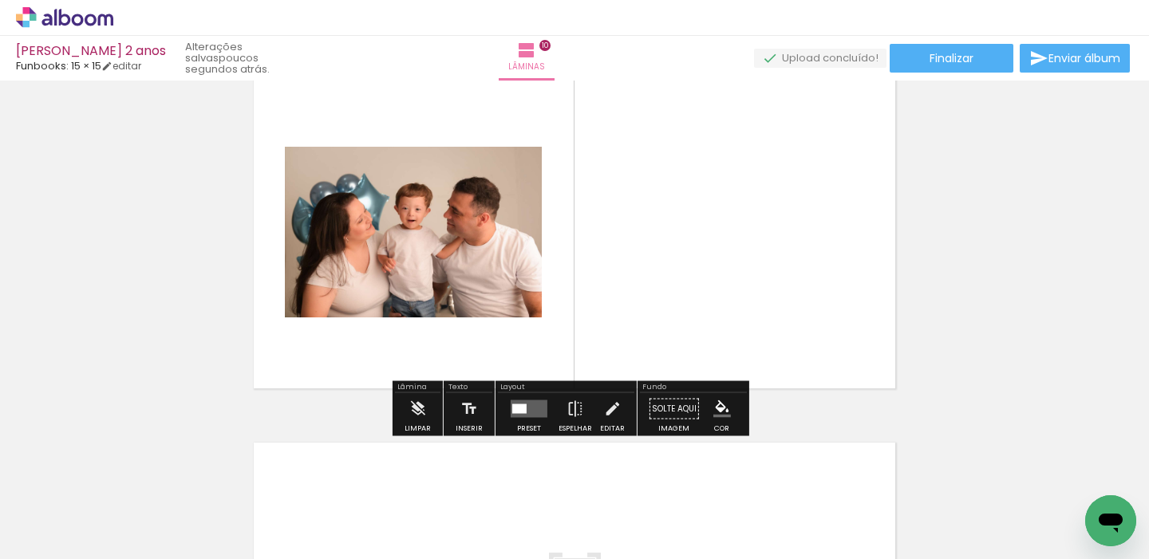
scroll to position [3363, 0]
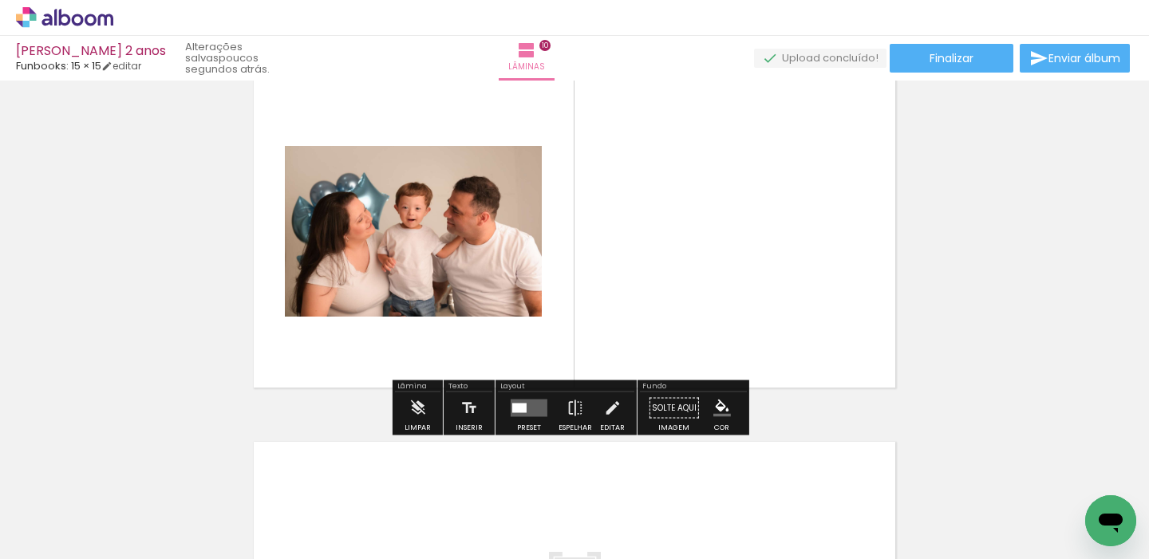
click at [514, 412] on div at bounding box center [519, 409] width 14 height 10
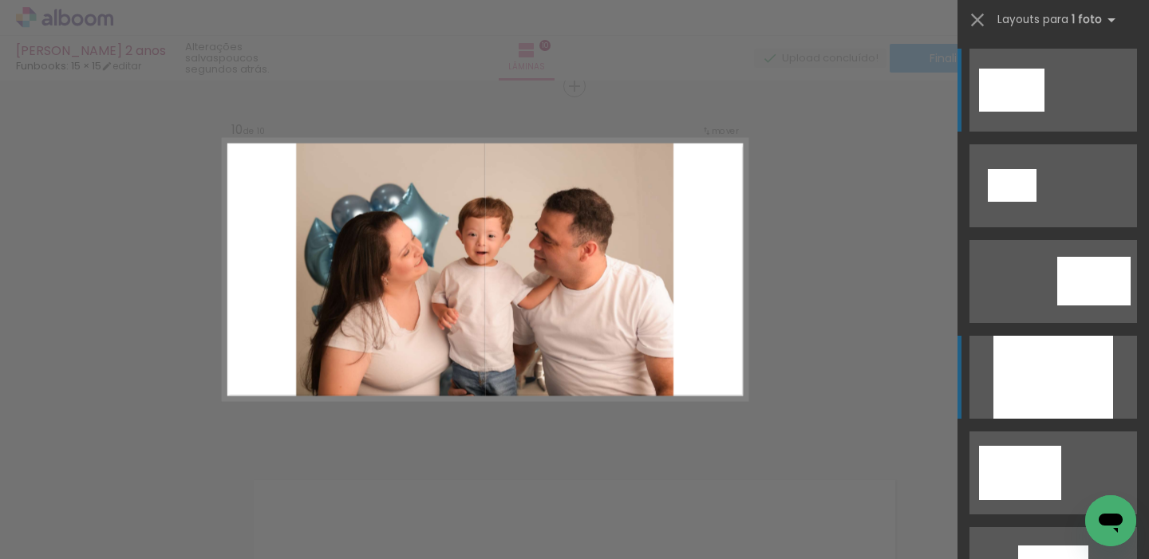
scroll to position [3324, 0]
drag, startPoint x: 1045, startPoint y: 365, endPoint x: 1082, endPoint y: 285, distance: 88.2
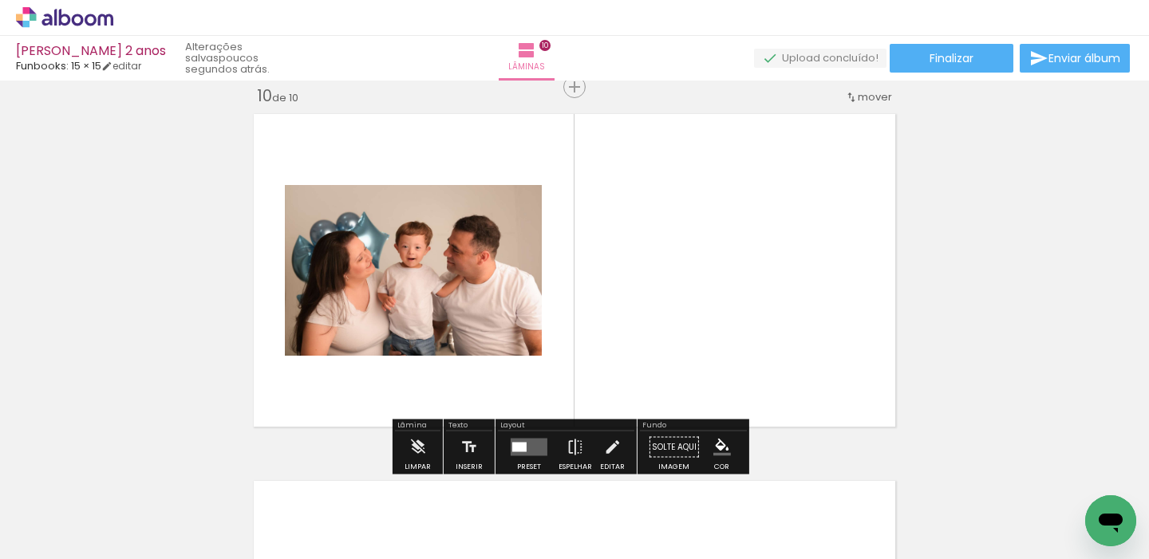
click at [523, 444] on quentale-layouter at bounding box center [529, 448] width 37 height 18
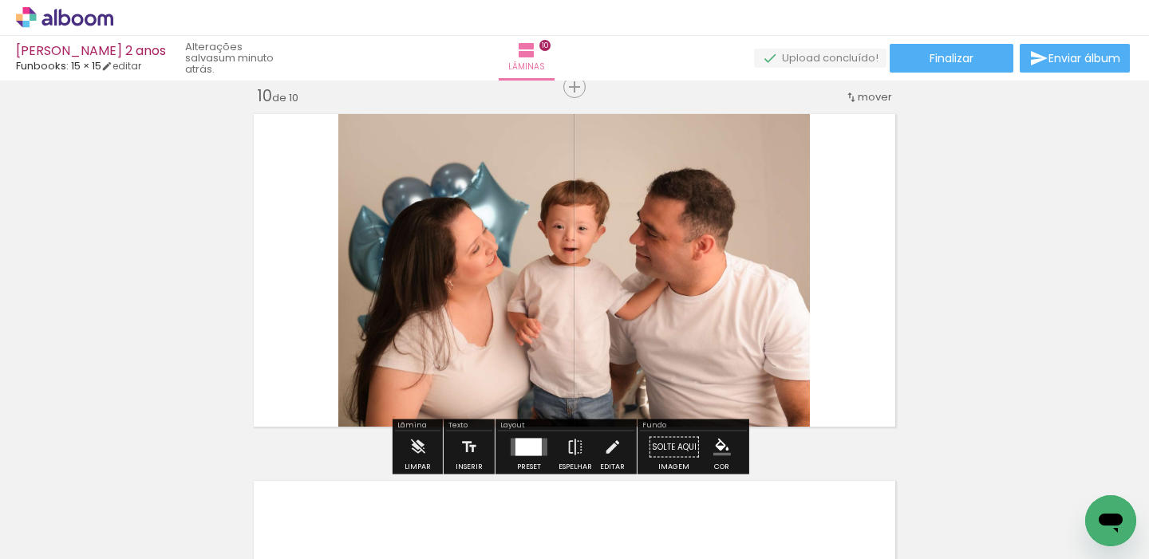
click at [770, 277] on quentale-photo at bounding box center [574, 270] width 472 height 327
click at [771, 277] on quentale-photo at bounding box center [574, 270] width 472 height 327
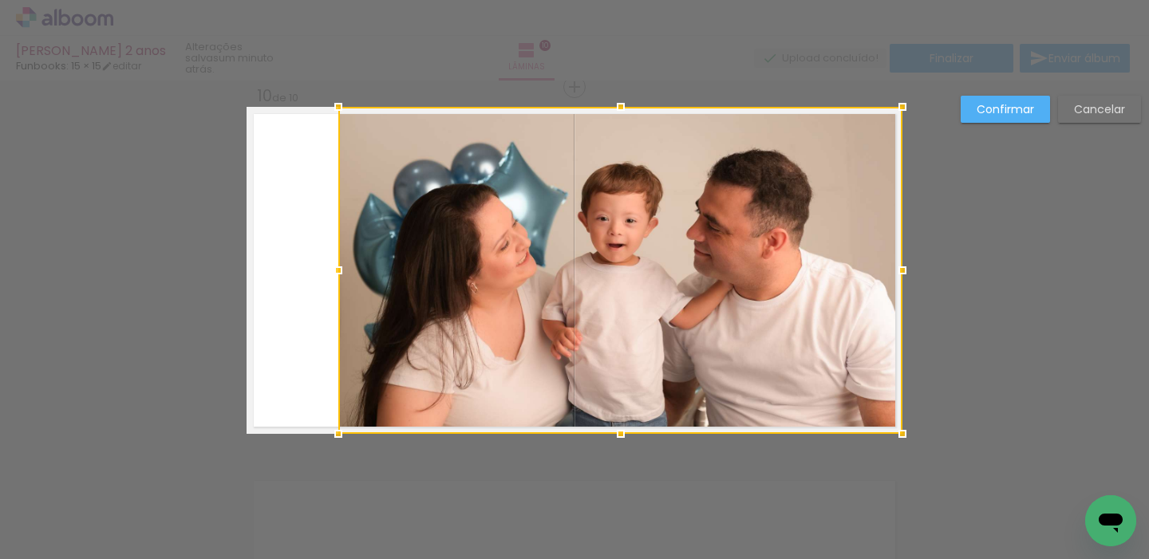
drag, startPoint x: 808, startPoint y: 266, endPoint x: 888, endPoint y: 259, distance: 80.1
click at [899, 259] on div at bounding box center [903, 271] width 32 height 32
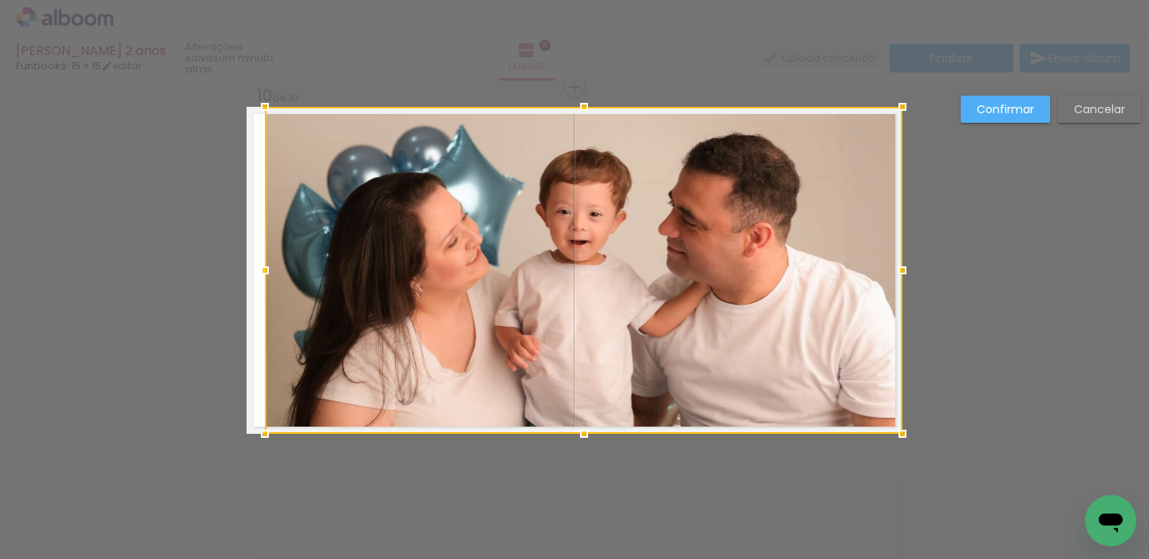
drag, startPoint x: 330, startPoint y: 267, endPoint x: 193, endPoint y: 286, distance: 137.8
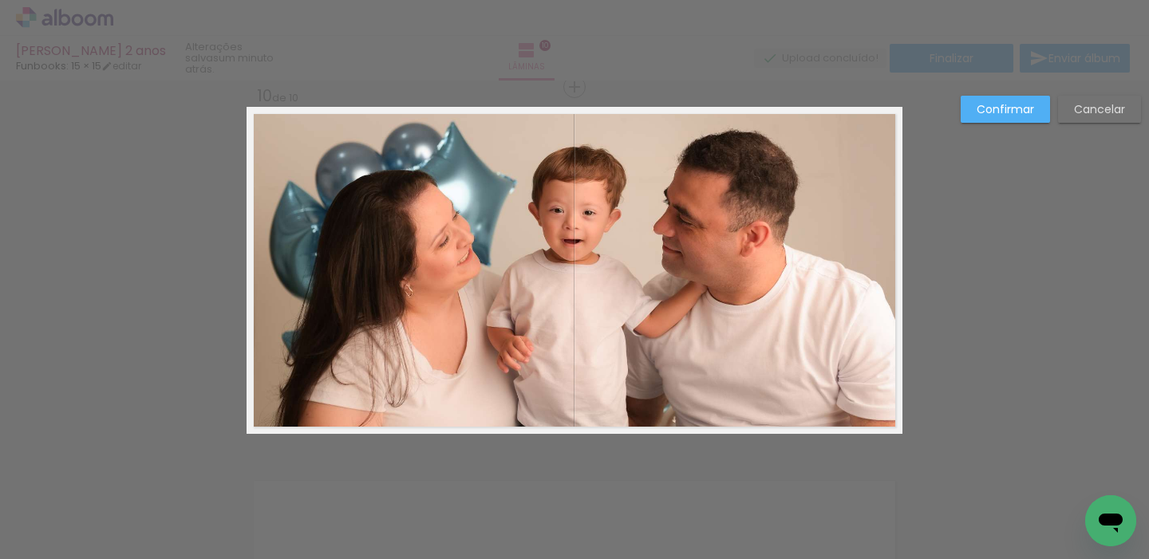
click at [0, 0] on slot "Confirmar" at bounding box center [0, 0] width 0 height 0
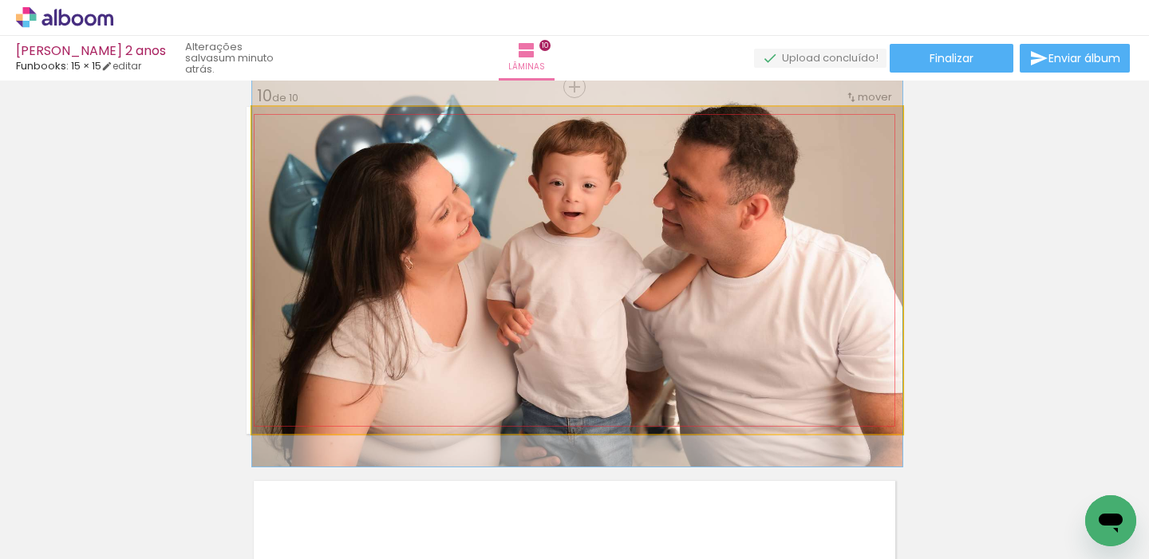
drag, startPoint x: 722, startPoint y: 256, endPoint x: 717, endPoint y: 228, distance: 28.3
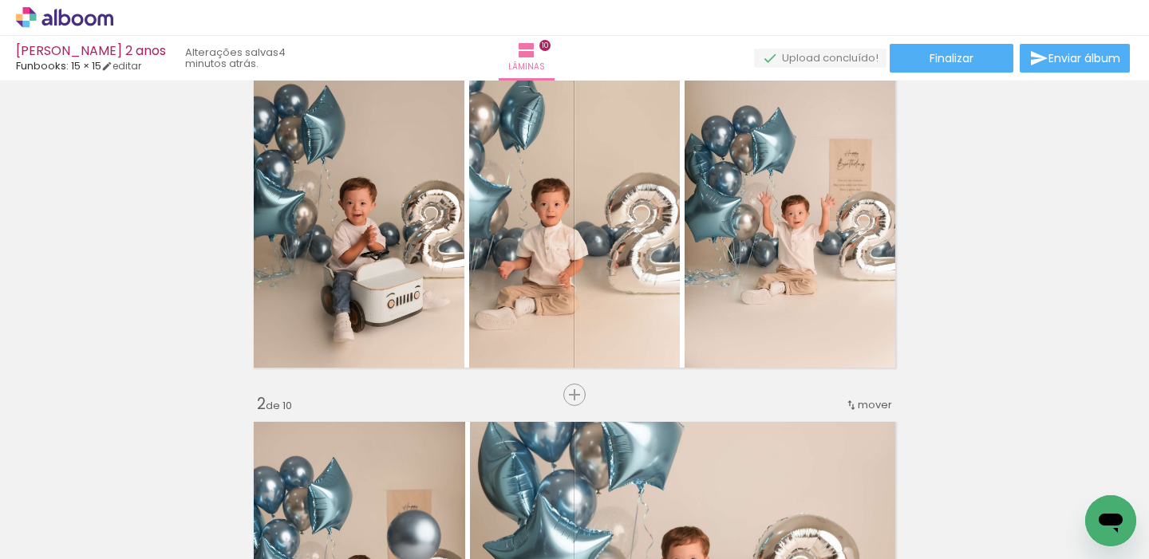
scroll to position [0, 0]
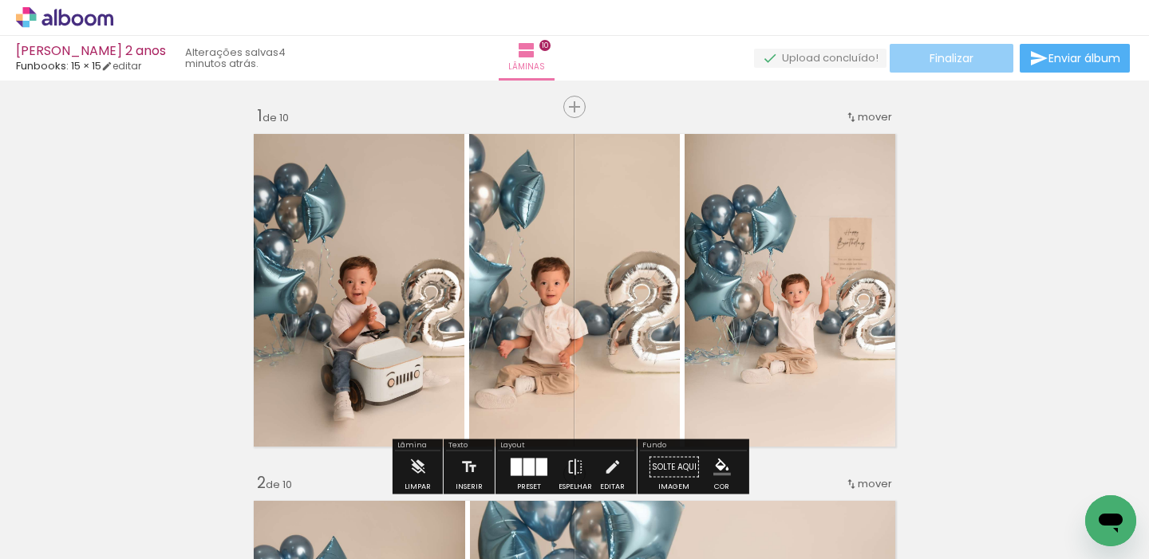
click at [930, 62] on span "Finalizar" at bounding box center [952, 58] width 44 height 11
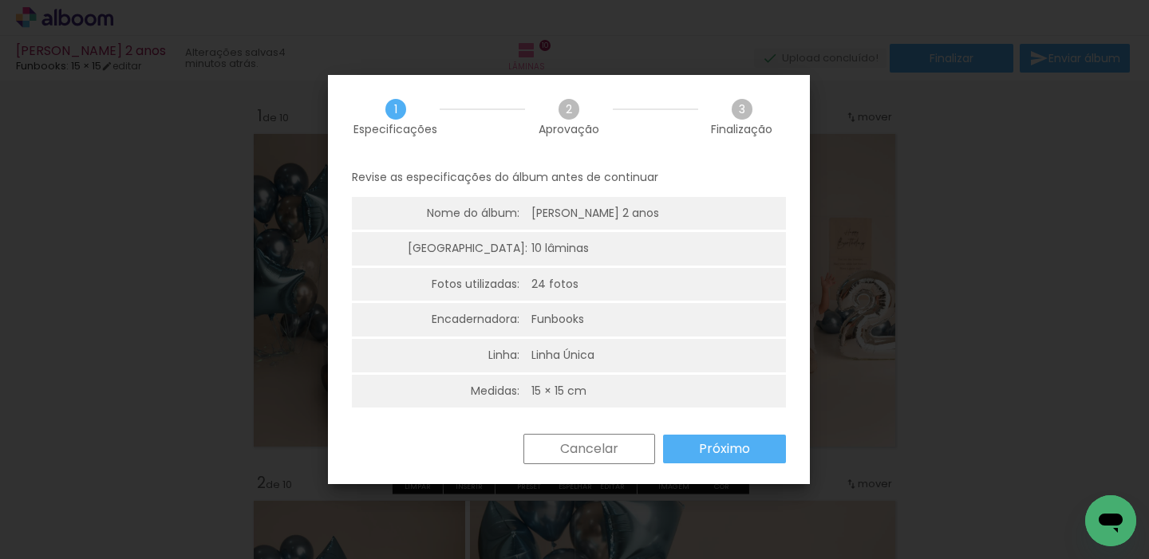
click at [0, 0] on slot "Próximo" at bounding box center [0, 0] width 0 height 0
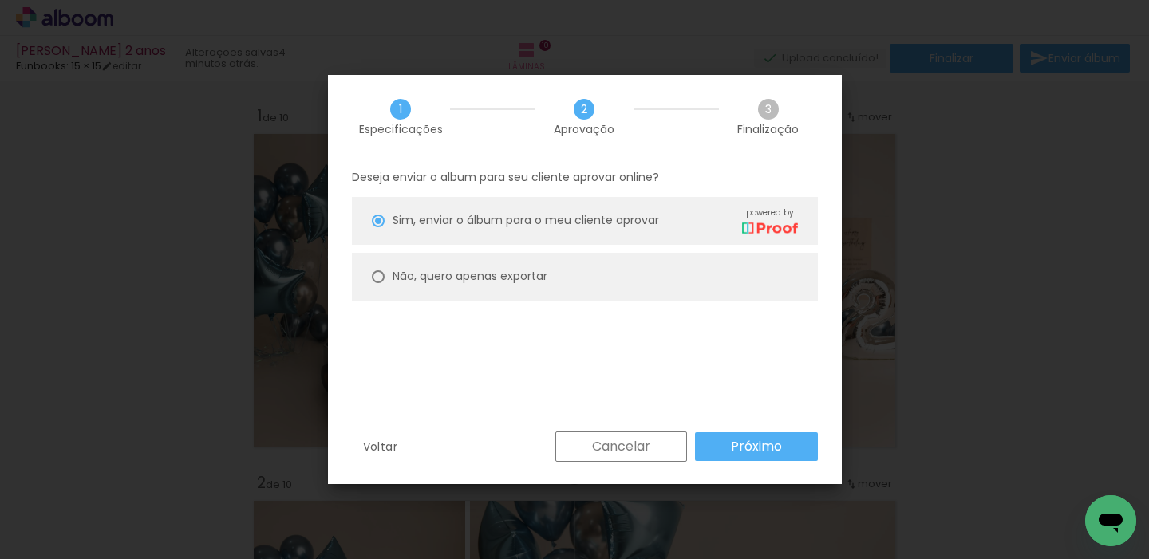
click at [642, 261] on paper-radio-button "Não, quero apenas exportar" at bounding box center [585, 277] width 466 height 48
type paper-radio-button "on"
click at [0, 0] on slot "Próximo" at bounding box center [0, 0] width 0 height 0
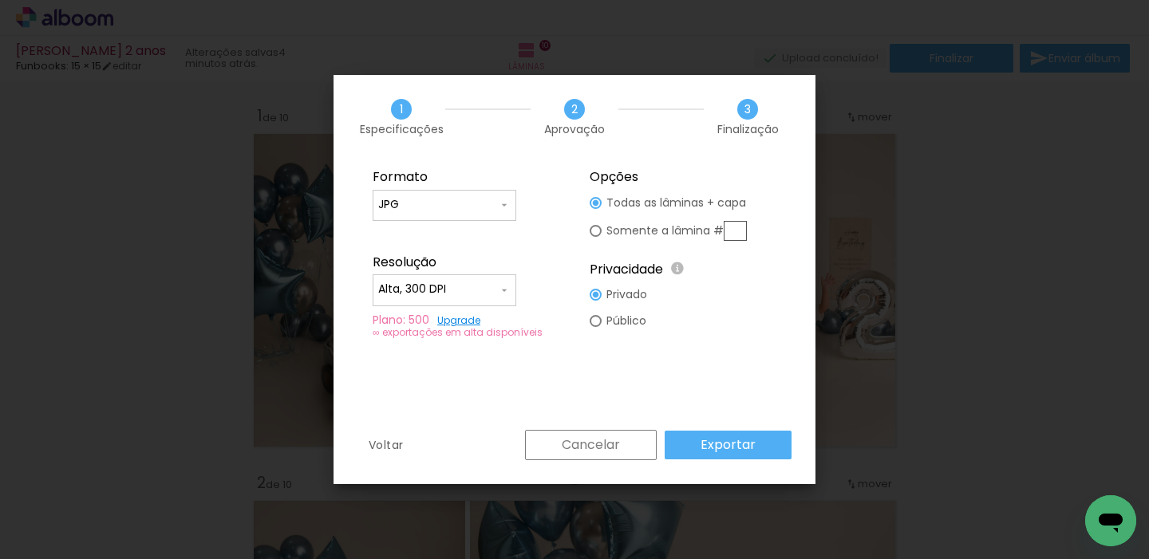
click at [0, 0] on slot "Exportar" at bounding box center [0, 0] width 0 height 0
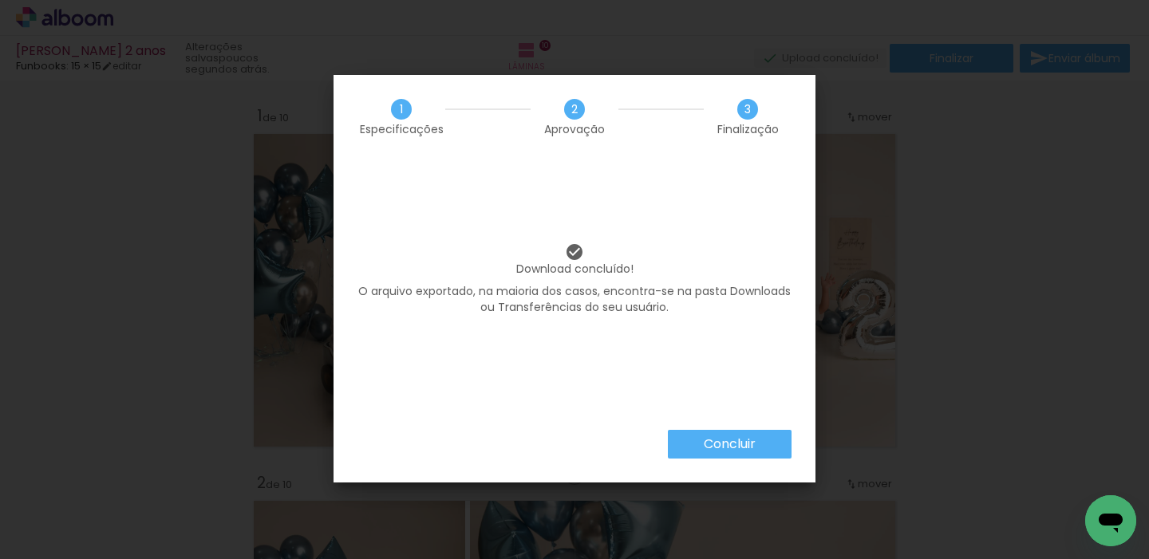
click at [701, 442] on paper-button "Concluir" at bounding box center [730, 444] width 124 height 29
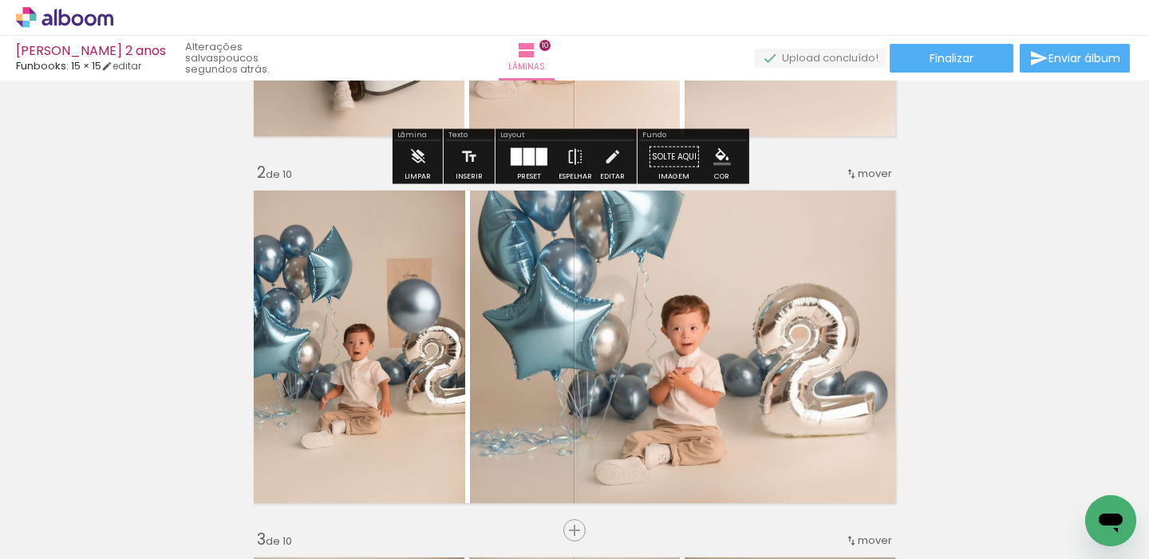
scroll to position [314, 0]
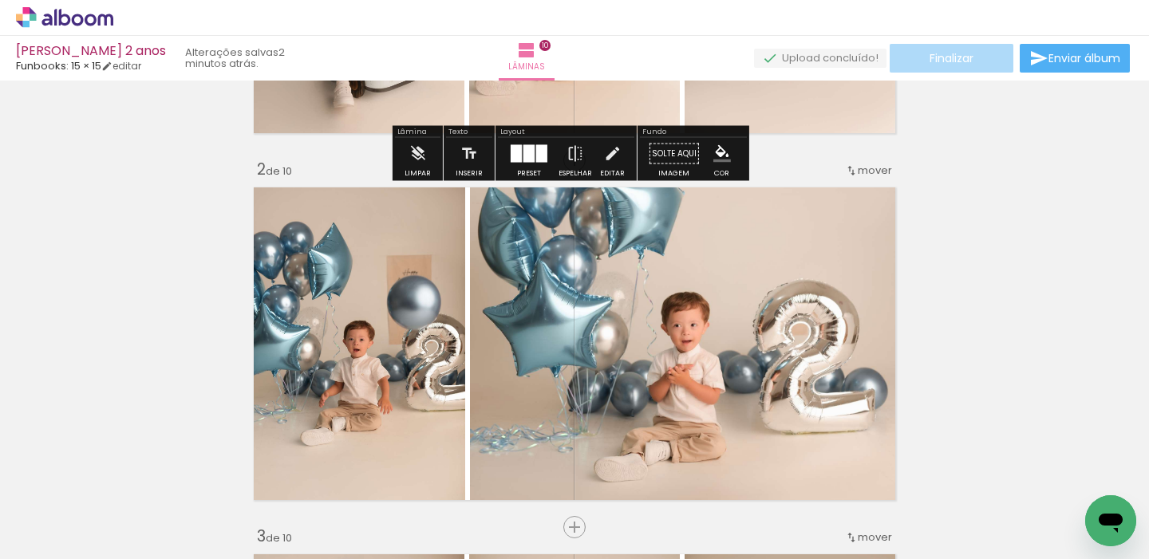
click at [950, 57] on span "Finalizar" at bounding box center [952, 58] width 44 height 11
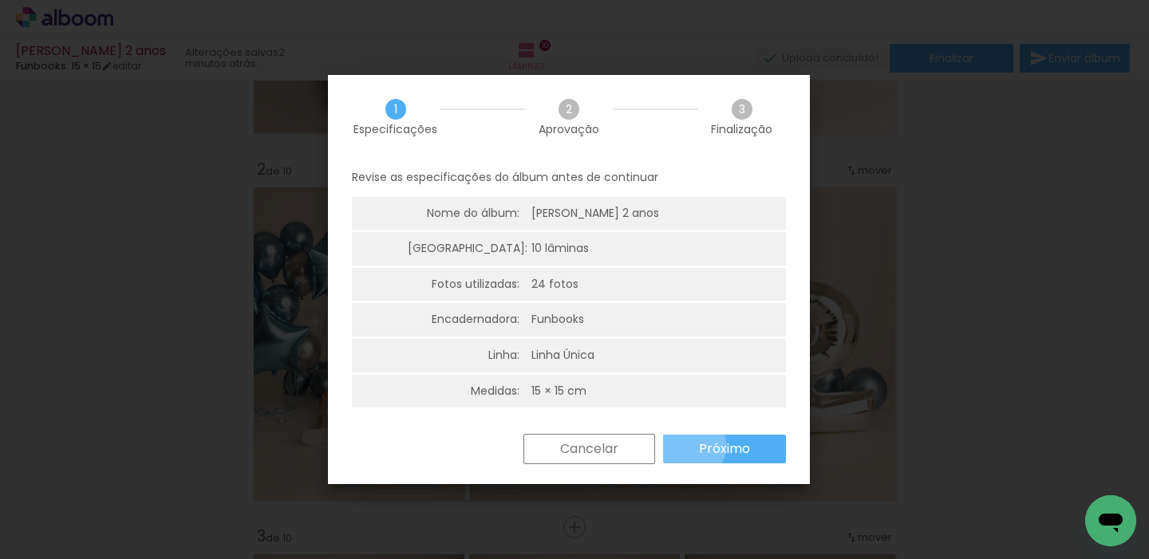
click at [690, 446] on paper-button "Próximo" at bounding box center [724, 449] width 123 height 29
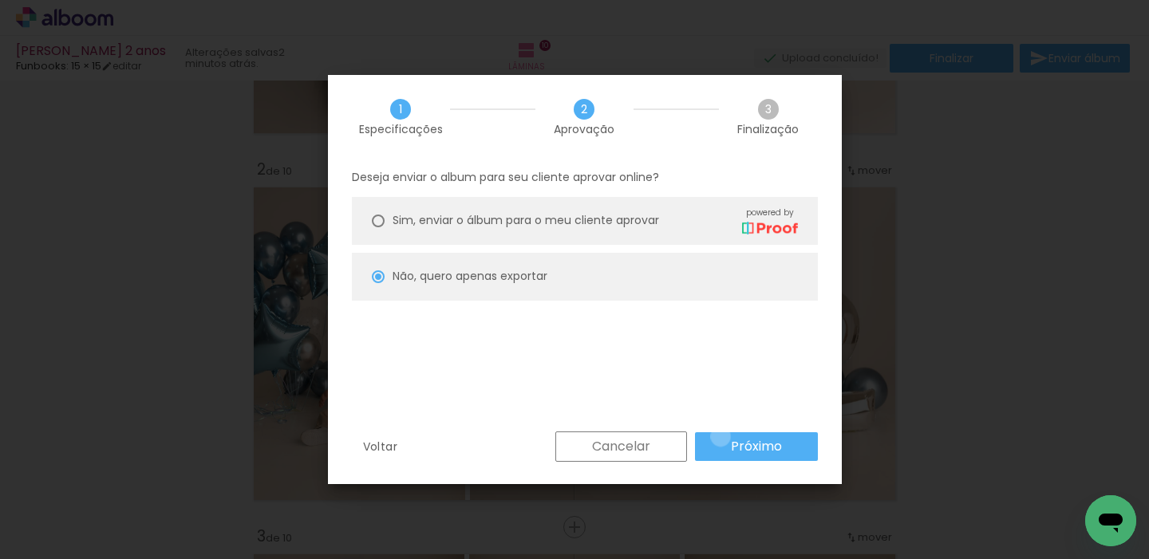
click at [721, 437] on paper-button "Próximo" at bounding box center [756, 447] width 123 height 29
type input "Alta, 300 DPI"
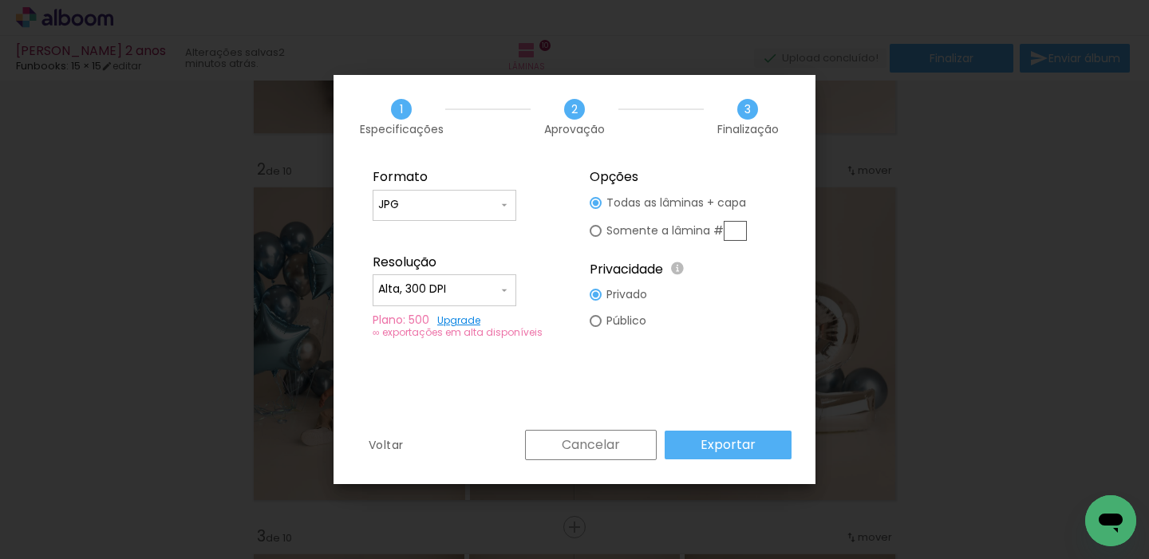
click at [0, 0] on slot "Exportar" at bounding box center [0, 0] width 0 height 0
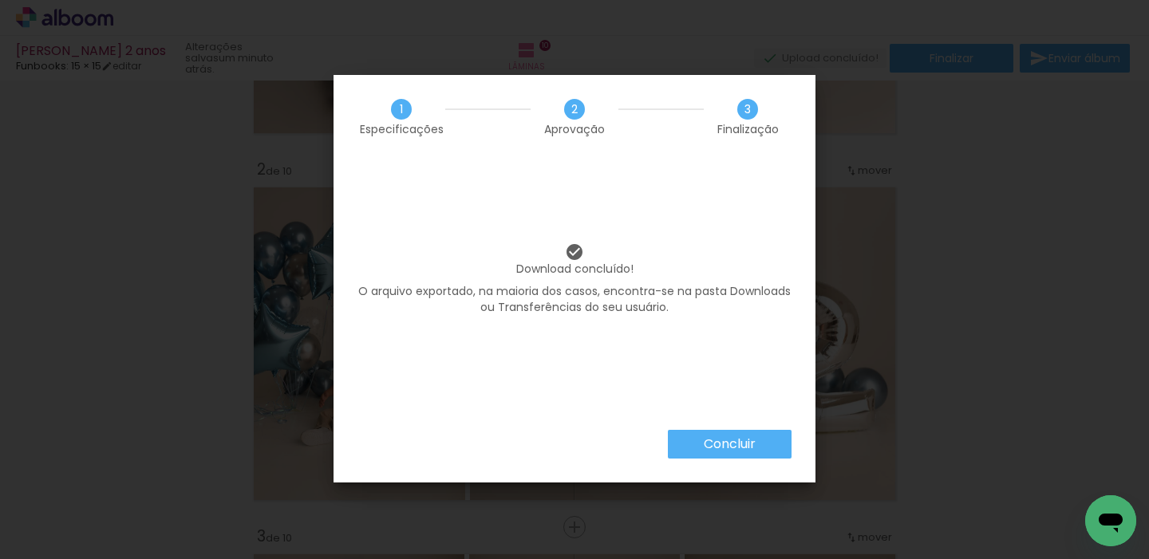
click at [0, 0] on slot "Concluir" at bounding box center [0, 0] width 0 height 0
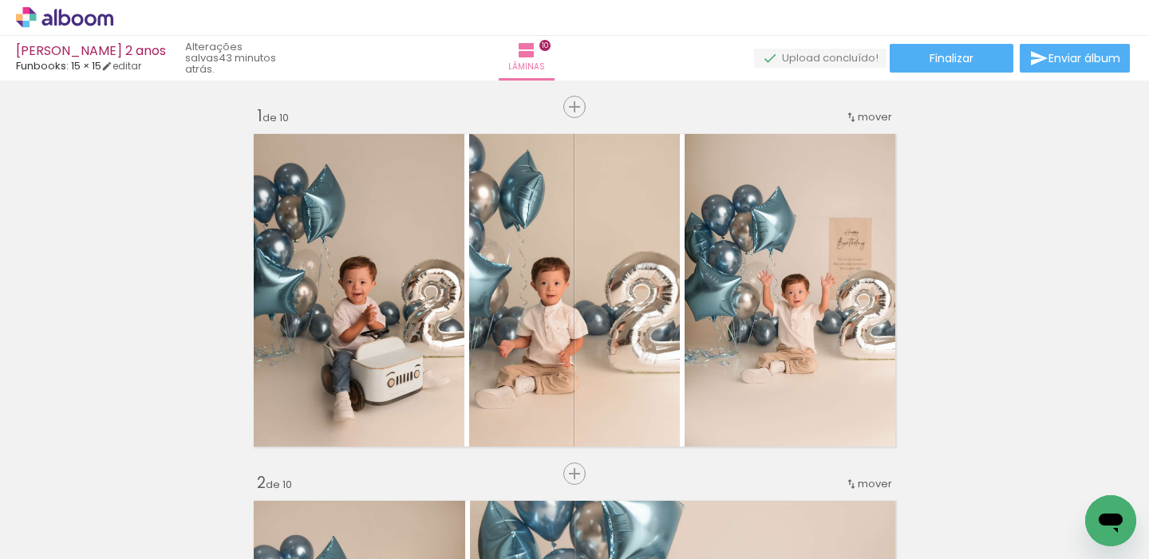
scroll to position [314, 0]
